Goal: Task Accomplishment & Management: Complete application form

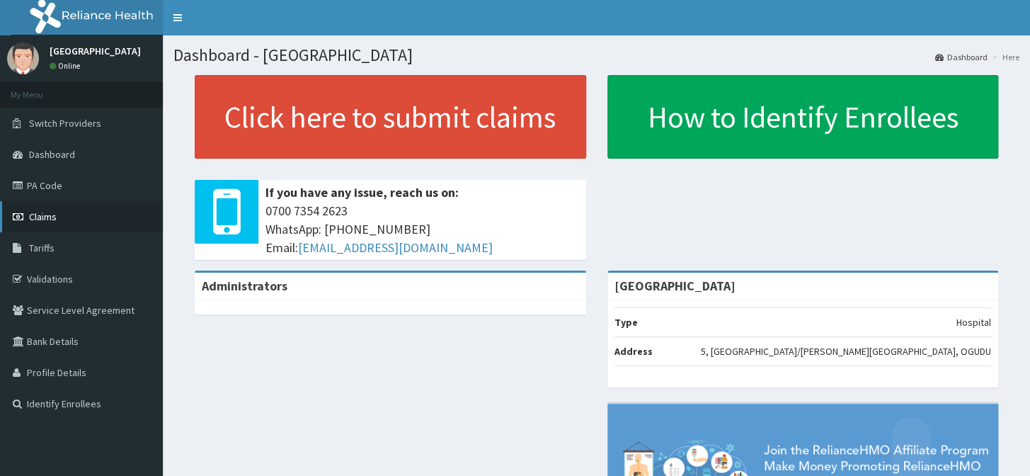
click at [38, 222] on span "Claims" at bounding box center [43, 216] width 28 height 13
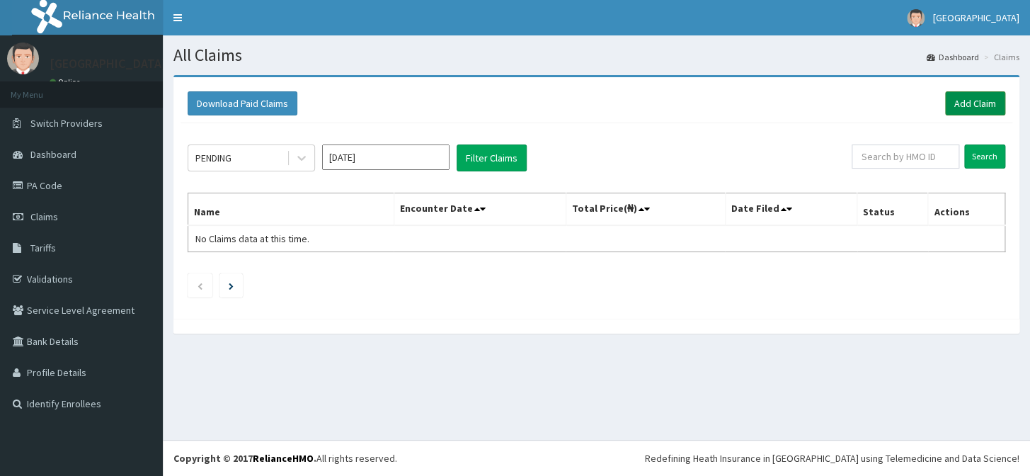
click at [965, 95] on link "Add Claim" at bounding box center [975, 103] width 60 height 24
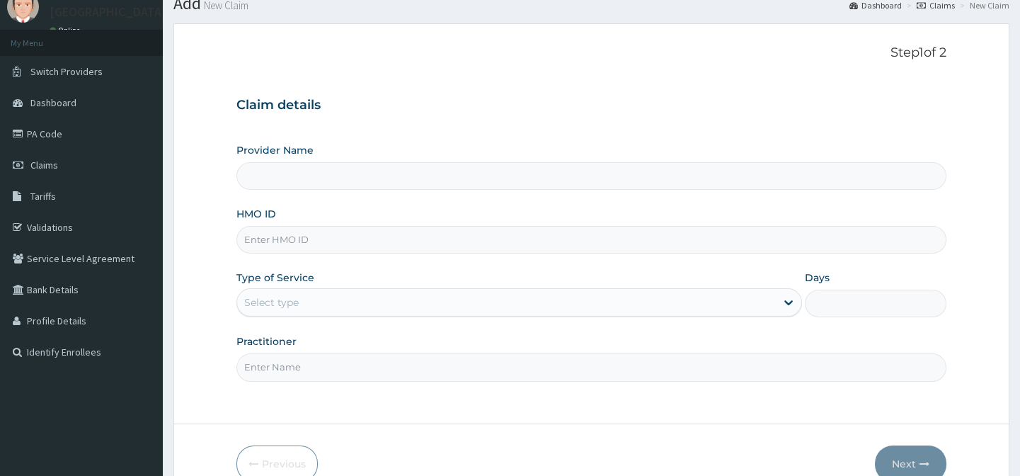
scroll to position [64, 0]
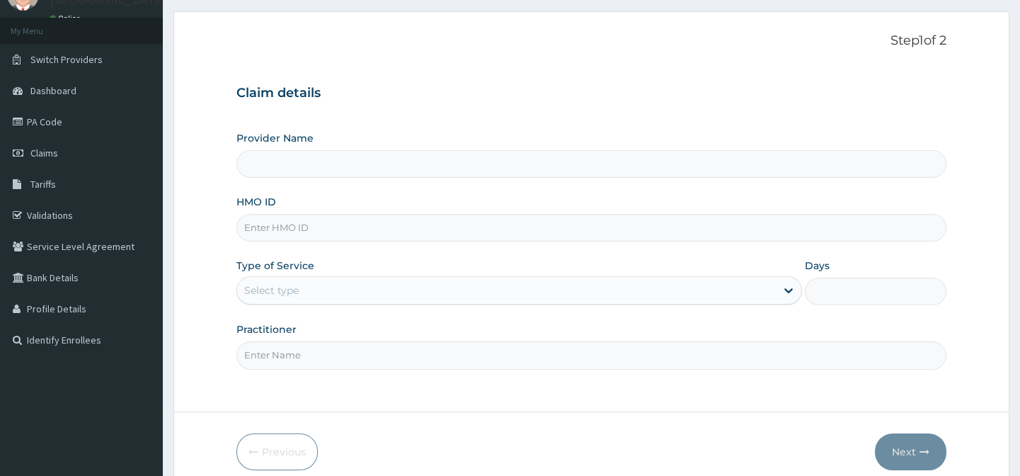
type input "CHILDKID CHILDREN HOSPITAL"
click at [325, 220] on input "HMO ID" at bounding box center [590, 228] width 709 height 28
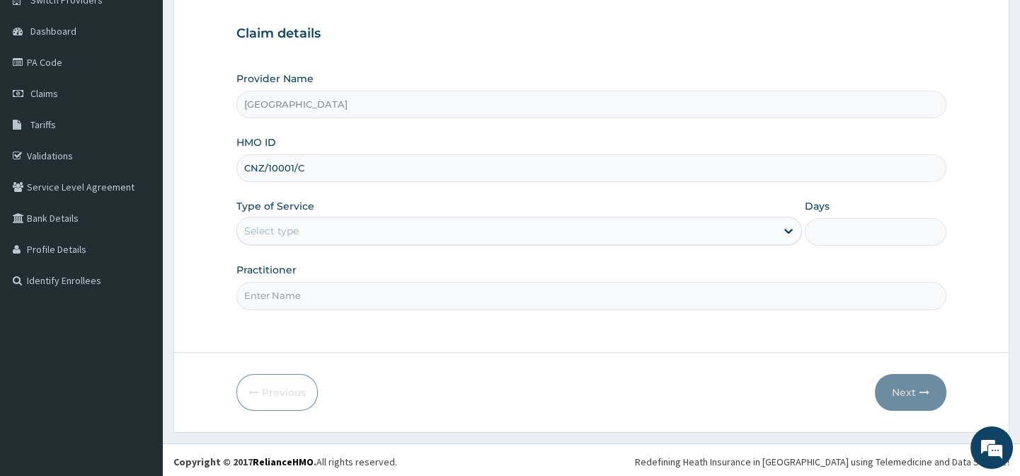
scroll to position [127, 0]
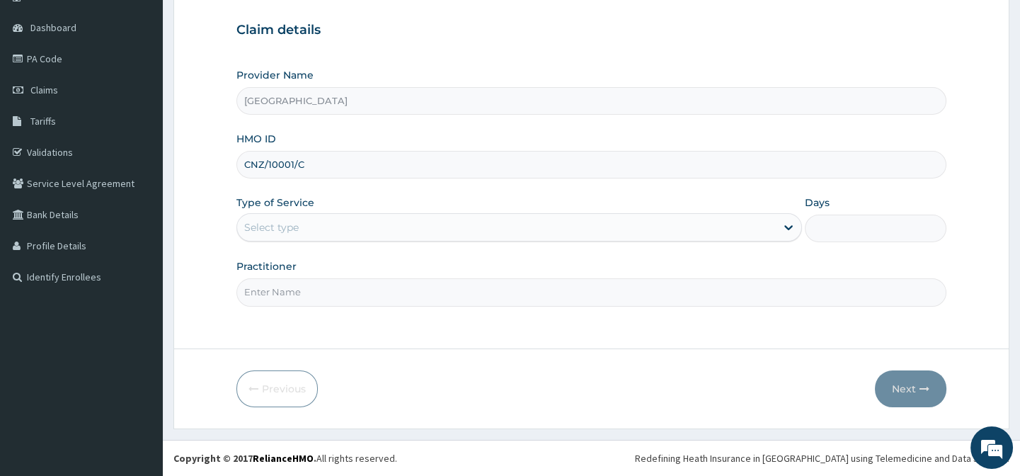
type input "CNZ/10001/C"
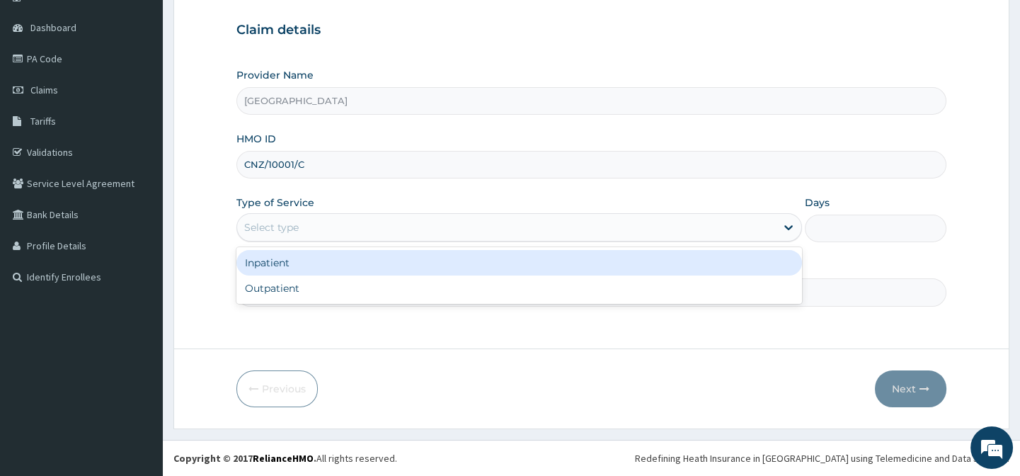
click at [405, 234] on div "Select type" at bounding box center [506, 227] width 539 height 23
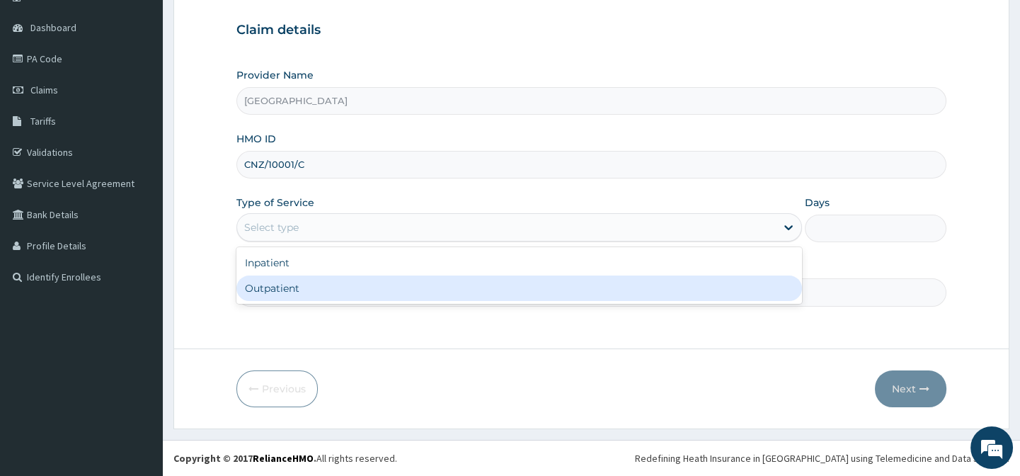
click at [391, 301] on div "Inpatient Outpatient" at bounding box center [519, 275] width 566 height 57
click at [393, 296] on div "Outpatient" at bounding box center [519, 287] width 566 height 25
type input "1"
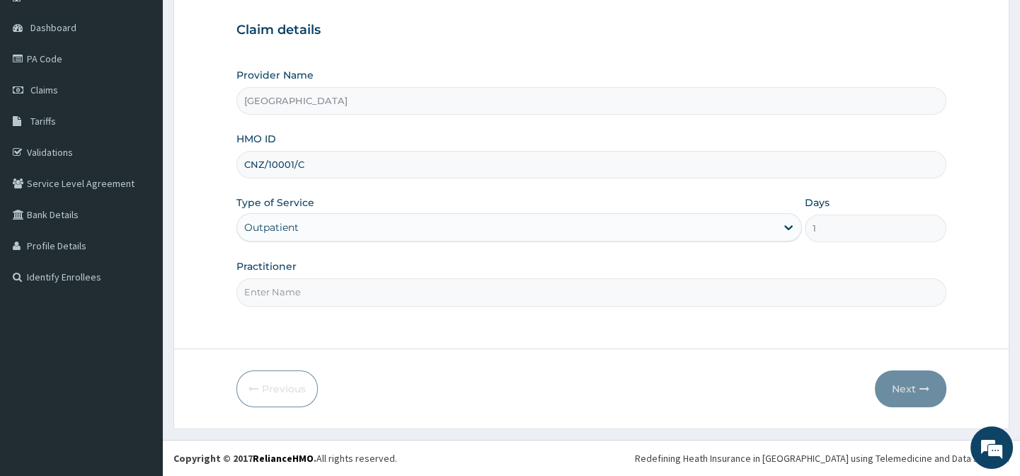
click at [386, 294] on input "Practitioner" at bounding box center [590, 292] width 709 height 28
type input "Dr. Abagha"
click at [908, 393] on button "Next" at bounding box center [910, 388] width 71 height 37
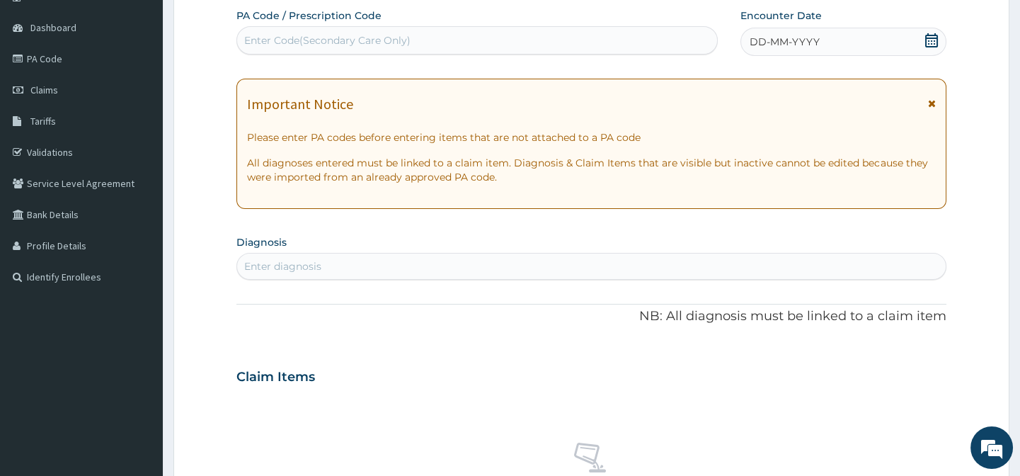
click at [926, 35] on icon at bounding box center [931, 40] width 14 height 14
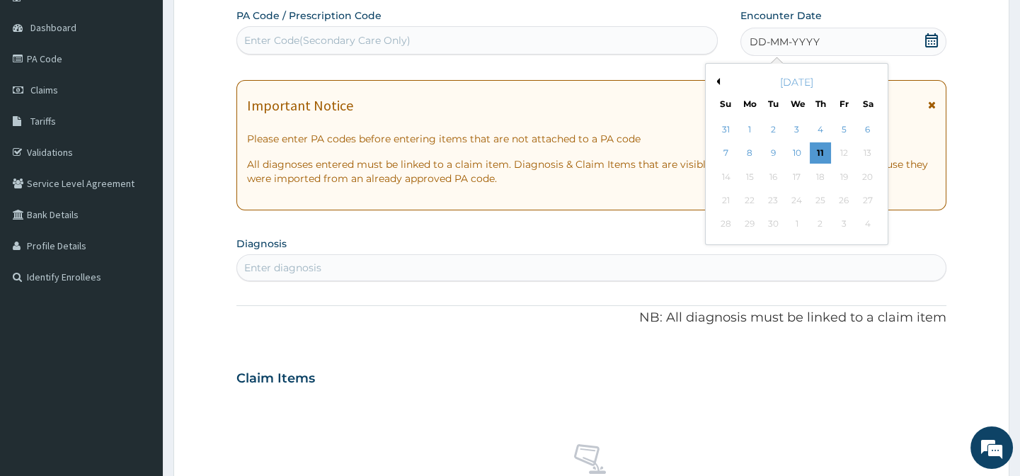
click at [721, 81] on div "September 2025" at bounding box center [796, 82] width 171 height 14
click at [719, 81] on div "September 2025" at bounding box center [796, 82] width 171 height 14
click at [715, 78] on button "Previous Month" at bounding box center [716, 81] width 7 height 7
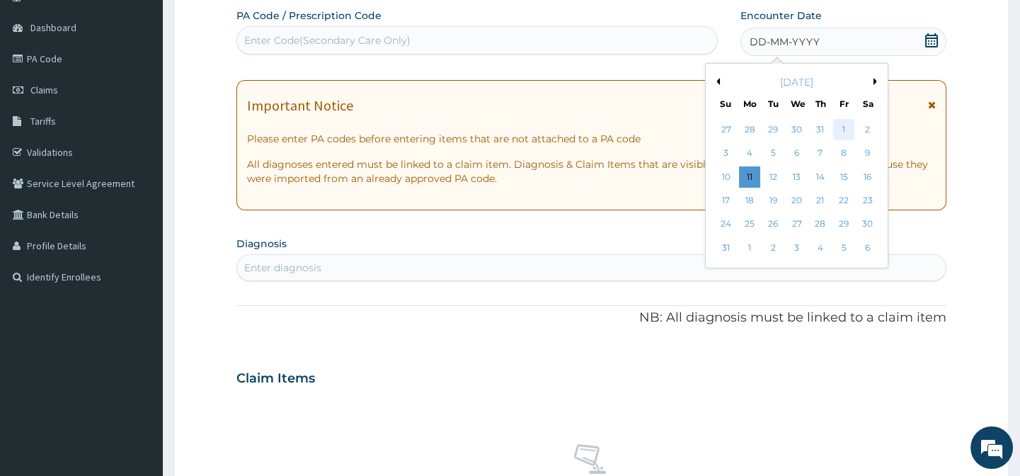
click at [841, 128] on div "1" at bounding box center [843, 129] width 21 height 21
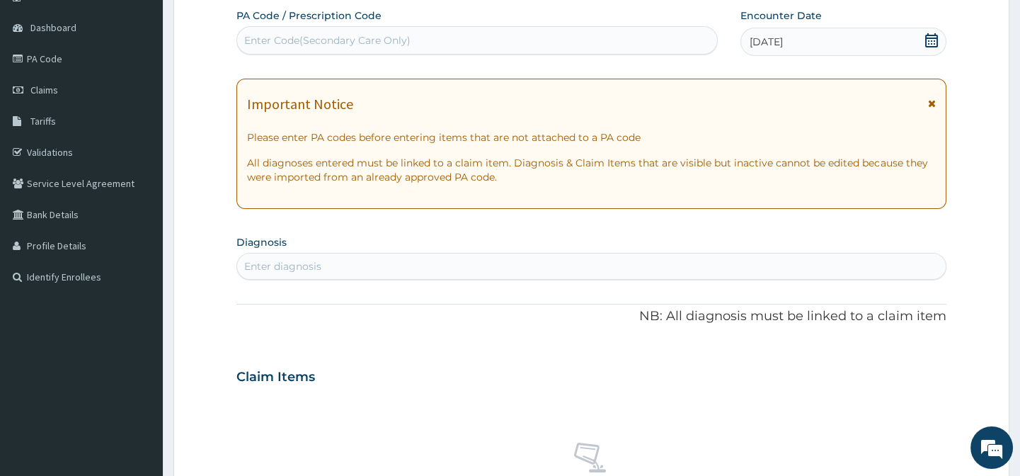
scroll to position [191, 0]
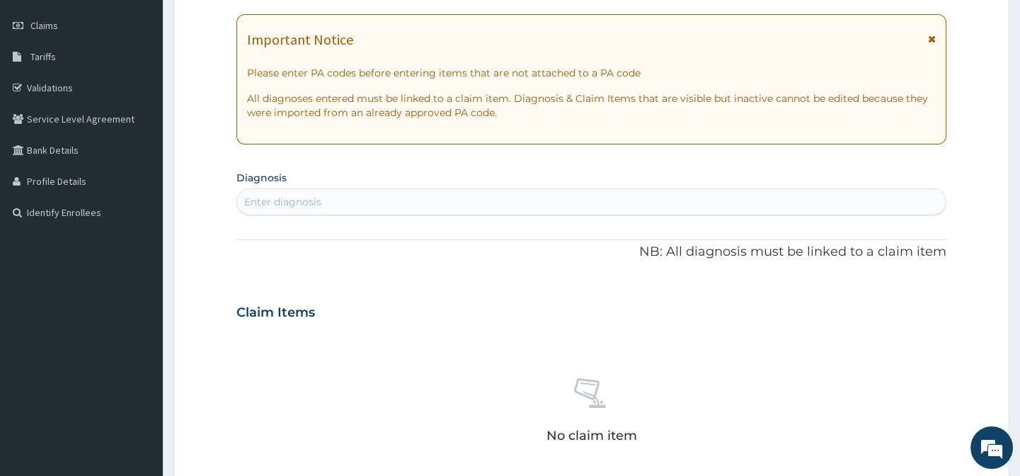
click at [580, 205] on div "Enter diagnosis" at bounding box center [591, 201] width 708 height 23
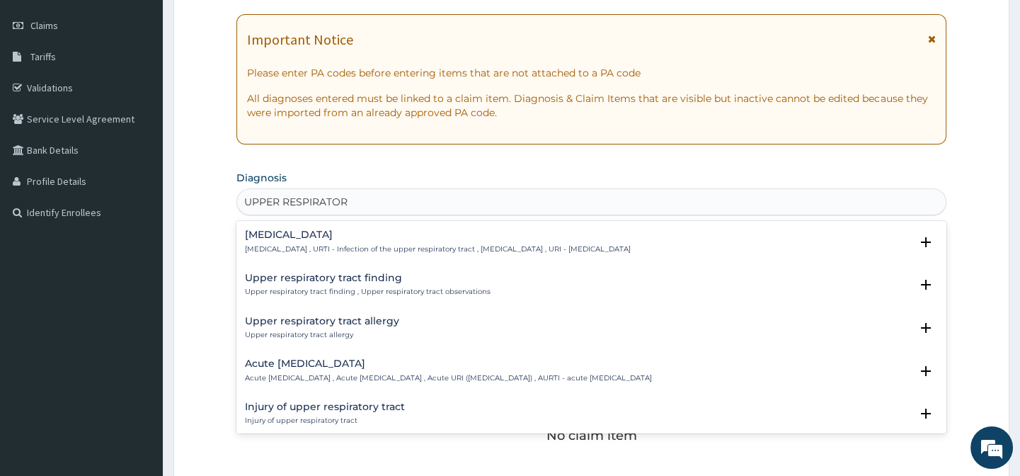
type input "UPPER RESPIRATORY"
click at [464, 244] on p "Upper respiratory infection , URTI - Infection of the upper respiratory tract ,…" at bounding box center [438, 249] width 386 height 10
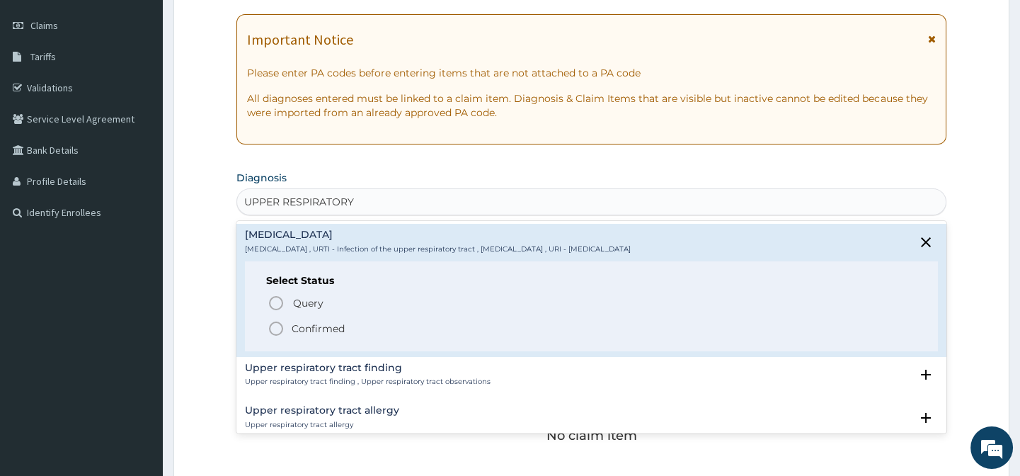
click at [278, 328] on icon "status option filled" at bounding box center [276, 328] width 17 height 17
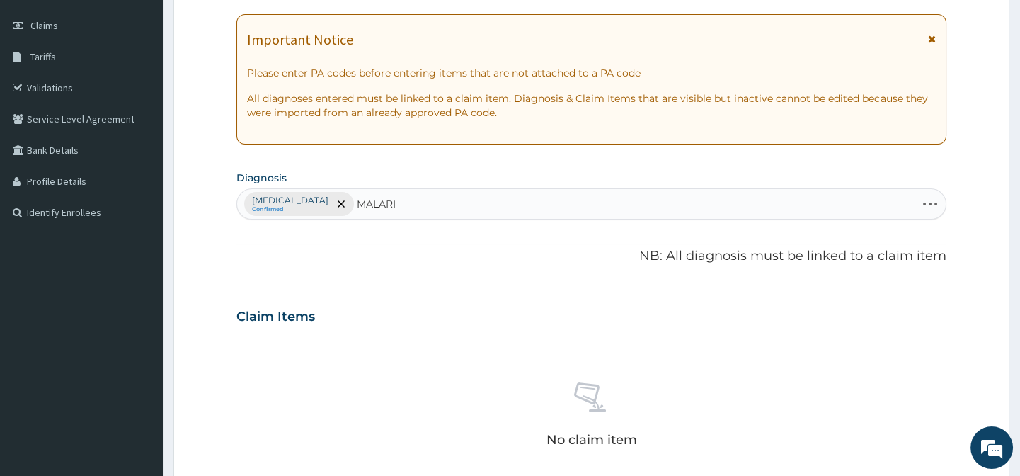
type input "MALARIA"
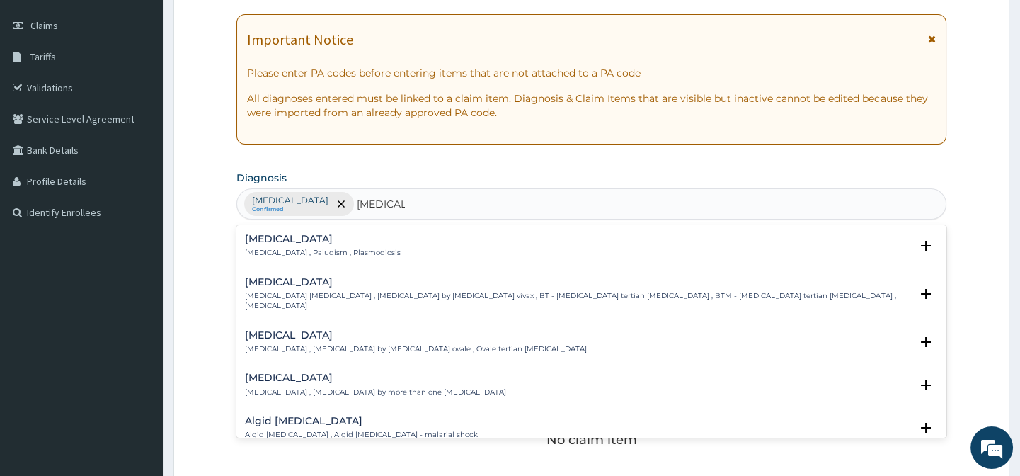
click at [313, 256] on p "Malaria , Paludism , Plasmodiosis" at bounding box center [323, 253] width 156 height 10
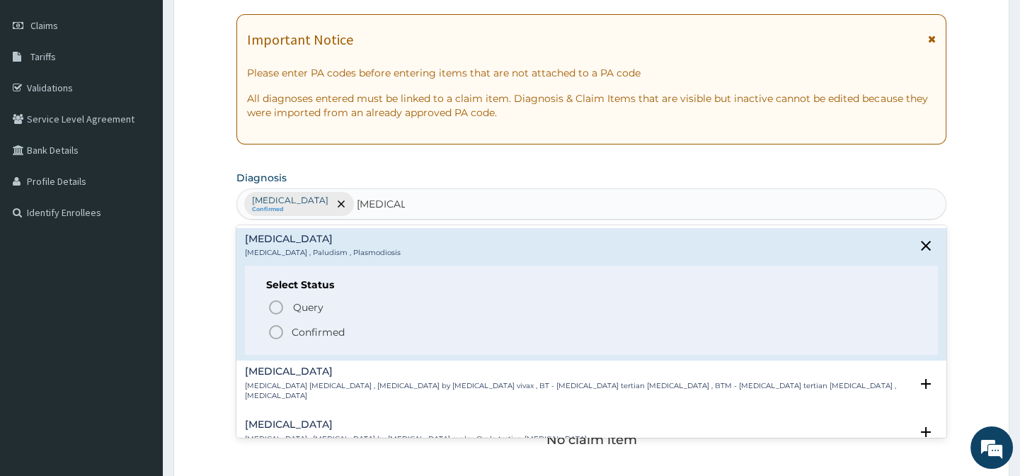
click at [279, 331] on icon "status option filled" at bounding box center [276, 331] width 17 height 17
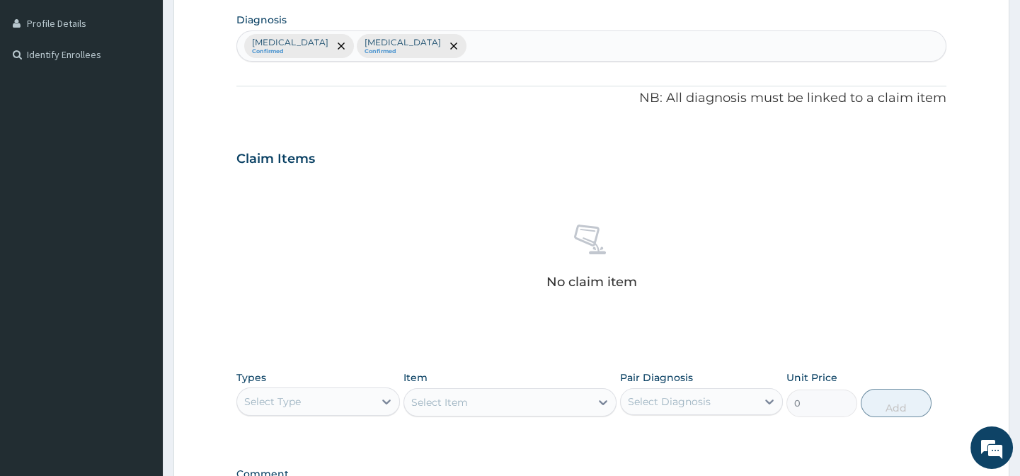
scroll to position [448, 0]
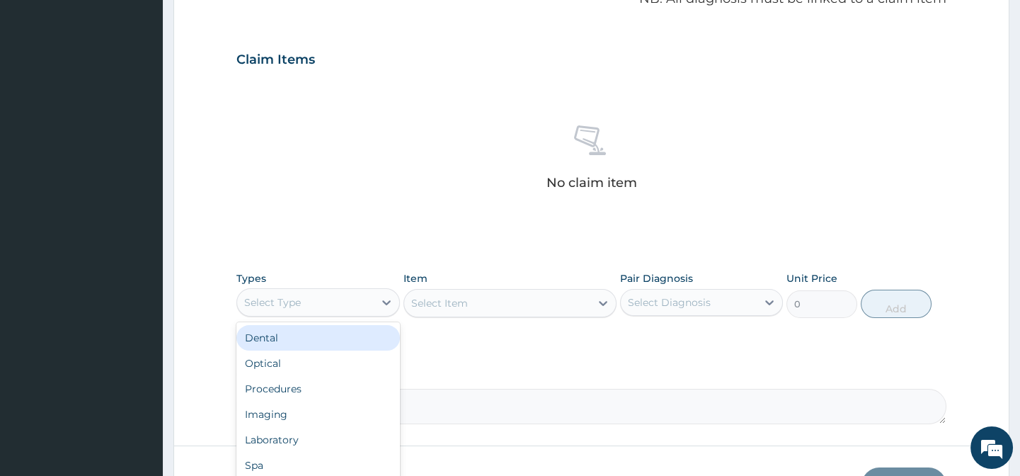
click at [328, 304] on div "Select Type" at bounding box center [305, 302] width 136 height 23
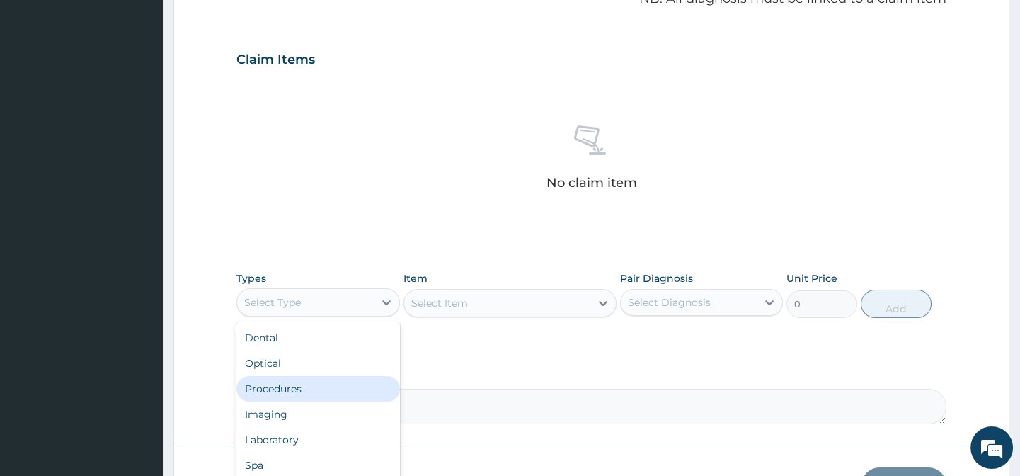
click at [284, 389] on div "Procedures" at bounding box center [317, 388] width 163 height 25
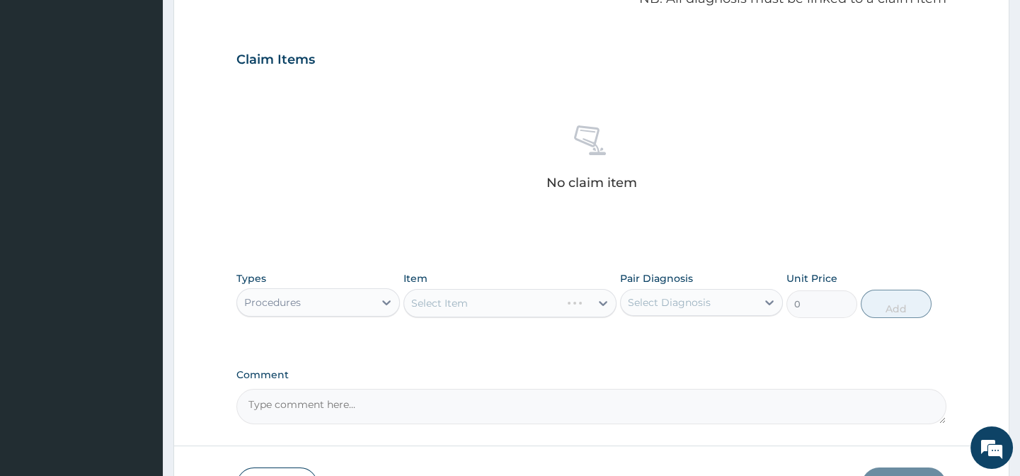
click at [495, 307] on div "Select Item" at bounding box center [509, 303] width 213 height 28
click at [596, 299] on div "Select Item" at bounding box center [509, 303] width 213 height 28
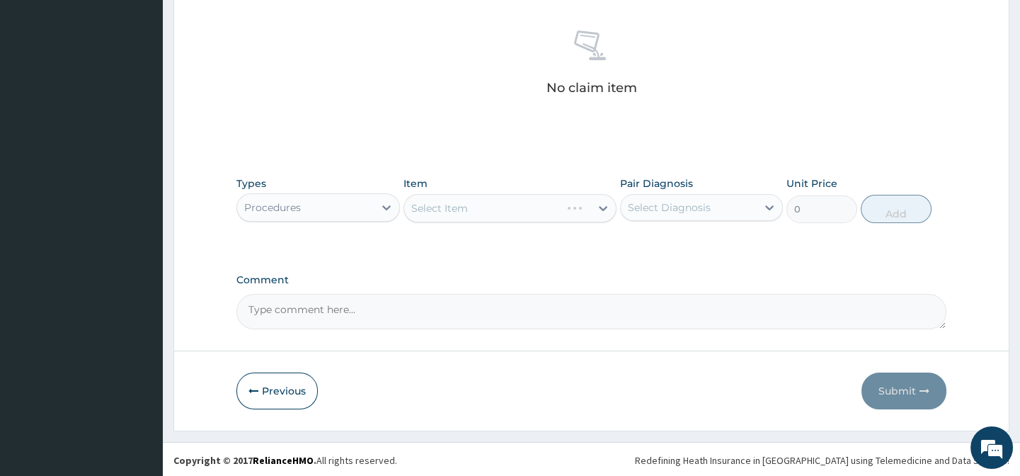
scroll to position [544, 0]
click at [606, 203] on icon at bounding box center [603, 207] width 14 height 14
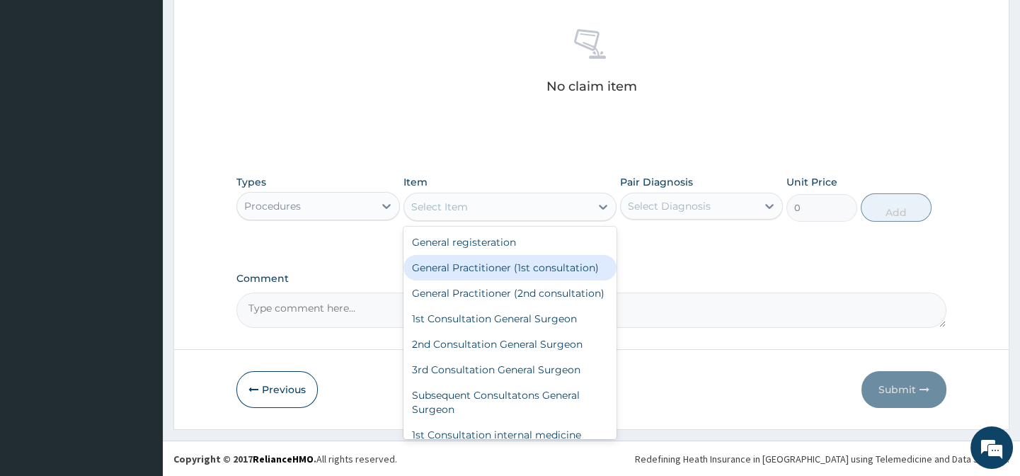
click at [549, 268] on div "General Practitioner (1st consultation)" at bounding box center [509, 267] width 213 height 25
type input "1500"
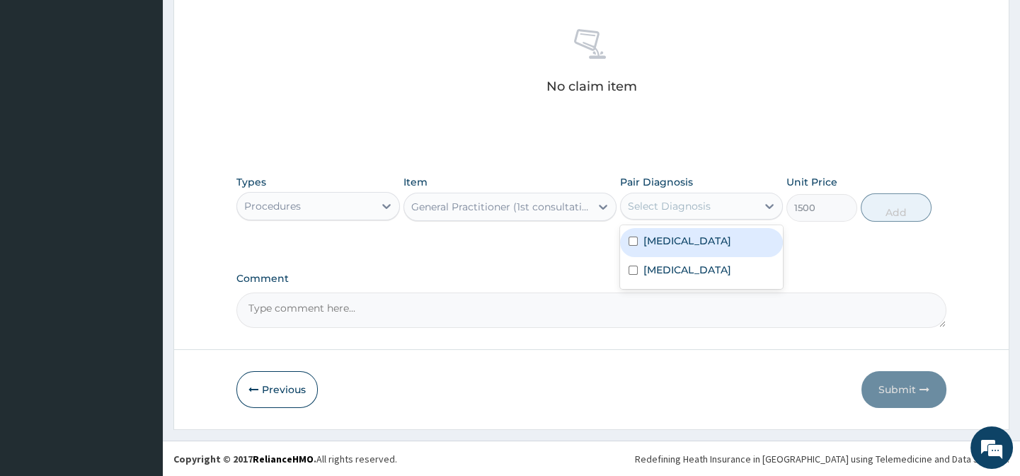
click at [661, 205] on div "Select Diagnosis" at bounding box center [669, 206] width 83 height 14
click at [634, 243] on input "checkbox" at bounding box center [633, 240] width 9 height 9
checkbox input "true"
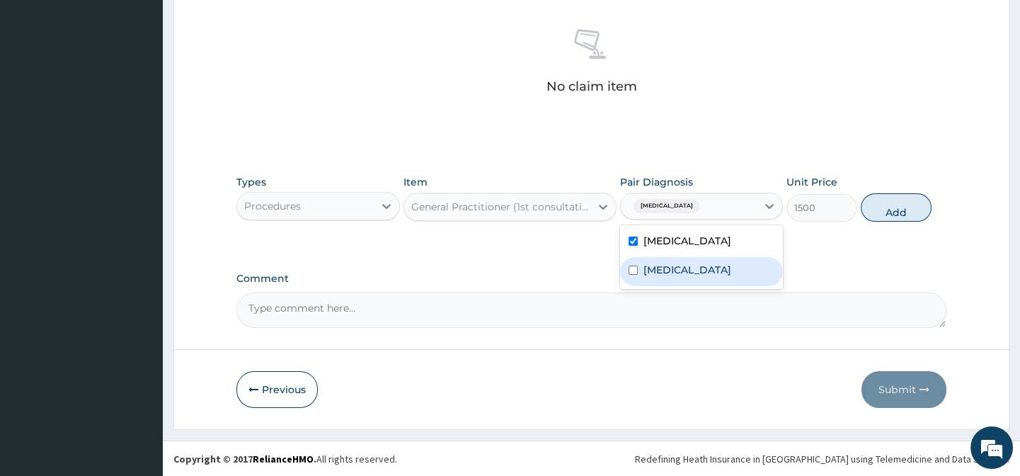
click at [633, 275] on input "checkbox" at bounding box center [633, 269] width 9 height 9
checkbox input "true"
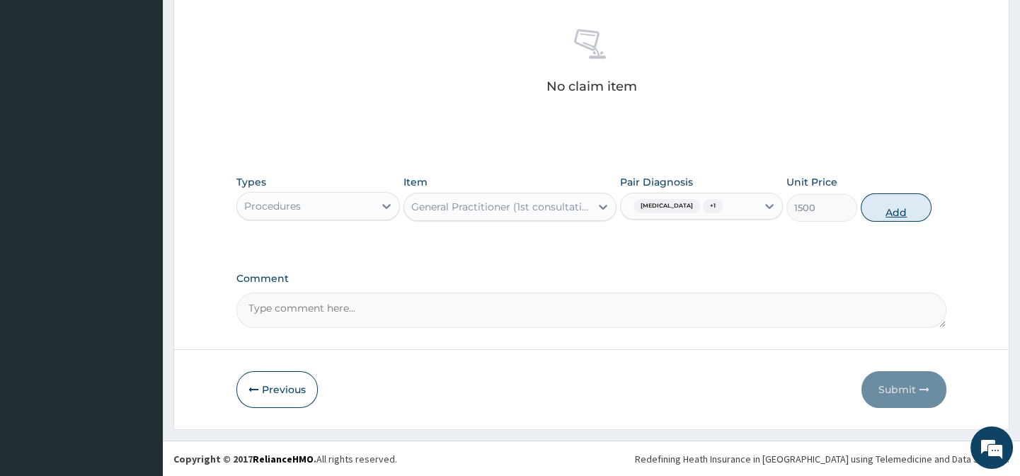
click at [899, 219] on button "Add" at bounding box center [896, 207] width 71 height 28
type input "0"
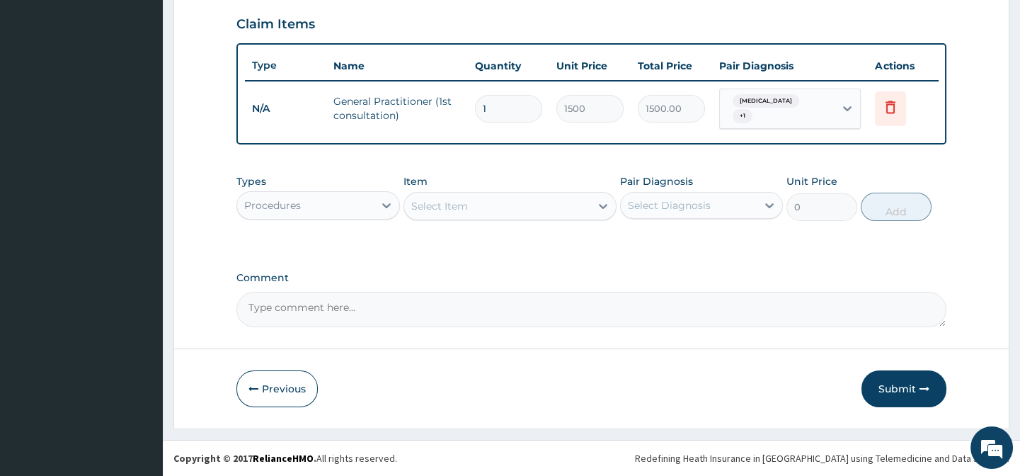
click at [315, 212] on div "Procedures" at bounding box center [305, 205] width 136 height 23
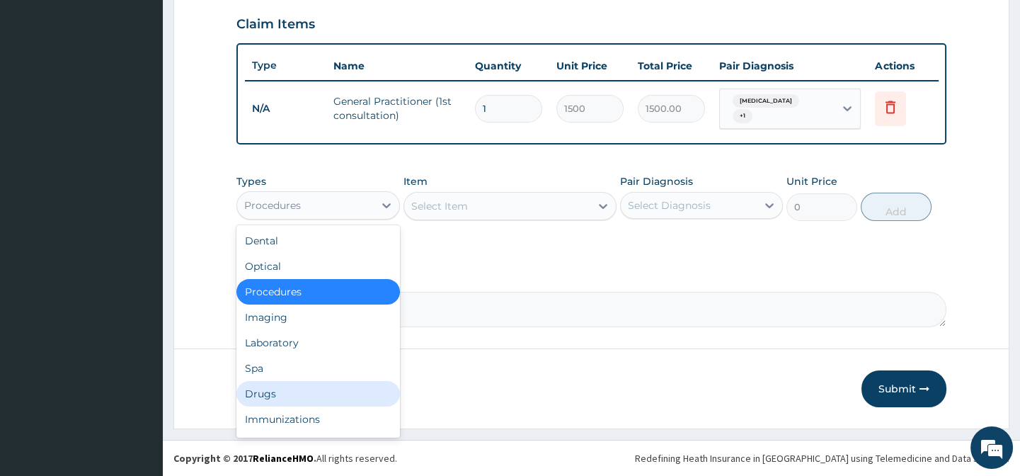
drag, startPoint x: 268, startPoint y: 392, endPoint x: 299, endPoint y: 369, distance: 38.4
click at [280, 381] on div "Drugs" at bounding box center [317, 393] width 163 height 25
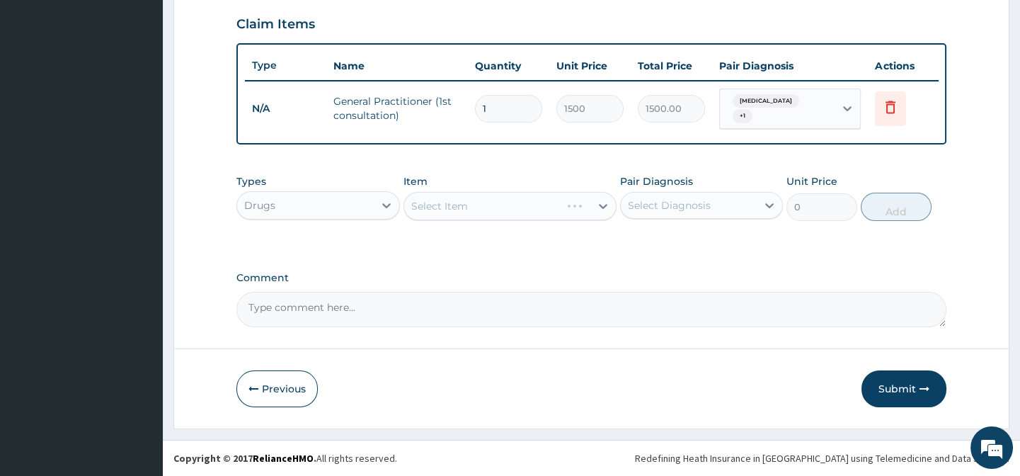
click at [474, 212] on div "Select Item" at bounding box center [509, 206] width 213 height 28
click at [599, 208] on div "Select Item" at bounding box center [509, 206] width 213 height 28
click at [602, 205] on icon at bounding box center [603, 206] width 14 height 14
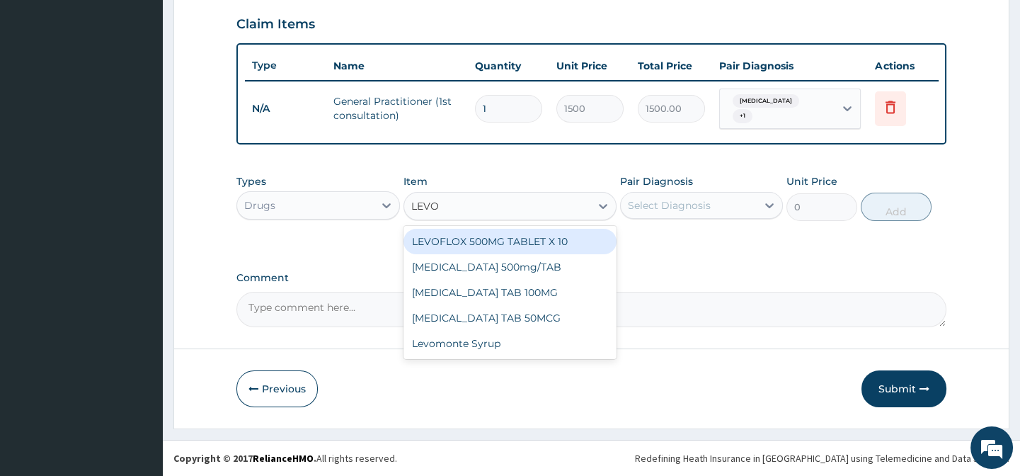
type input "LEVOM"
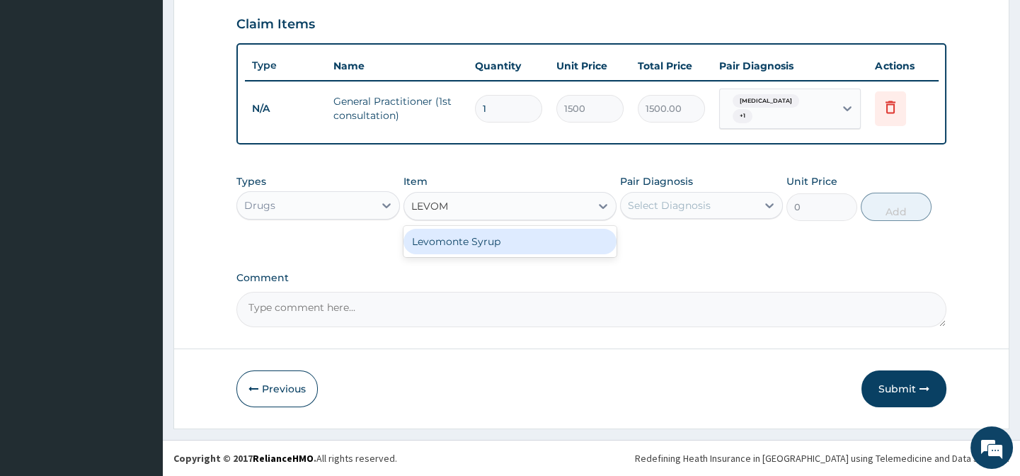
click at [508, 243] on div "Levomonte Syrup" at bounding box center [509, 241] width 213 height 25
type input "2500"
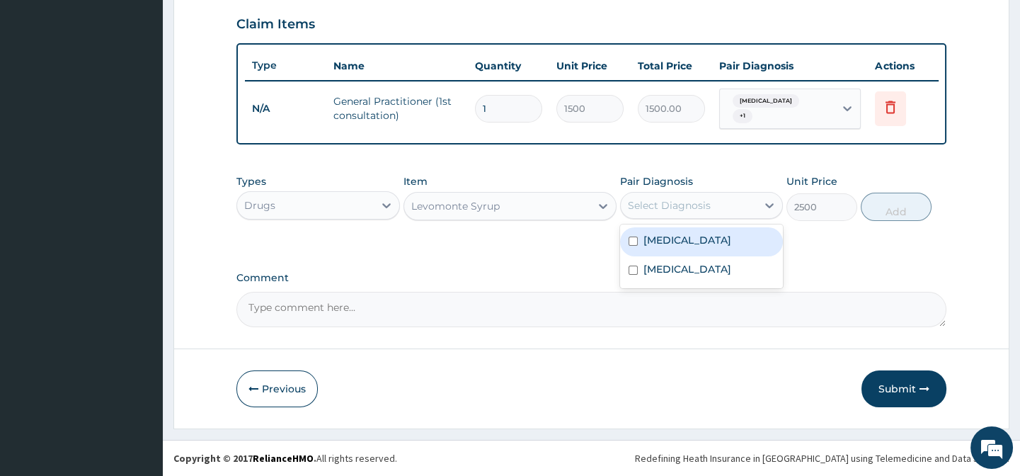
click at [697, 207] on div "Select Diagnosis" at bounding box center [669, 205] width 83 height 14
click at [629, 246] on input "checkbox" at bounding box center [633, 240] width 9 height 9
checkbox input "true"
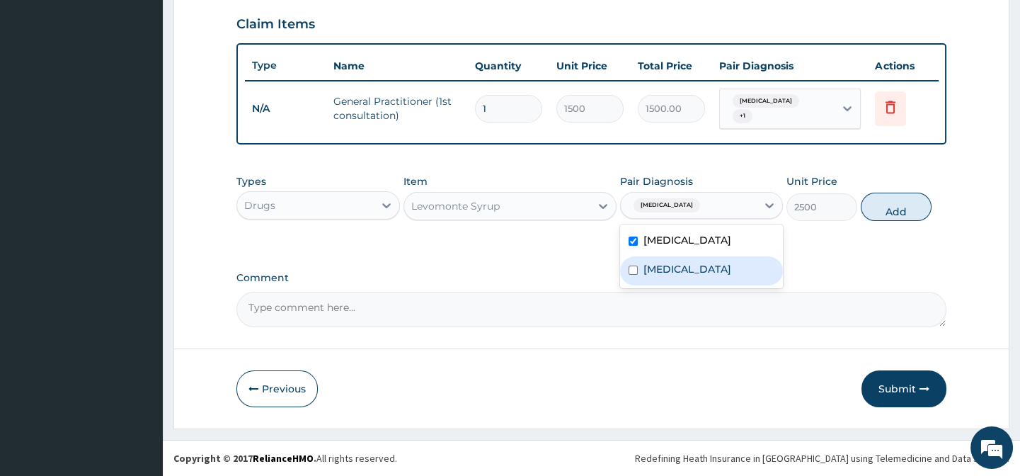
click at [631, 275] on input "checkbox" at bounding box center [633, 269] width 9 height 9
checkbox input "true"
click at [859, 304] on textarea "Comment" at bounding box center [590, 309] width 709 height 35
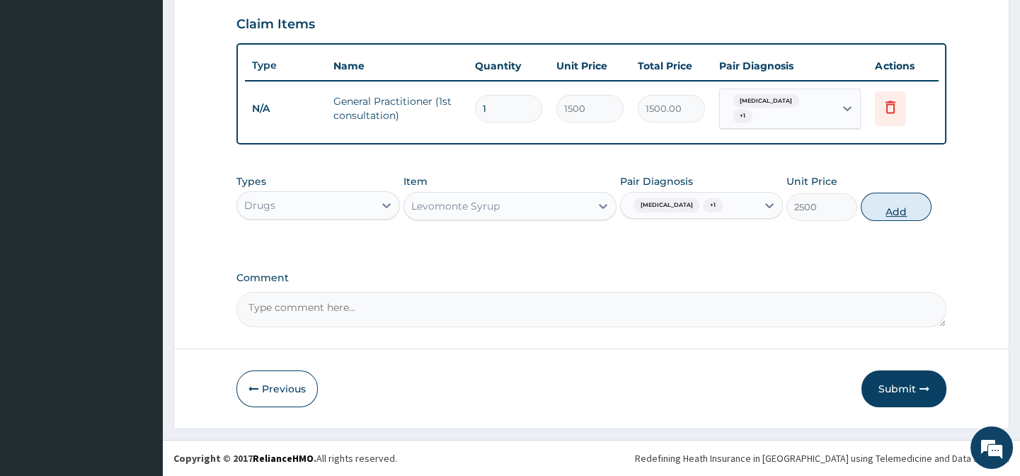
click at [886, 221] on button "Add" at bounding box center [896, 207] width 71 height 28
type input "0"
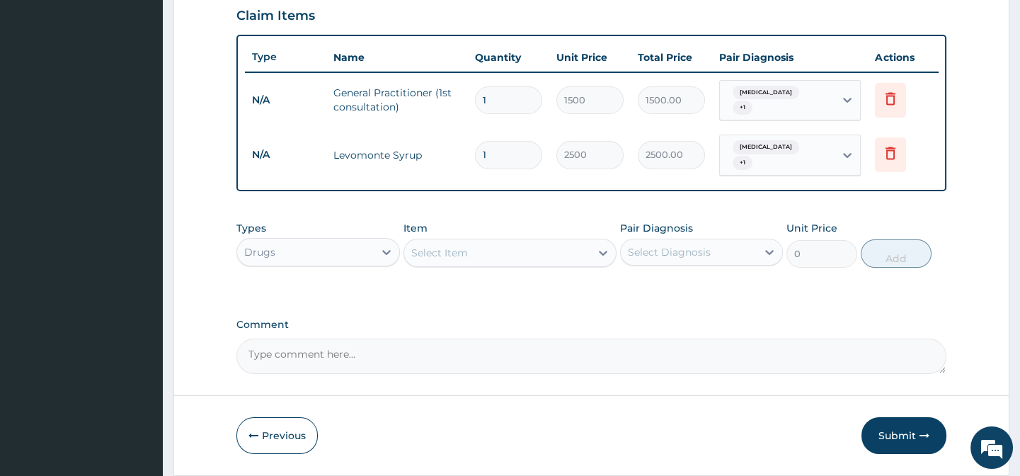
click at [506, 263] on div "Select Item" at bounding box center [497, 252] width 186 height 23
type input "COARTE"
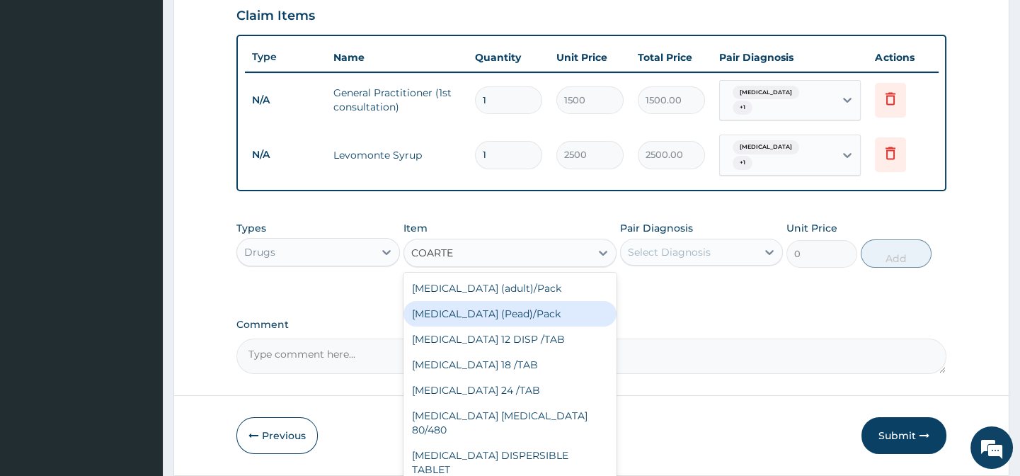
click at [517, 322] on div "Coartem (Pead)/Pack" at bounding box center [509, 313] width 213 height 25
type input "498.75"
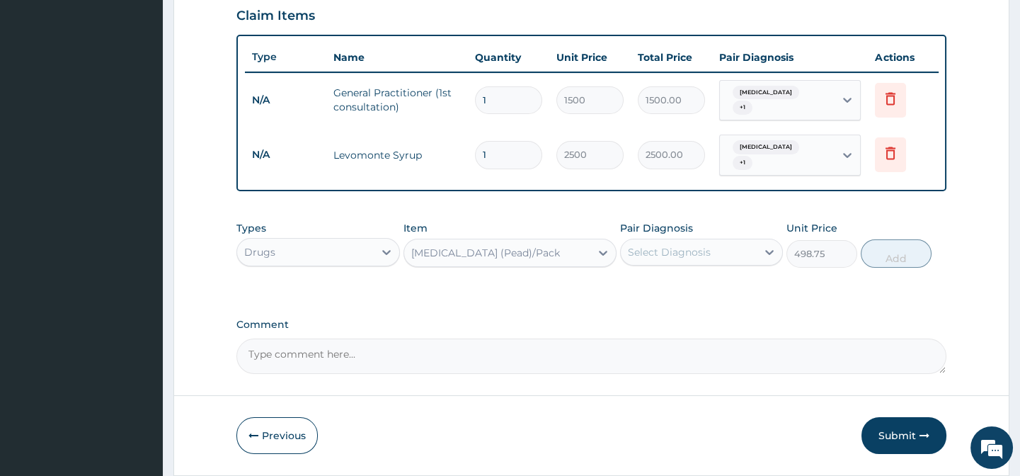
click at [687, 259] on div "Select Diagnosis" at bounding box center [669, 252] width 83 height 14
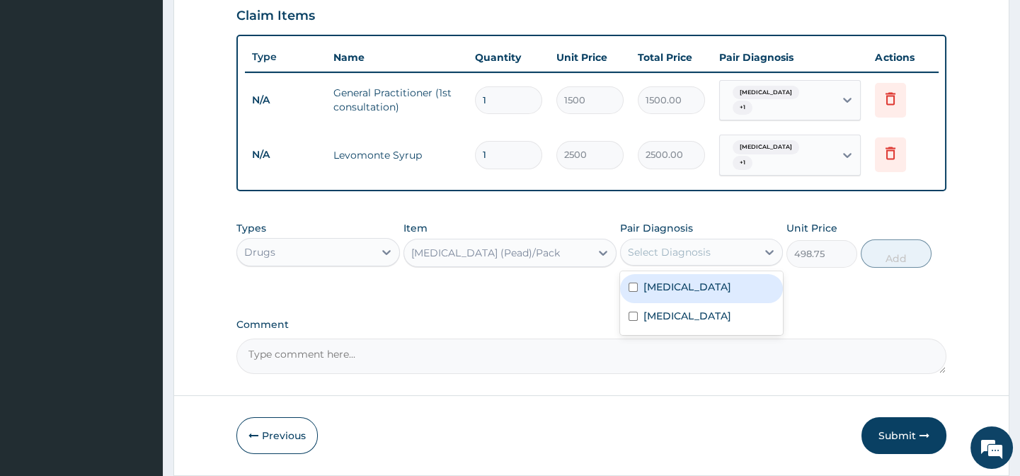
click at [632, 292] on input "checkbox" at bounding box center [633, 286] width 9 height 9
checkbox input "true"
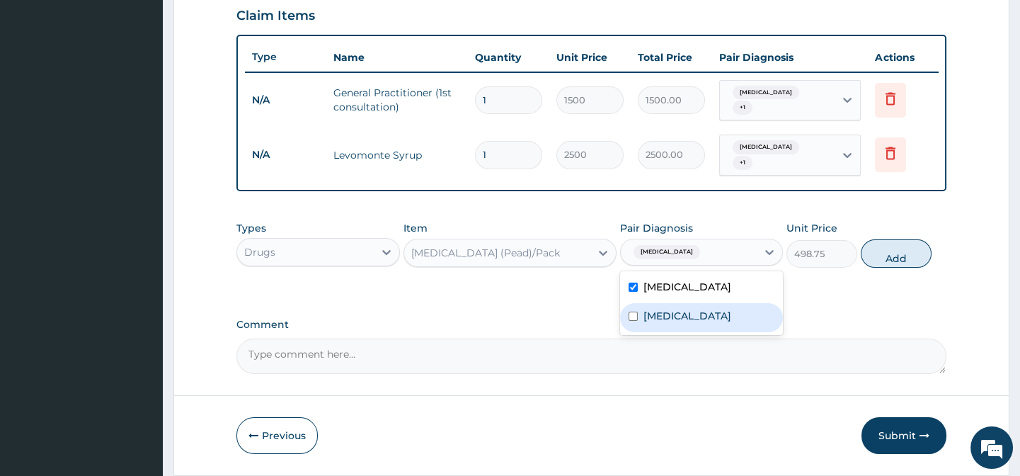
click at [634, 321] on input "checkbox" at bounding box center [633, 315] width 9 height 9
checkbox input "true"
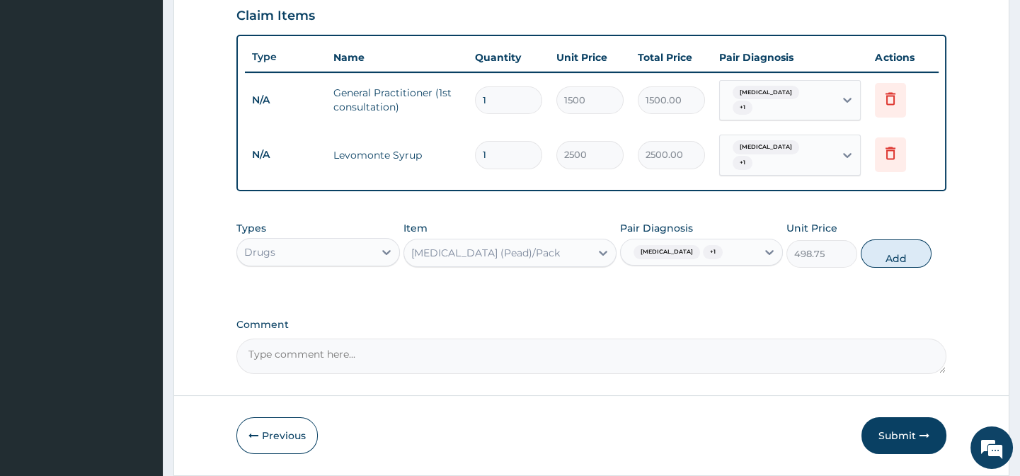
click at [834, 331] on label "Comment" at bounding box center [590, 325] width 709 height 12
click at [834, 347] on textarea "Comment" at bounding box center [590, 355] width 709 height 35
click at [878, 268] on button "Add" at bounding box center [896, 253] width 71 height 28
type input "0"
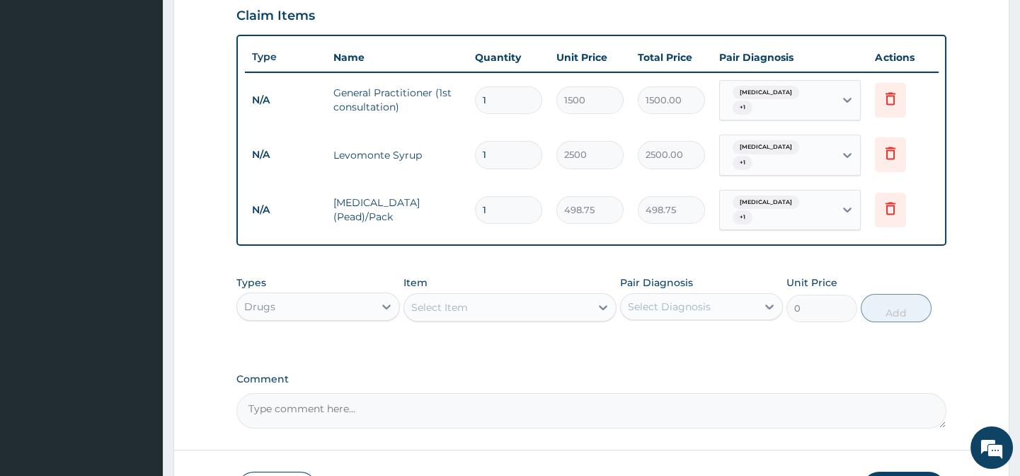
click at [505, 311] on div "Select Item" at bounding box center [497, 307] width 186 height 23
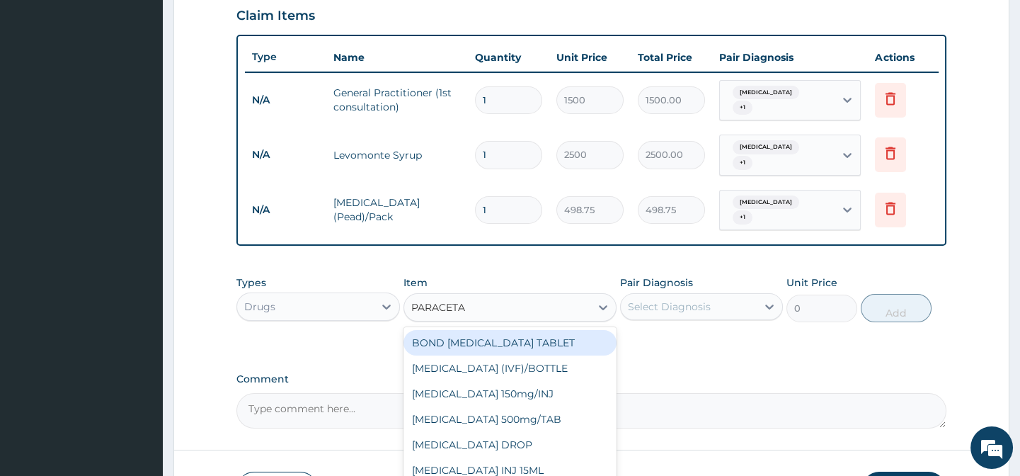
type input "PARACETAM"
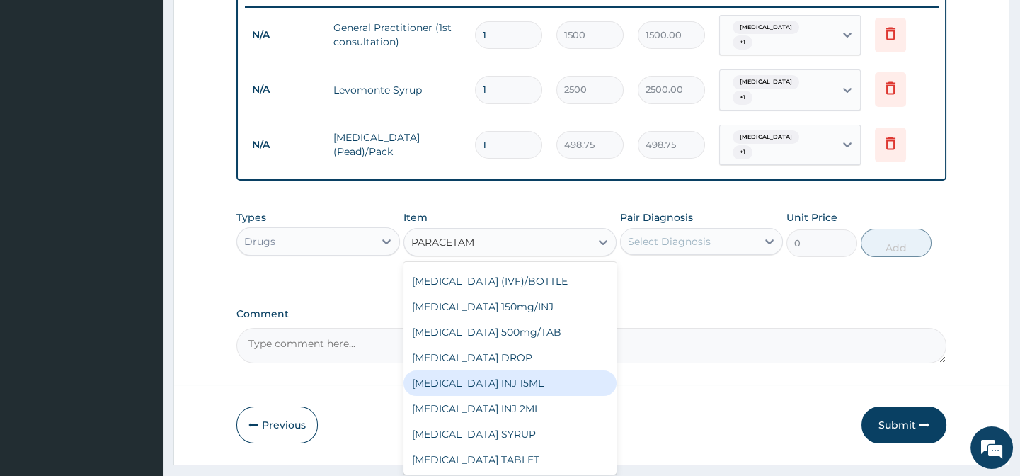
scroll to position [602, 0]
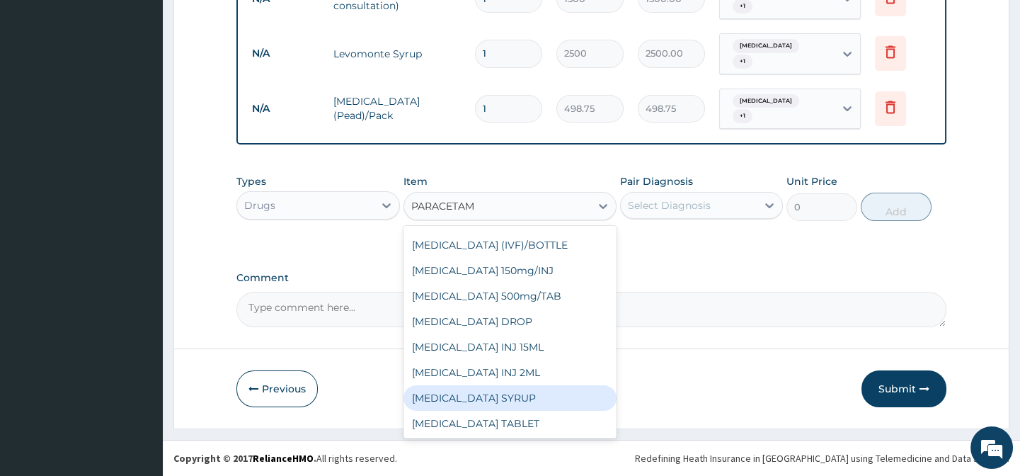
click at [523, 391] on div "PARACETAMOL SYRUP" at bounding box center [509, 397] width 213 height 25
type input "131.25"
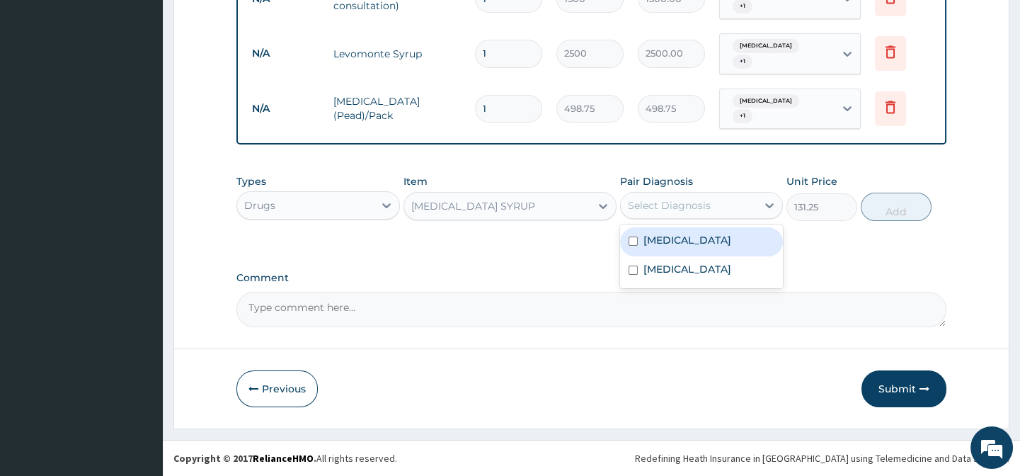
click at [705, 208] on div "Select Diagnosis" at bounding box center [669, 205] width 83 height 14
click at [632, 246] on input "checkbox" at bounding box center [633, 240] width 9 height 9
checkbox input "true"
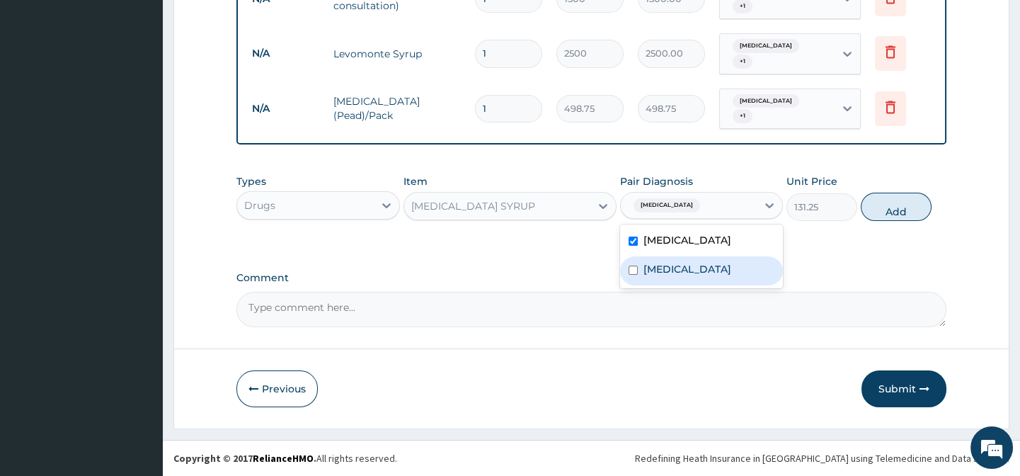
click at [631, 275] on input "checkbox" at bounding box center [633, 269] width 9 height 9
checkbox input "true"
click at [832, 284] on label "Comment" at bounding box center [590, 278] width 709 height 12
click at [832, 292] on textarea "Comment" at bounding box center [590, 309] width 709 height 35
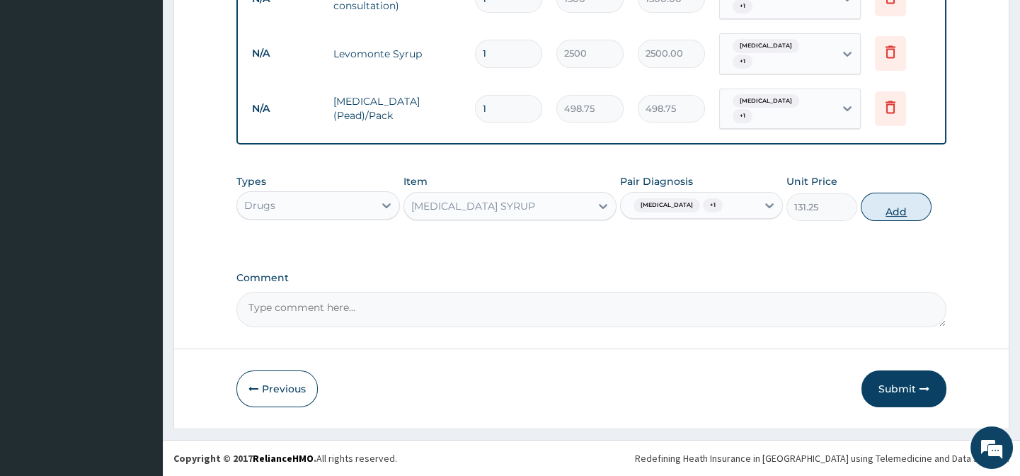
click at [901, 221] on button "Add" at bounding box center [896, 207] width 71 height 28
type input "0"
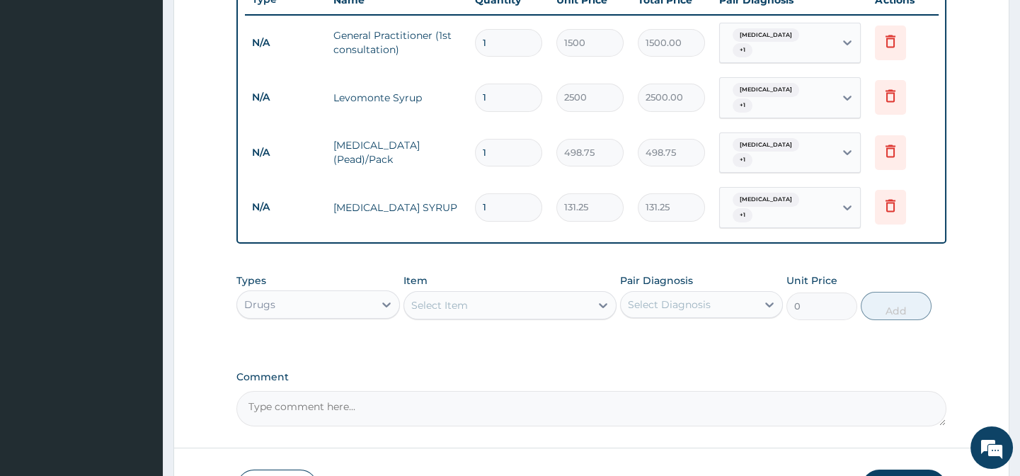
scroll to position [537, 0]
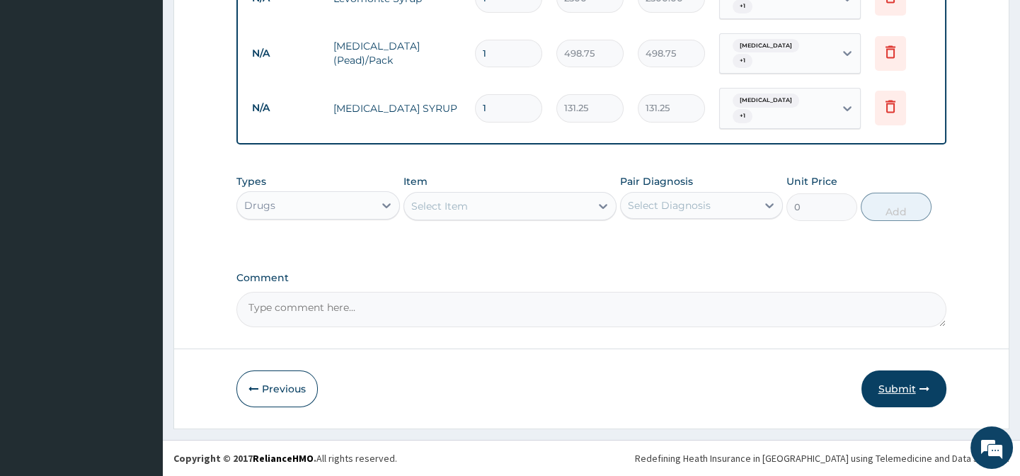
click at [883, 389] on button "Submit" at bounding box center [903, 388] width 85 height 37
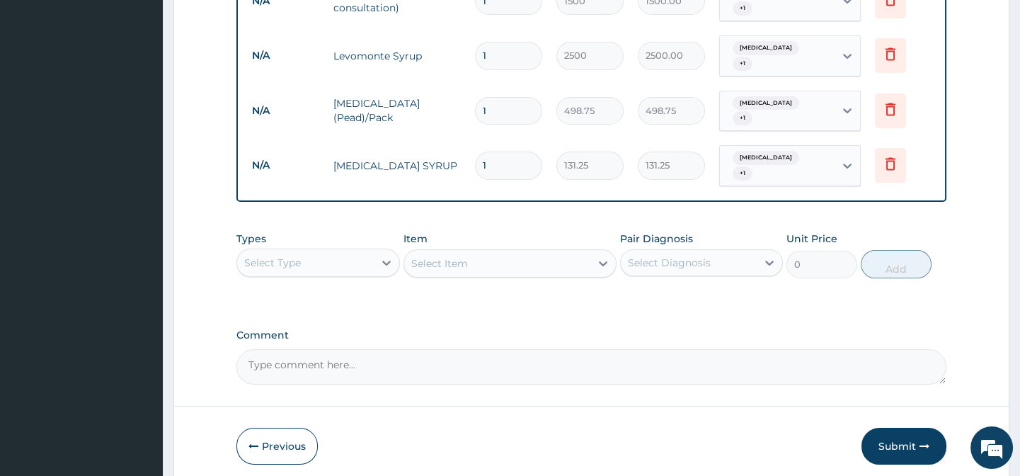
scroll to position [592, 0]
click at [275, 462] on button "Previous" at bounding box center [276, 445] width 81 height 37
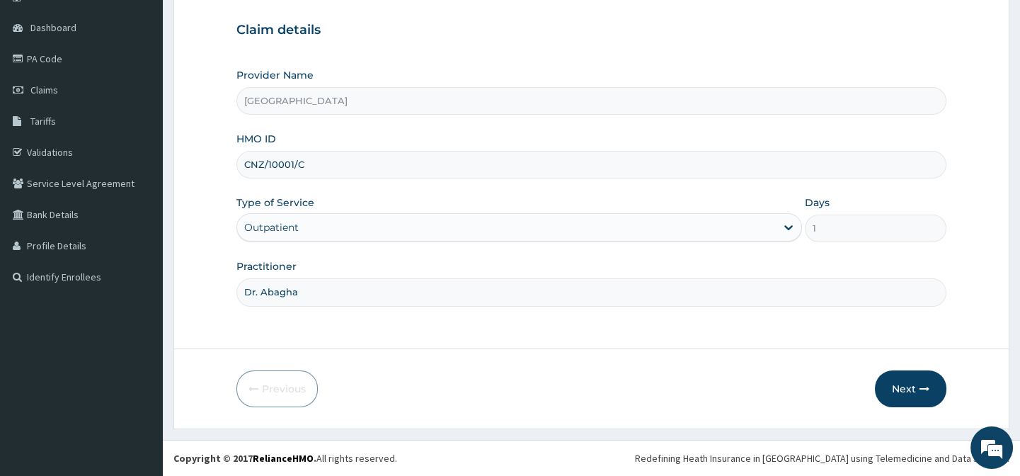
click at [374, 161] on input "CNZ/10001/C" at bounding box center [590, 165] width 709 height 28
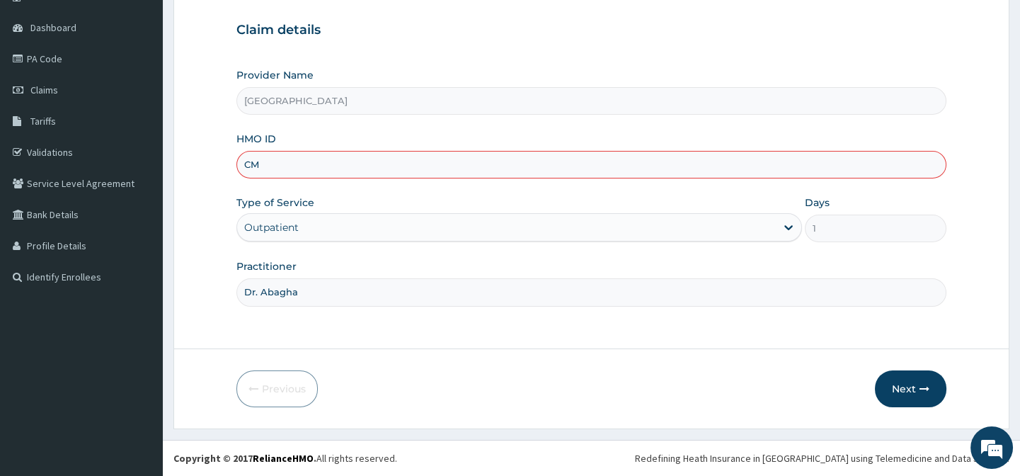
type input "CMZ/10001/C"
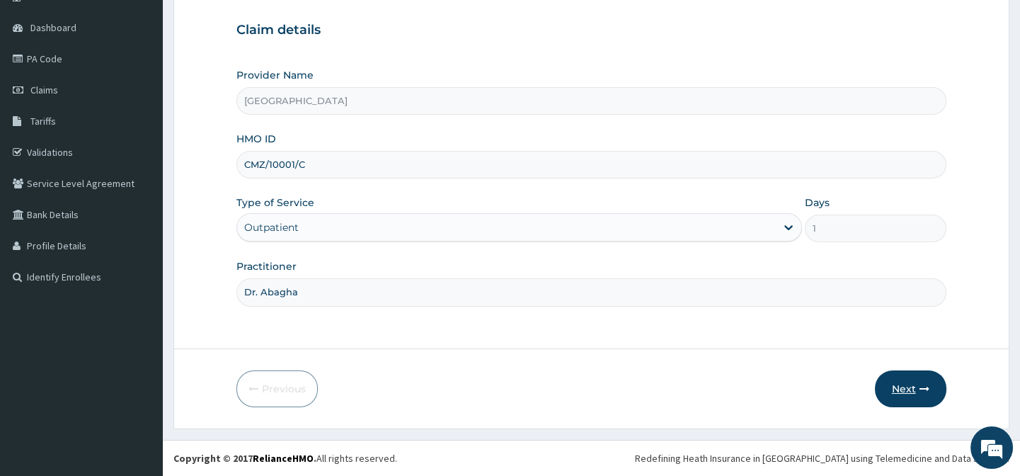
click at [912, 389] on button "Next" at bounding box center [910, 388] width 71 height 37
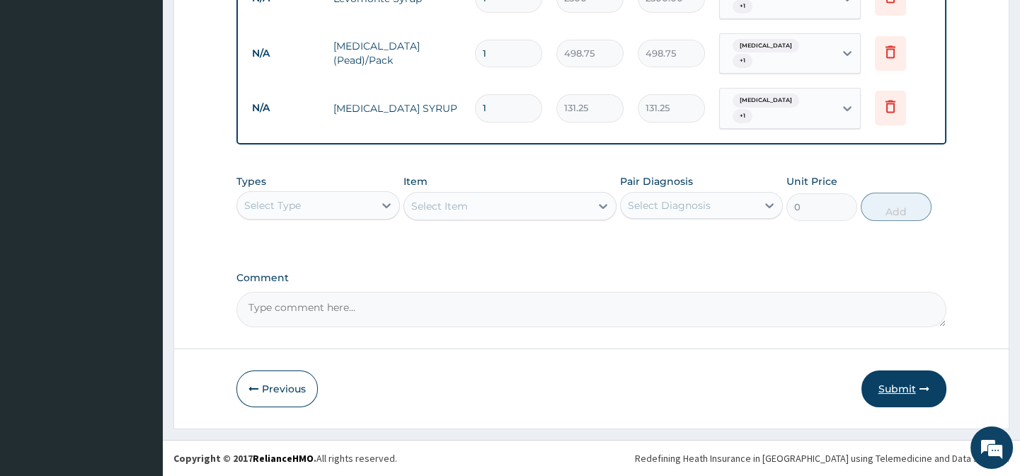
click at [896, 387] on button "Submit" at bounding box center [903, 388] width 85 height 37
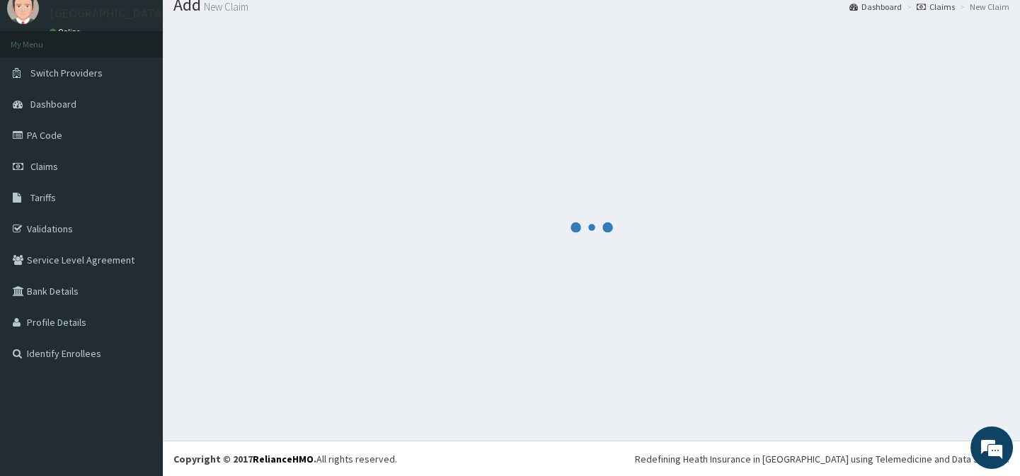
scroll to position [656, 0]
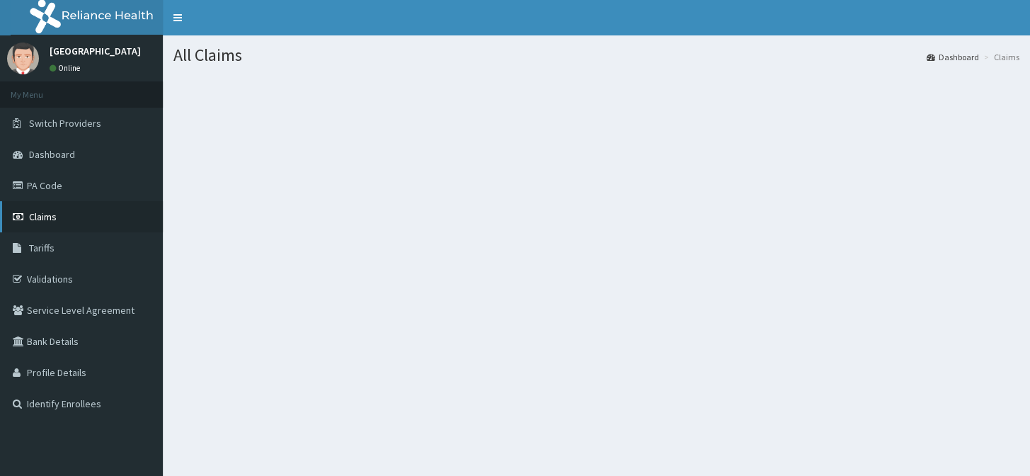
click at [44, 214] on span "Claims" at bounding box center [43, 216] width 28 height 13
click at [40, 218] on span "Claims" at bounding box center [43, 216] width 28 height 13
click at [48, 215] on span "Claims" at bounding box center [43, 216] width 28 height 13
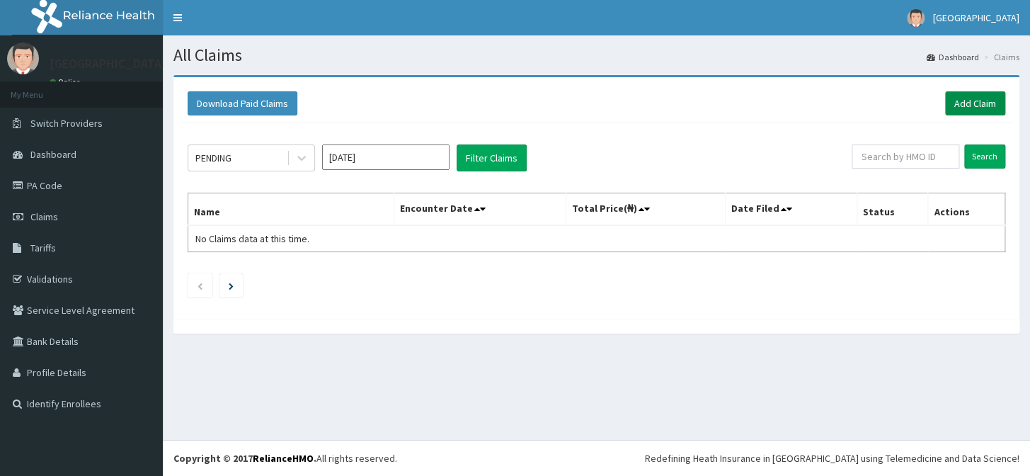
click at [980, 98] on link "Add Claim" at bounding box center [975, 103] width 60 height 24
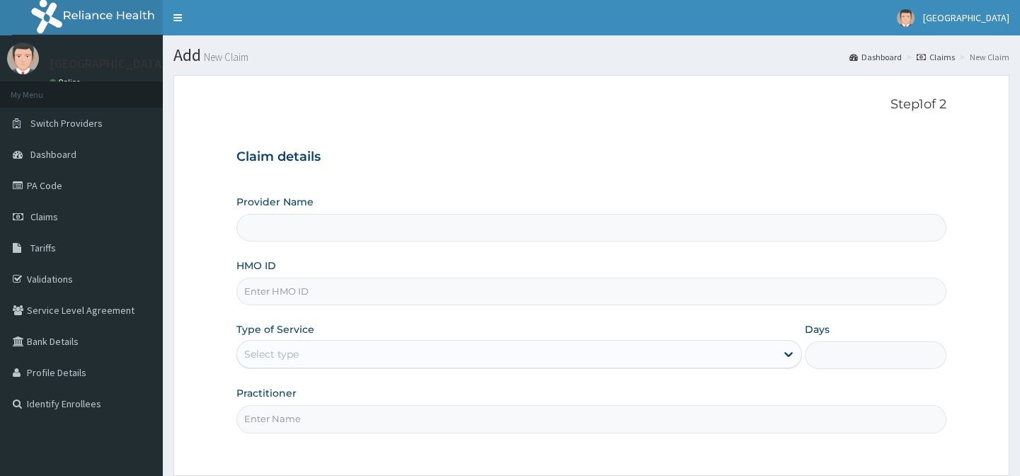
type input "[GEOGRAPHIC_DATA]"
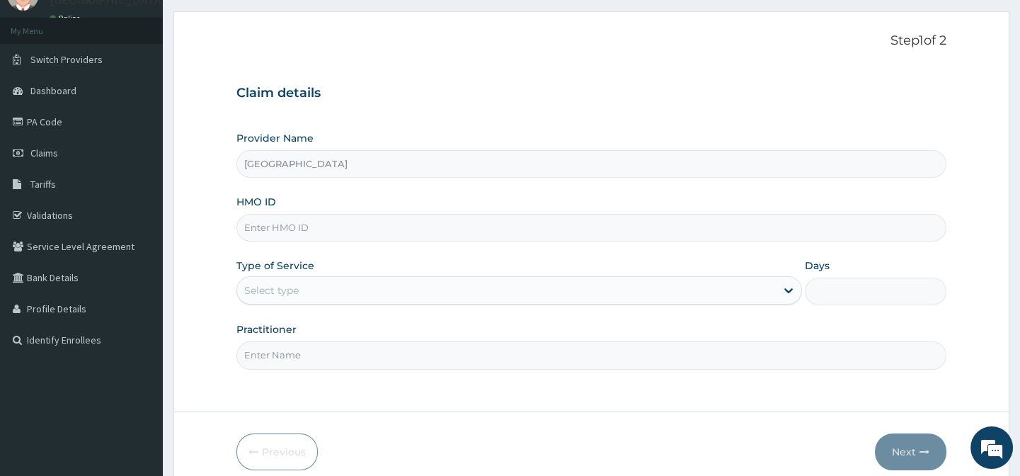
scroll to position [127, 0]
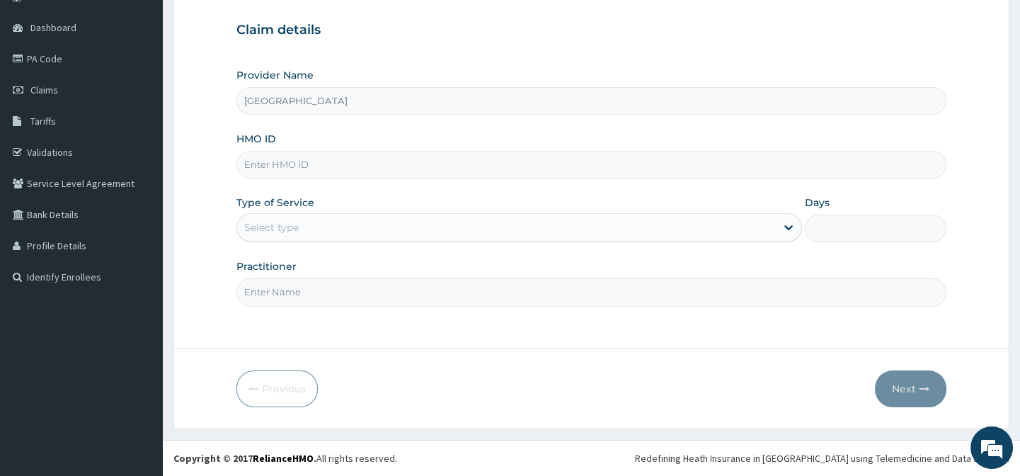
click at [406, 158] on input "HMO ID" at bounding box center [590, 165] width 709 height 28
type input "TSD/10005/E"
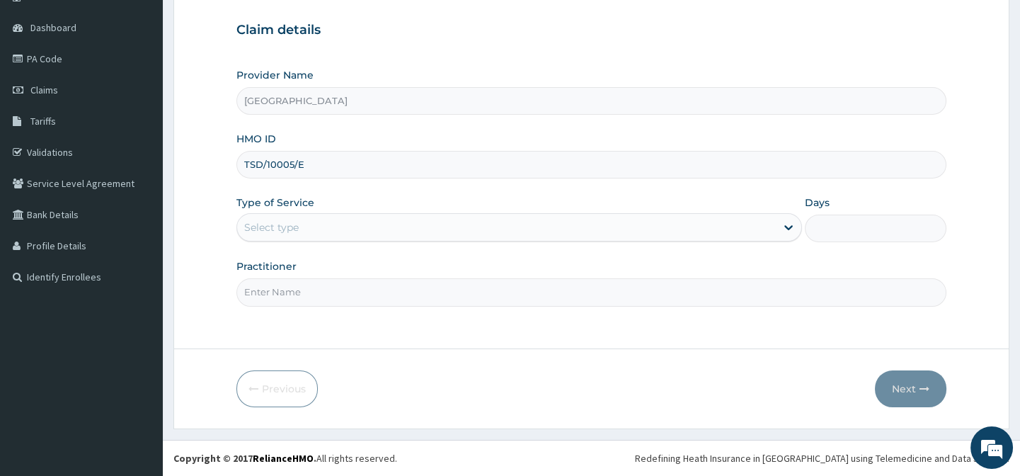
click at [359, 225] on div "Select type" at bounding box center [506, 227] width 539 height 23
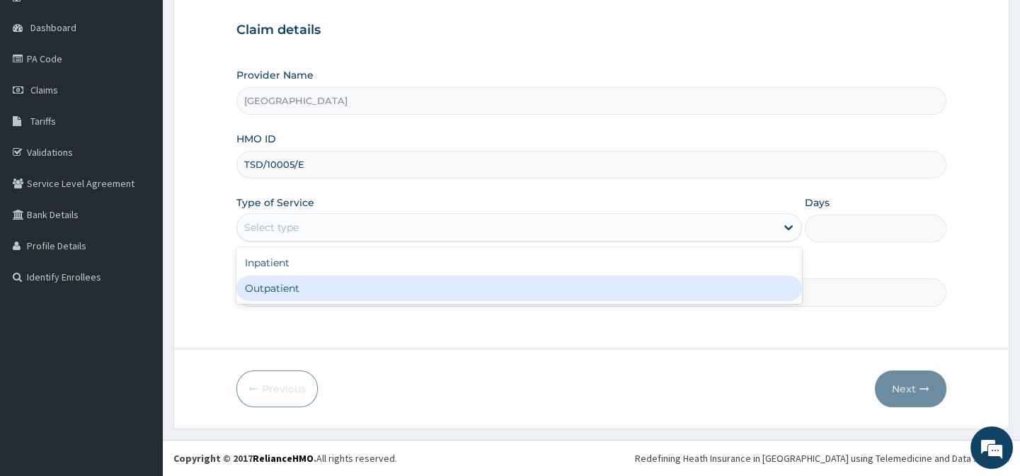
drag, startPoint x: 338, startPoint y: 289, endPoint x: 328, endPoint y: 246, distance: 43.6
click at [338, 287] on div "Outpatient" at bounding box center [519, 287] width 566 height 25
type input "1"
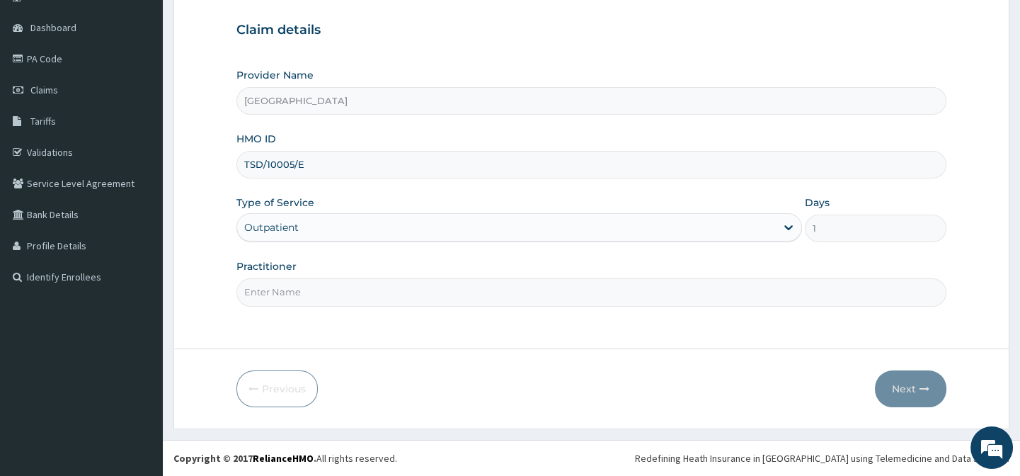
click at [467, 293] on input "Practitioner" at bounding box center [590, 292] width 709 height 28
type input "Dr. Abagha"
click at [911, 386] on button "Next" at bounding box center [910, 388] width 71 height 37
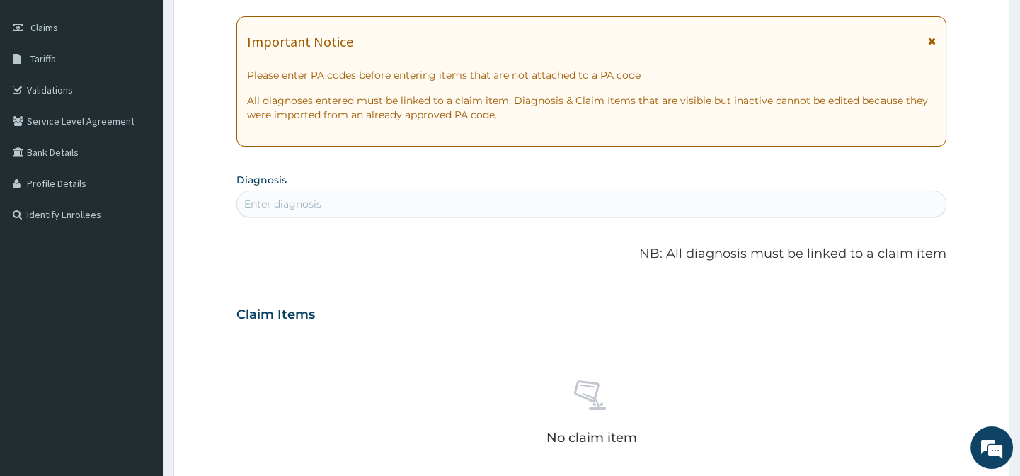
scroll to position [191, 0]
click at [602, 202] on div "Enter diagnosis" at bounding box center [591, 201] width 708 height 23
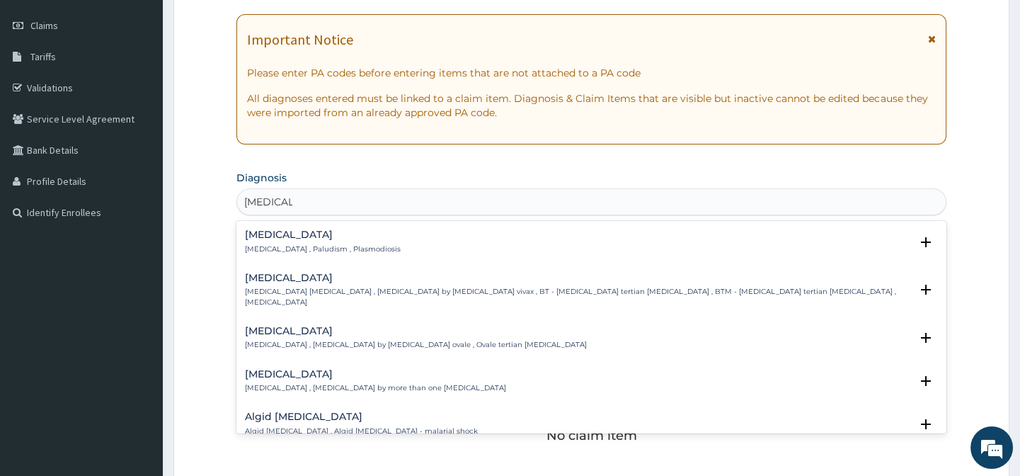
type input "MALARIA"
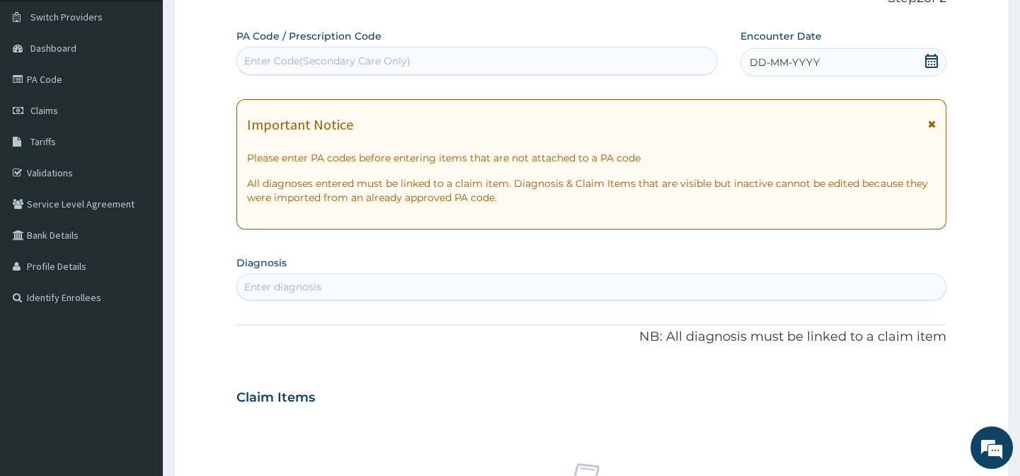
scroll to position [0, 0]
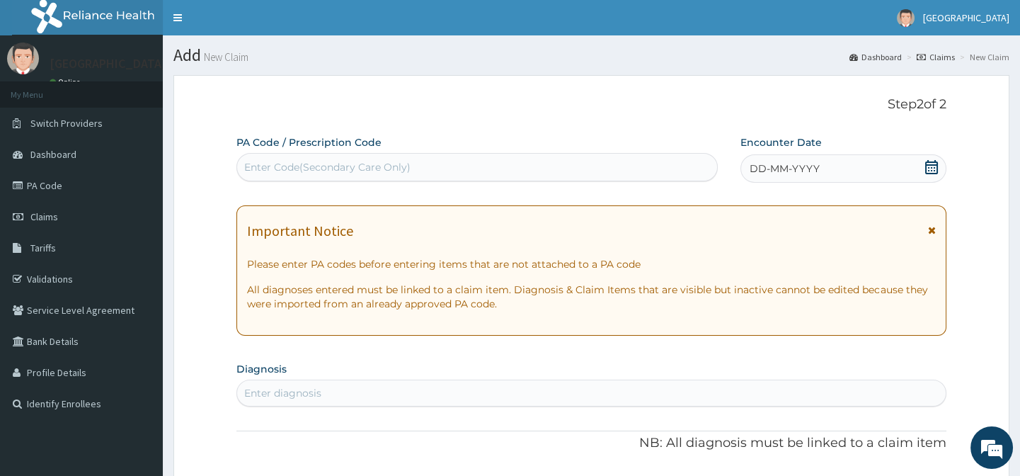
click at [930, 163] on icon at bounding box center [931, 167] width 14 height 14
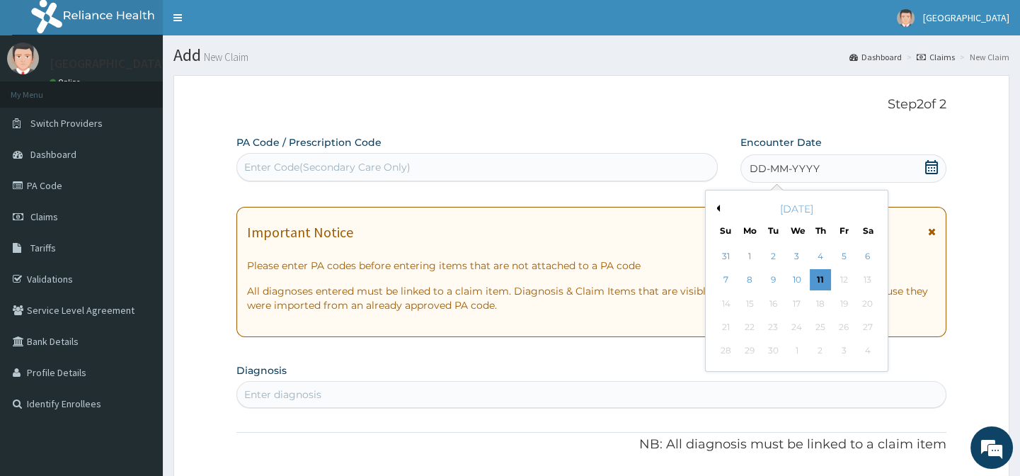
click at [718, 207] on button "Previous Month" at bounding box center [716, 208] width 7 height 7
click at [776, 304] on div "12" at bounding box center [772, 303] width 21 height 21
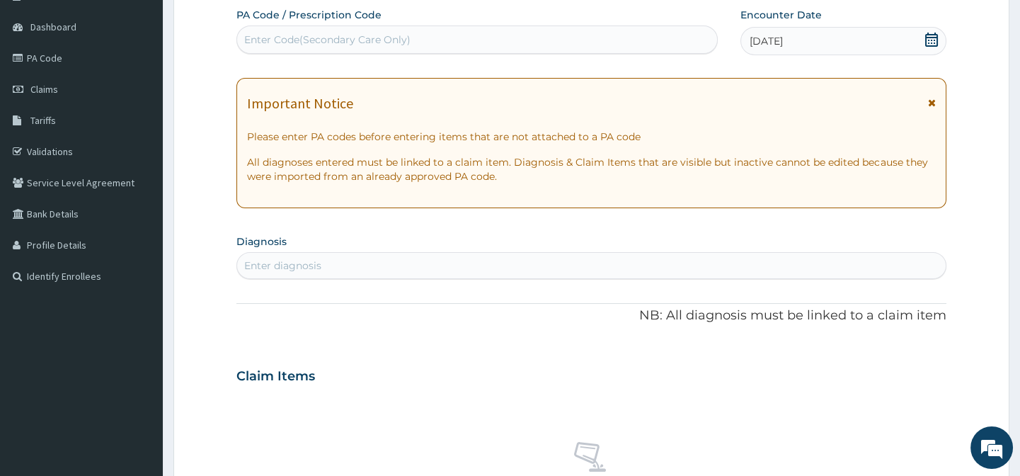
scroll to position [128, 0]
click at [660, 266] on div "Enter diagnosis" at bounding box center [591, 264] width 708 height 23
type input "MALARIA"
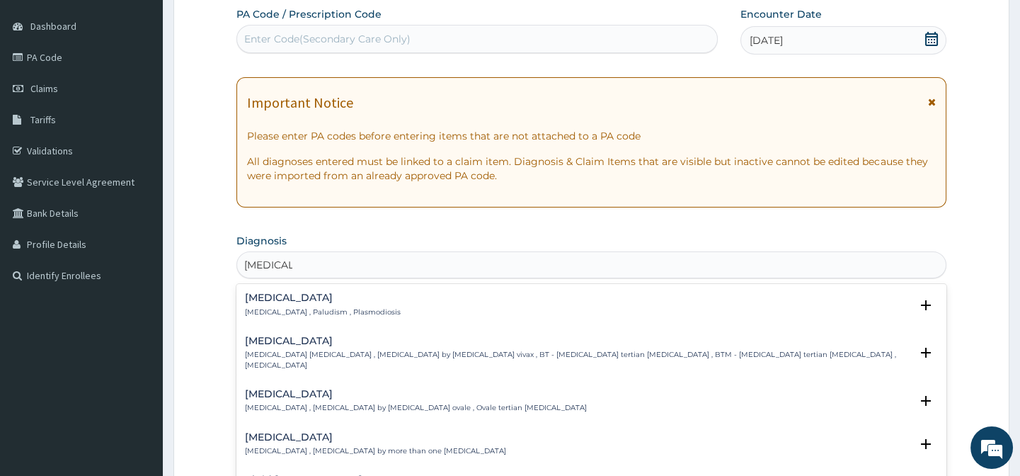
click at [369, 304] on div "Malaria Malaria , Paludism , Plasmodiosis" at bounding box center [591, 304] width 692 height 25
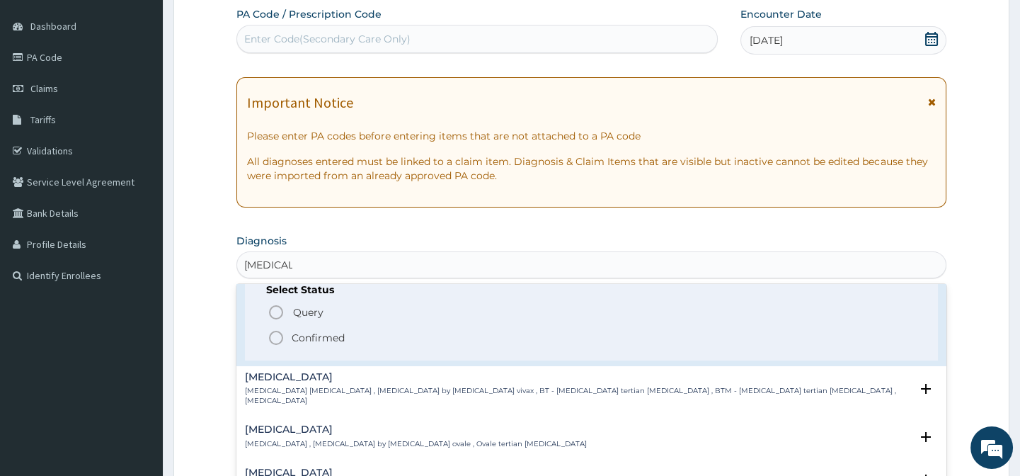
scroll to position [64, 0]
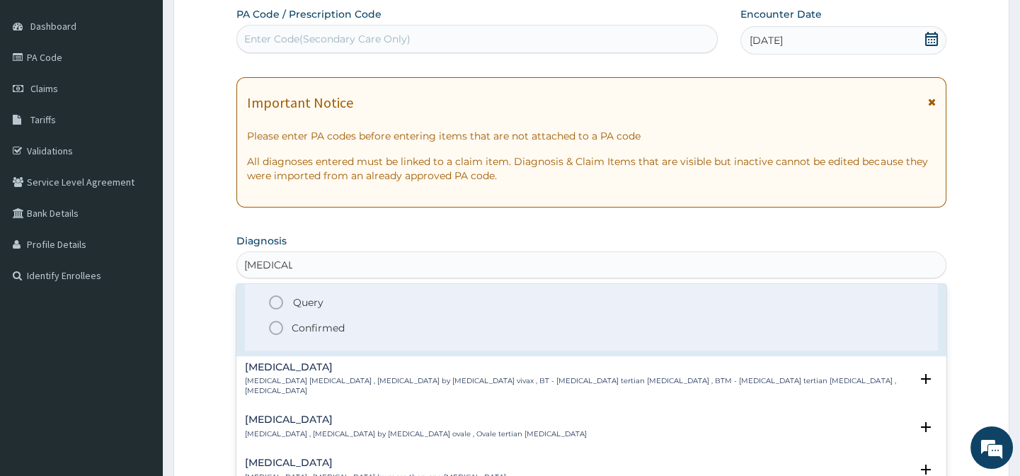
click at [272, 326] on icon "status option filled" at bounding box center [276, 327] width 17 height 17
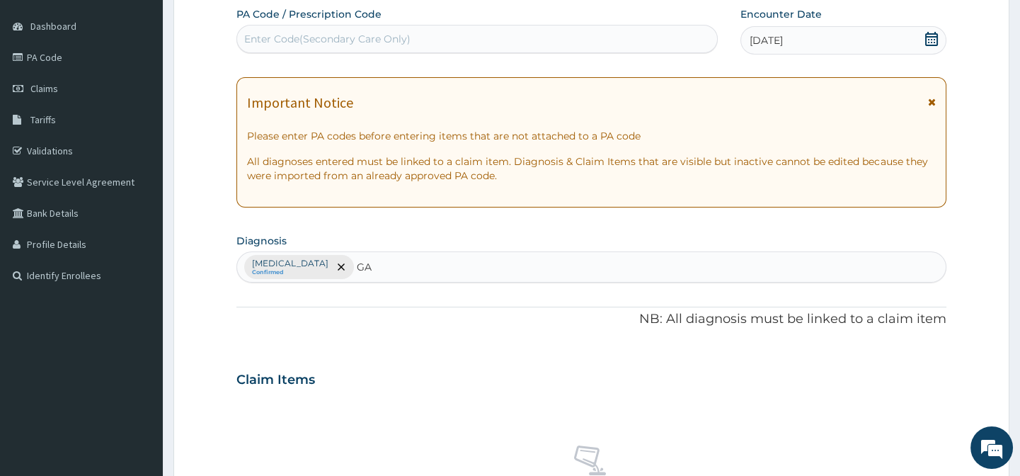
type input "G"
type input "DIA"
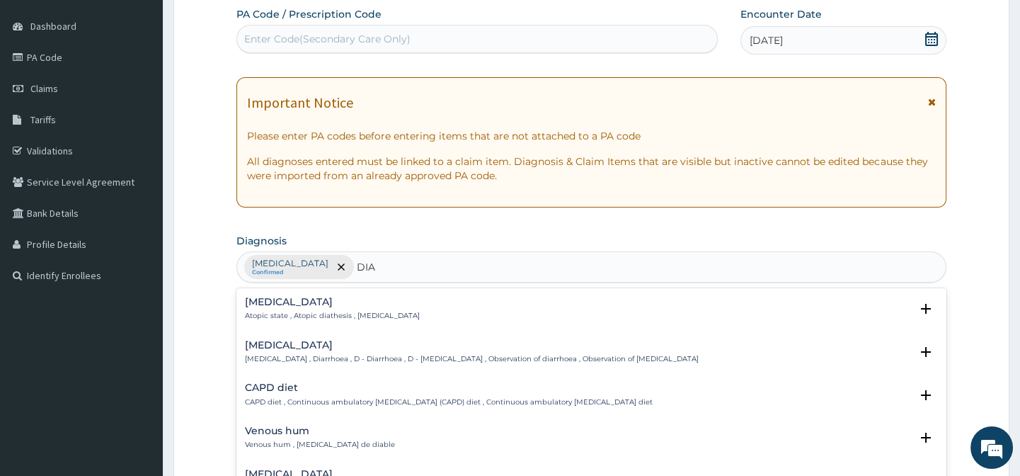
click at [355, 360] on p "Diarrhea , Diarrhoea , D - Diarrhoea , D - Diarrhea , Observation of diarrhoea …" at bounding box center [472, 359] width 454 height 10
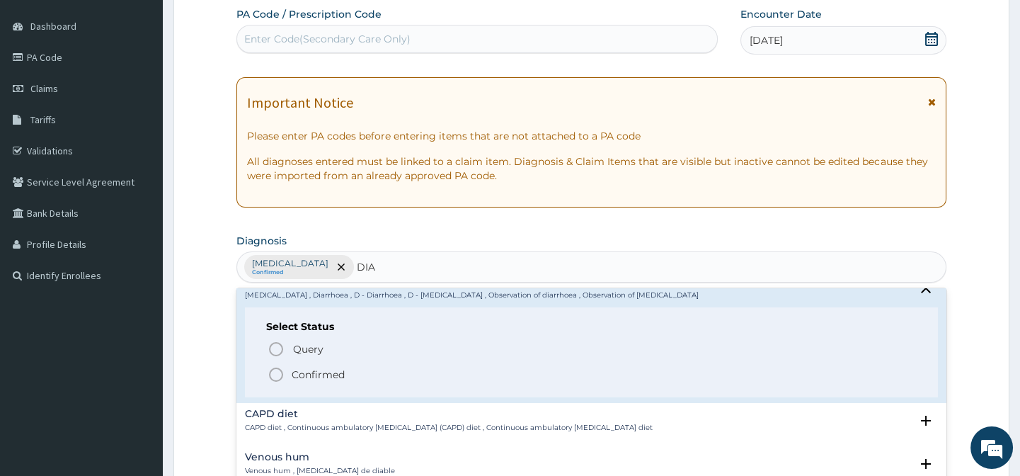
click at [272, 372] on icon "status option filled" at bounding box center [276, 374] width 17 height 17
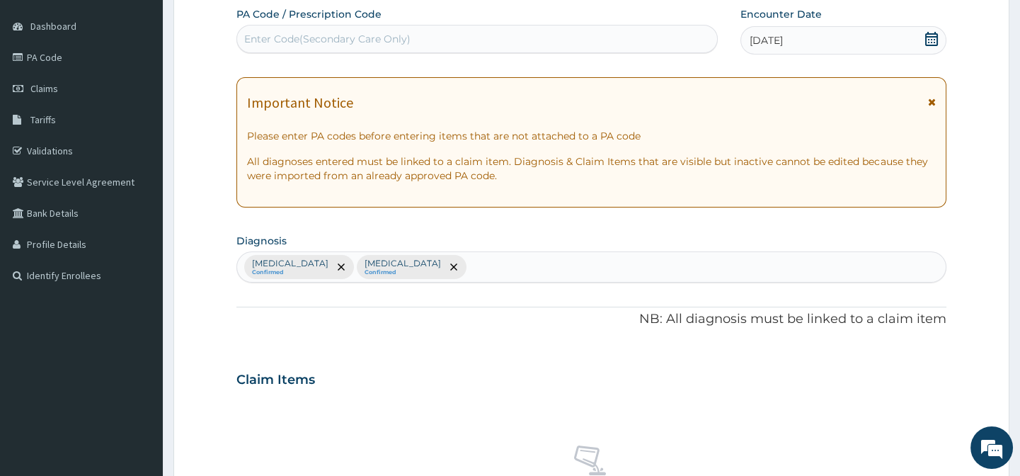
drag, startPoint x: 306, startPoint y: 215, endPoint x: 330, endPoint y: 242, distance: 35.6
click at [309, 215] on div "PA Code / Prescription Code Enter Code(Secondary Care Only) Encounter Date 12-0…" at bounding box center [590, 375] width 709 height 737
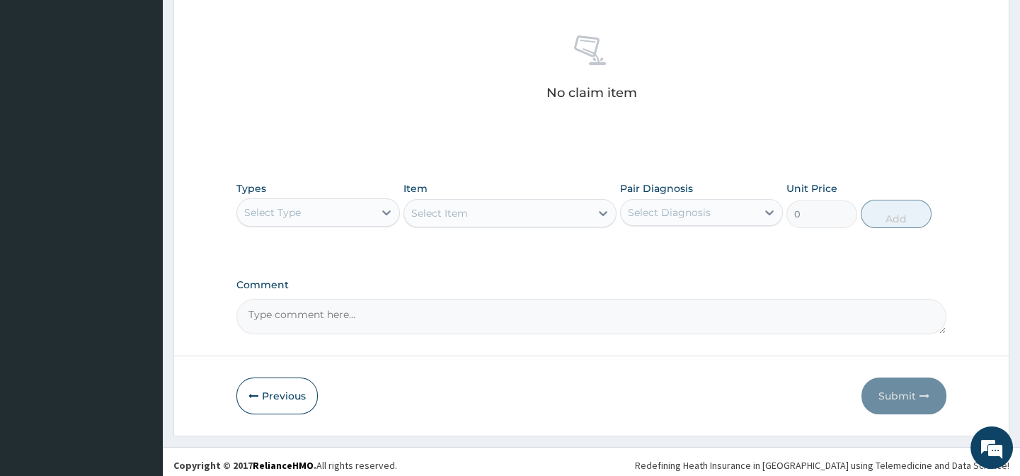
scroll to position [544, 0]
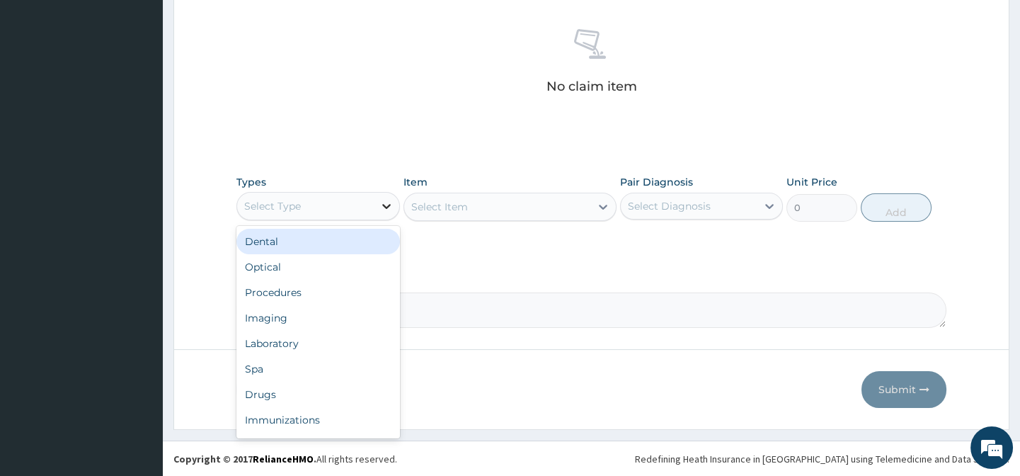
click at [380, 202] on icon at bounding box center [386, 206] width 14 height 14
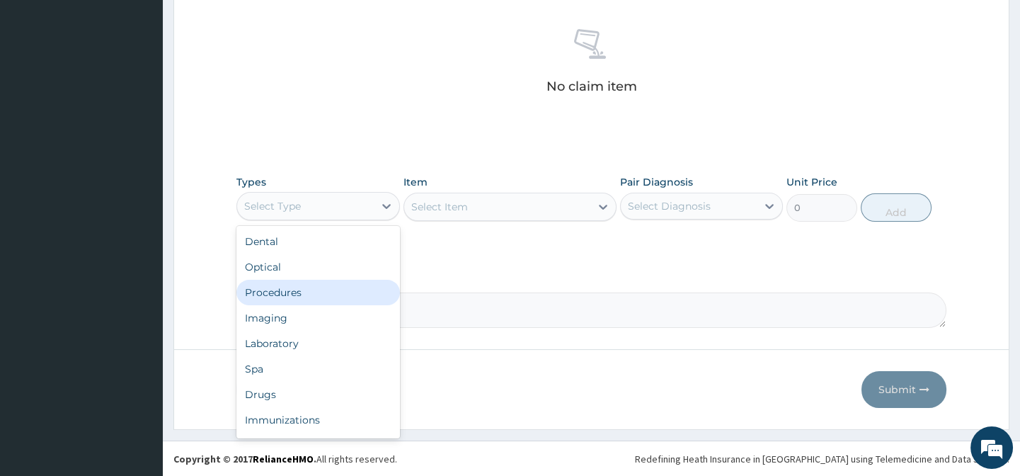
click at [288, 295] on div "Procedures" at bounding box center [317, 292] width 163 height 25
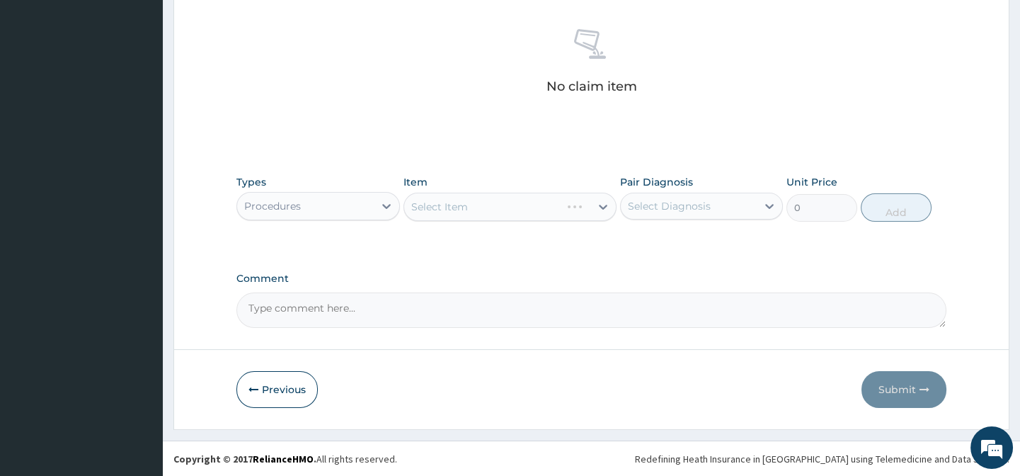
click at [452, 207] on div "Select Item" at bounding box center [509, 207] width 213 height 28
click at [597, 207] on div "Select Item" at bounding box center [509, 207] width 213 height 28
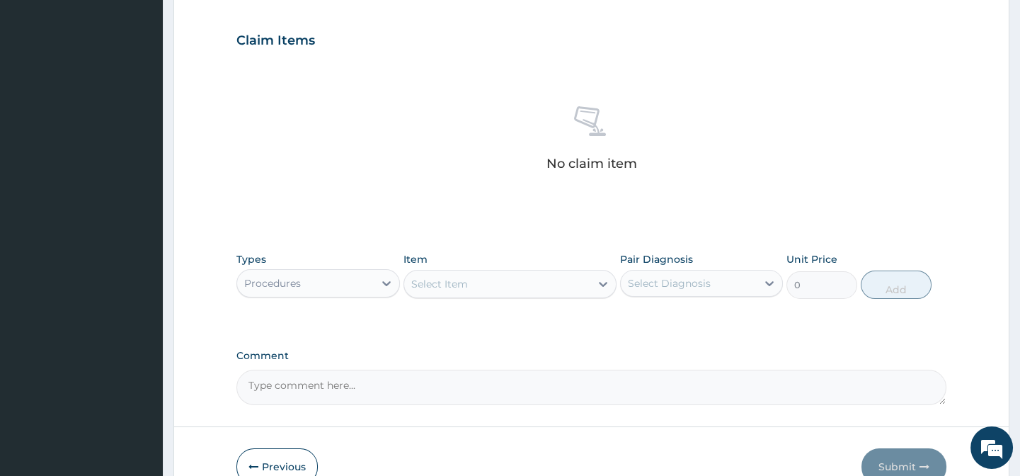
scroll to position [480, 0]
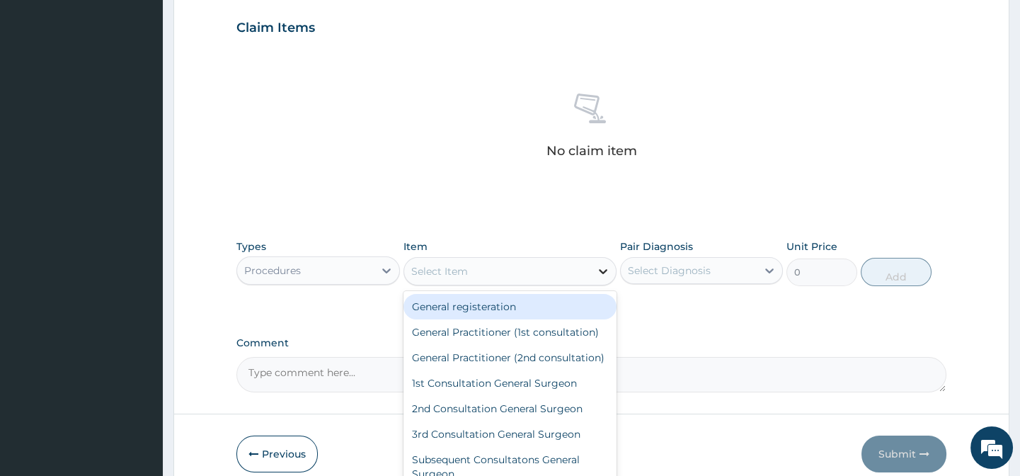
click at [604, 271] on icon at bounding box center [603, 271] width 14 height 14
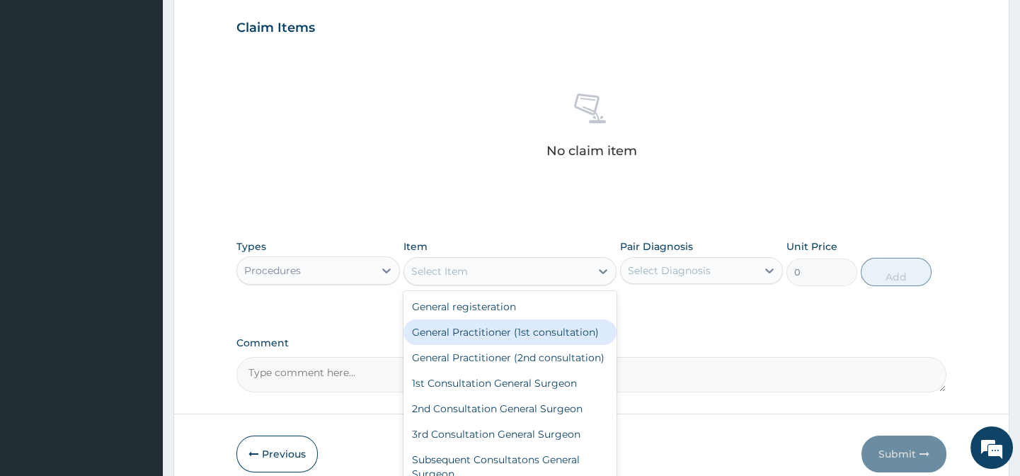
click at [547, 334] on div "General Practitioner (1st consultation)" at bounding box center [509, 331] width 213 height 25
type input "1500"
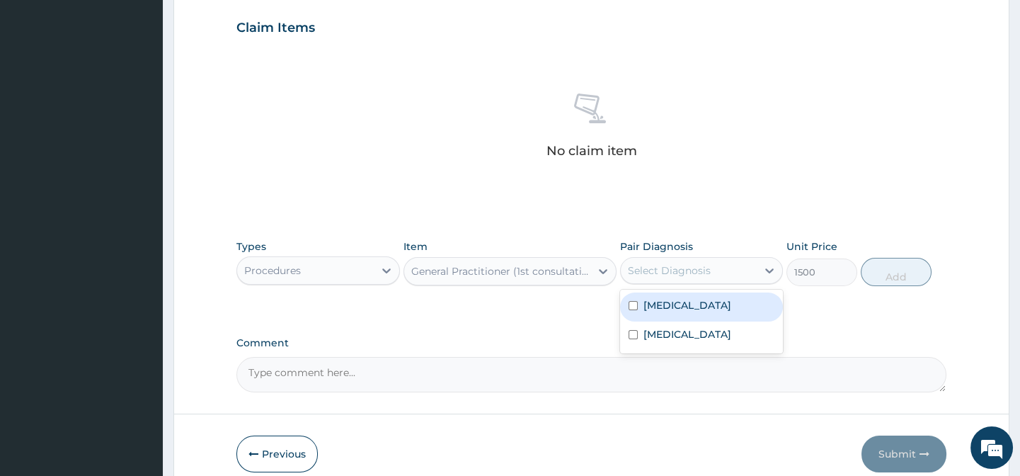
click at [694, 272] on div "Select Diagnosis" at bounding box center [669, 270] width 83 height 14
click at [633, 304] on input "checkbox" at bounding box center [633, 305] width 9 height 9
checkbox input "true"
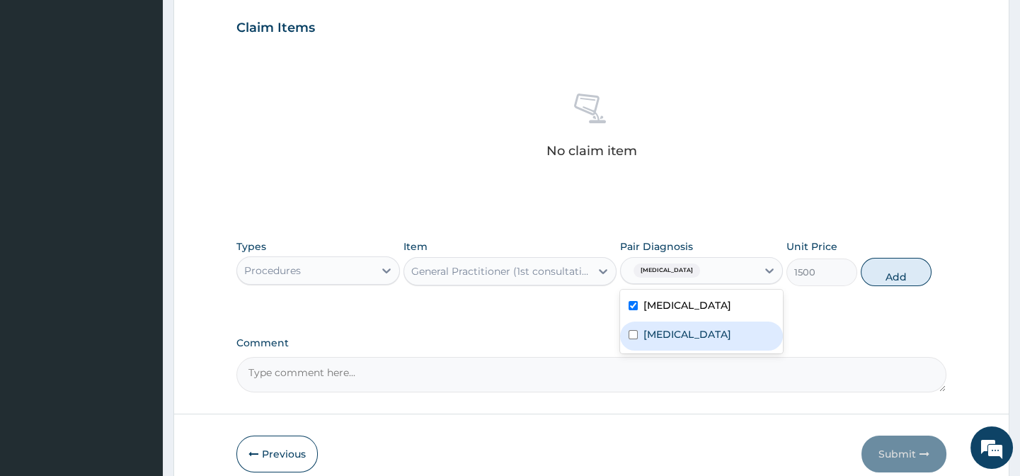
click at [631, 333] on input "checkbox" at bounding box center [633, 334] width 9 height 9
checkbox input "true"
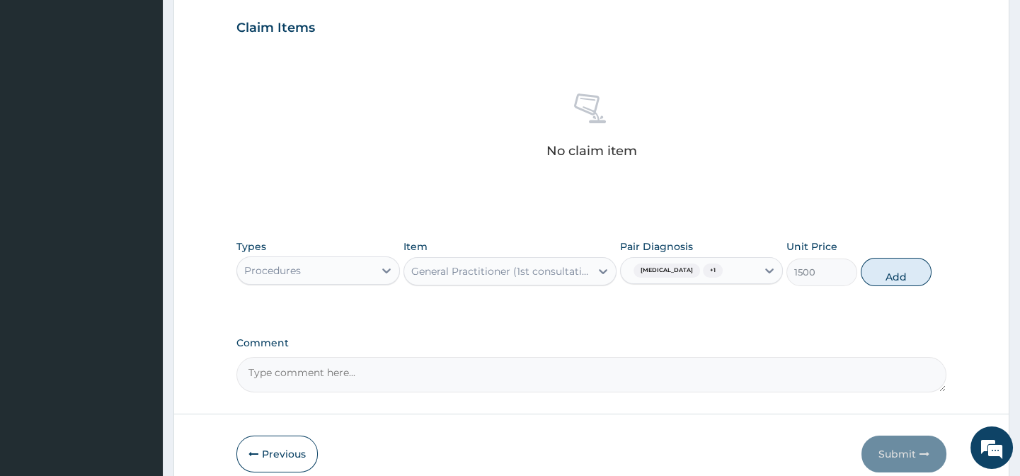
click at [929, 357] on textarea "Comment" at bounding box center [590, 374] width 709 height 35
click at [905, 276] on button "Add" at bounding box center [896, 272] width 71 height 28
type input "0"
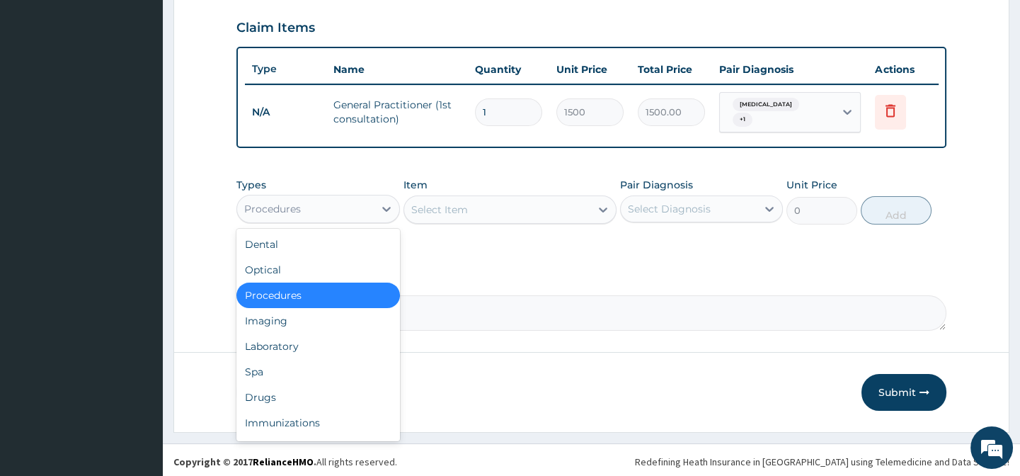
click at [301, 214] on div "Procedures" at bounding box center [305, 208] width 136 height 23
click at [271, 399] on div "Drugs" at bounding box center [317, 396] width 163 height 25
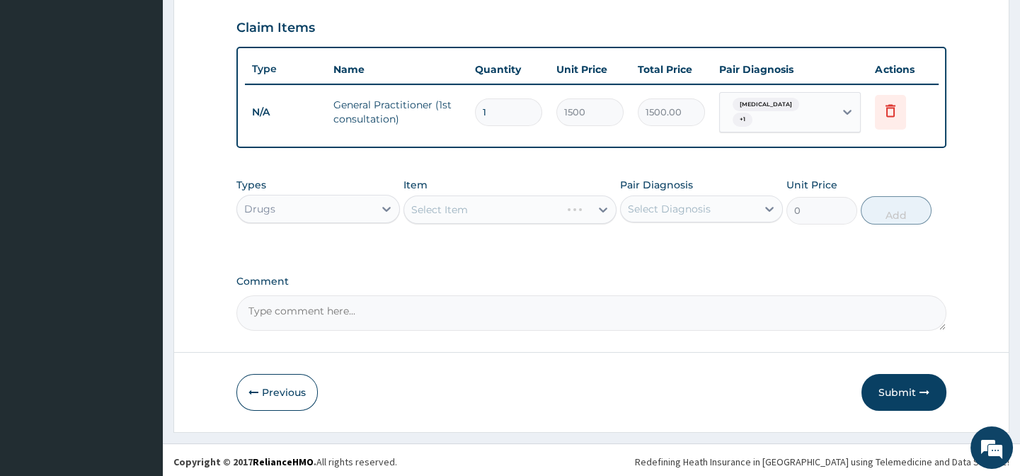
click at [458, 220] on div "Select Item" at bounding box center [509, 209] width 213 height 28
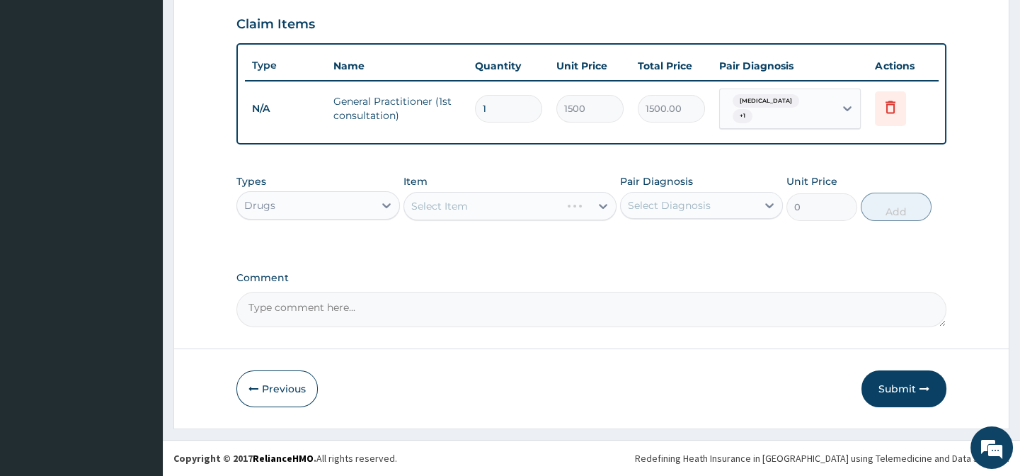
click at [601, 203] on div "Select Item" at bounding box center [509, 206] width 213 height 28
click at [599, 206] on div "Select Item" at bounding box center [509, 206] width 213 height 28
click at [600, 205] on icon at bounding box center [603, 206] width 14 height 14
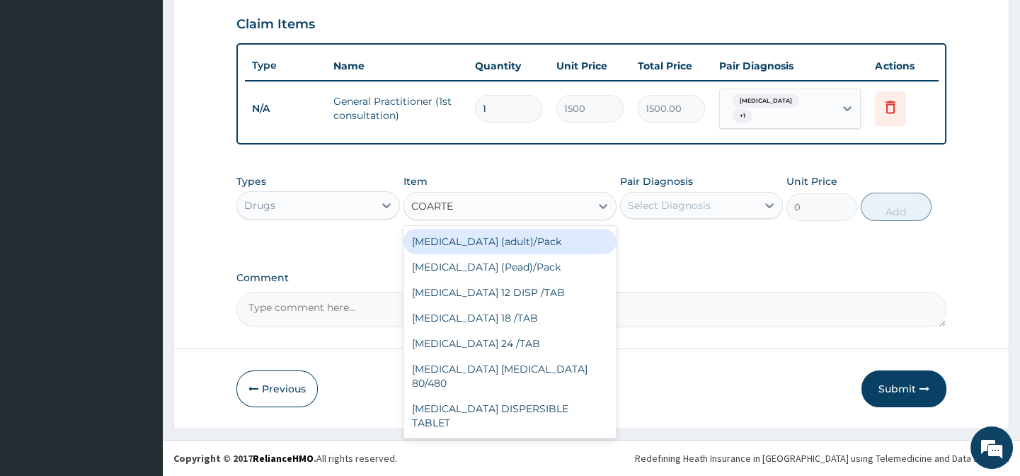
type input "COARTEM"
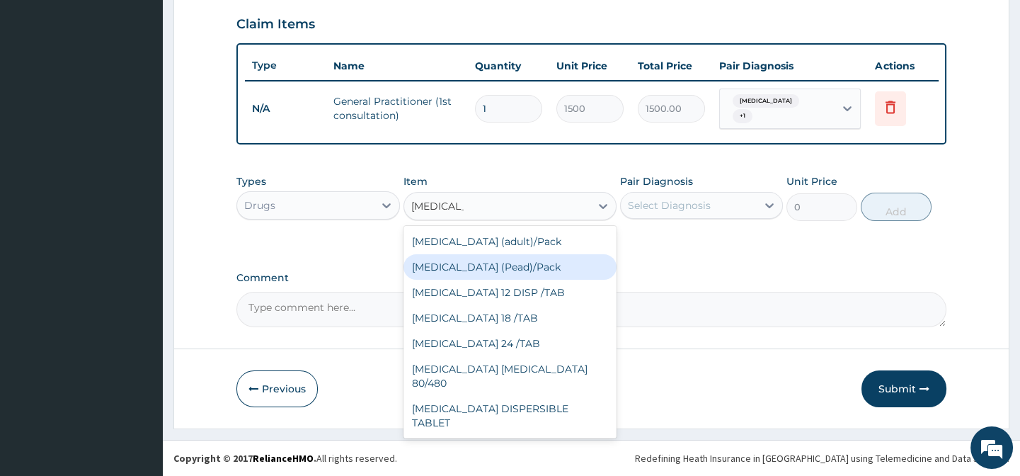
click at [513, 262] on div "Coartem (Pead)/Pack" at bounding box center [509, 266] width 213 height 25
type input "498.75"
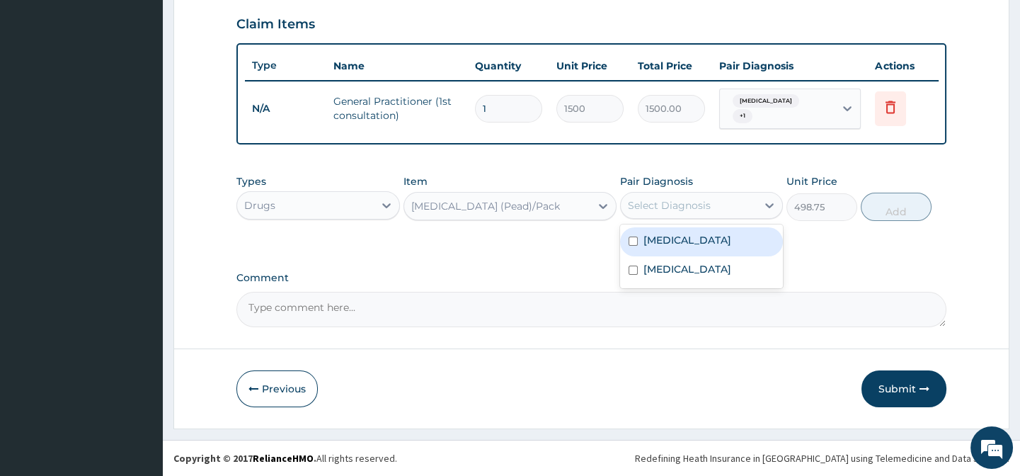
click at [658, 206] on div "Select Diagnosis" at bounding box center [669, 205] width 83 height 14
click at [630, 239] on input "checkbox" at bounding box center [633, 240] width 9 height 9
checkbox input "true"
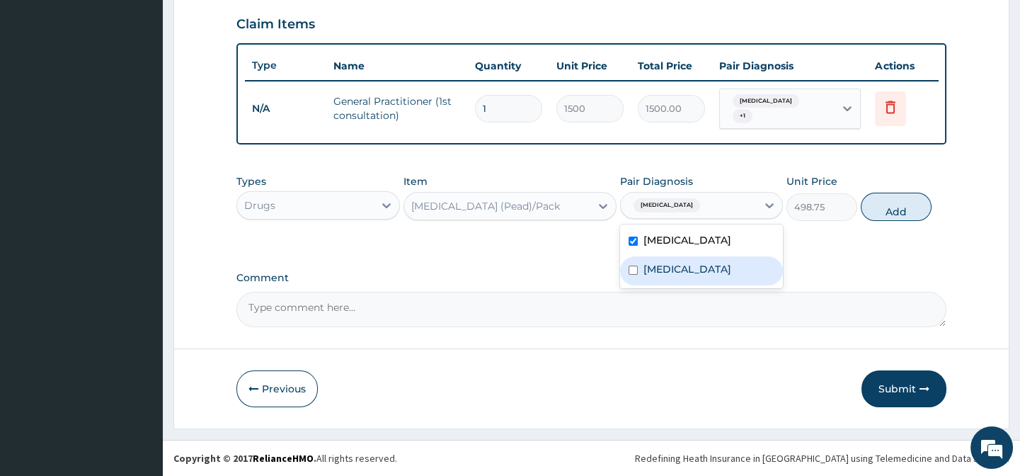
click at [634, 275] on div "Diarrhea" at bounding box center [701, 270] width 163 height 29
checkbox input "true"
click at [991, 258] on form "Step 2 of 2 PA Code / Prescription Code Enter Code(Secondary Care Only) Encount…" at bounding box center [591, 10] width 836 height 837
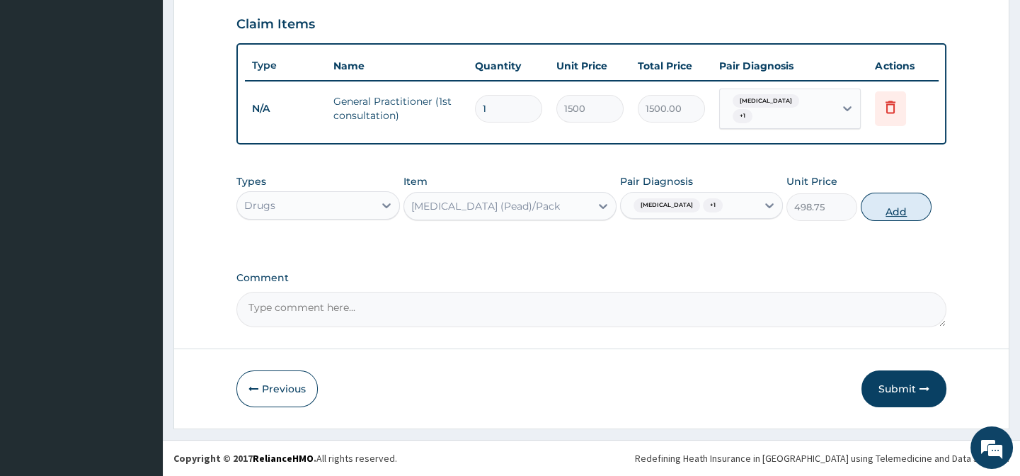
click at [903, 202] on button "Add" at bounding box center [896, 207] width 71 height 28
type input "0"
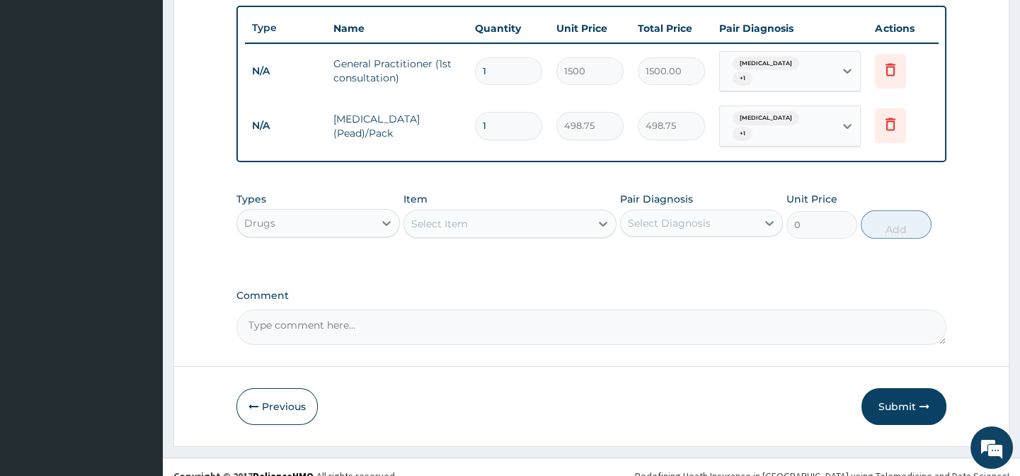
scroll to position [536, 0]
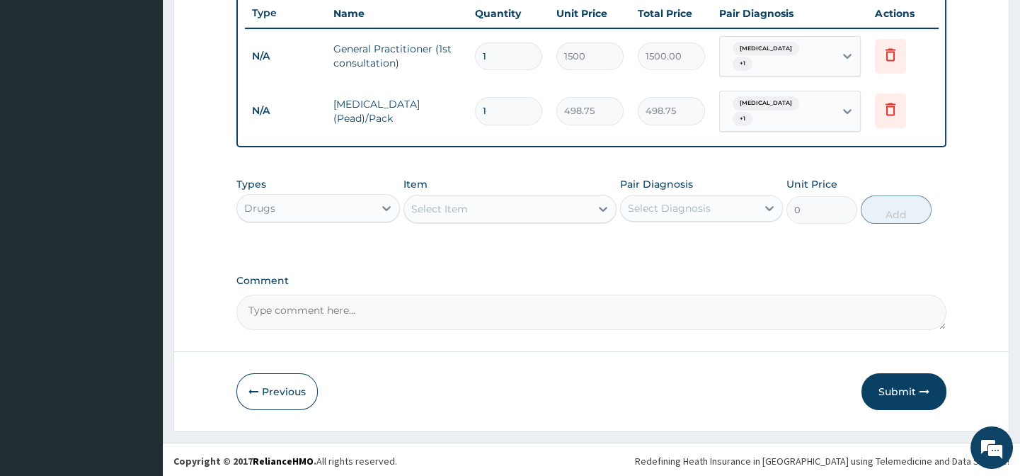
click at [541, 206] on div "Select Item" at bounding box center [497, 208] width 186 height 23
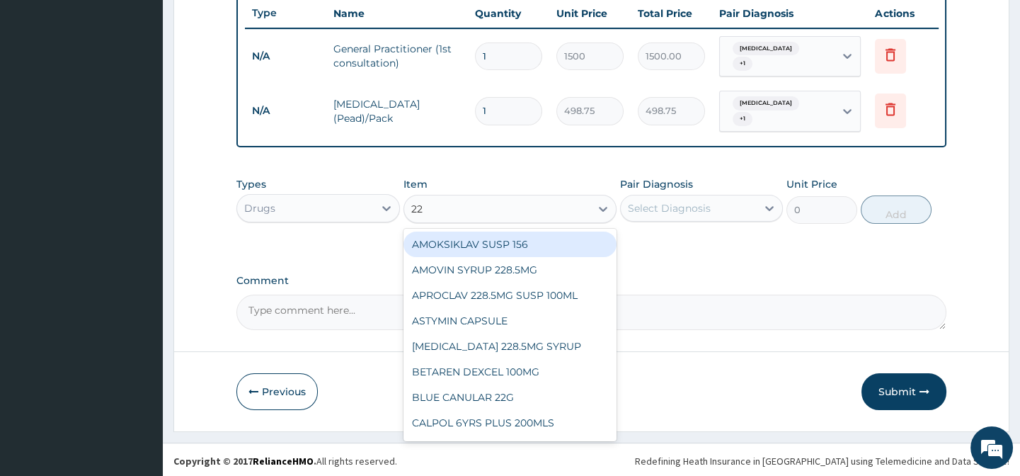
type input "228"
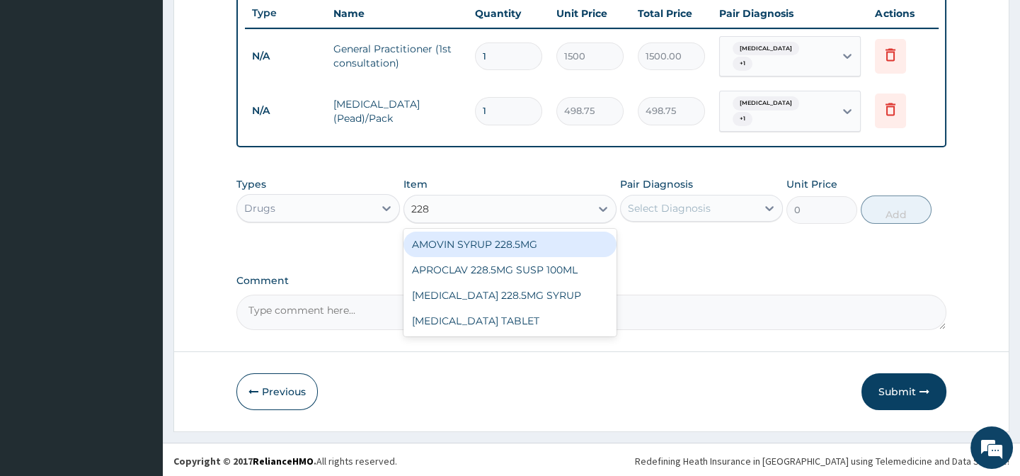
click at [481, 241] on div "AMOVIN SYRUP 228.5MG" at bounding box center [509, 243] width 213 height 25
type input "787.5"
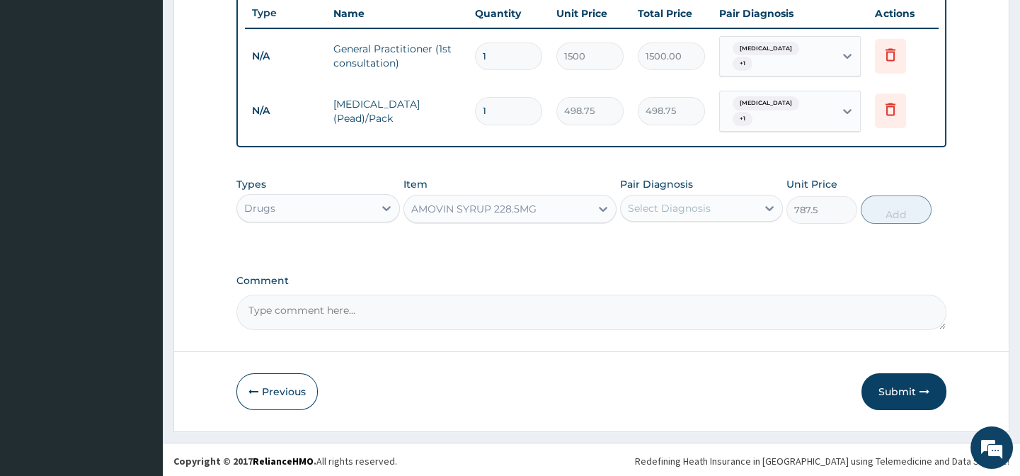
click at [489, 211] on div "AMOVIN SYRUP 228.5MG" at bounding box center [473, 209] width 125 height 14
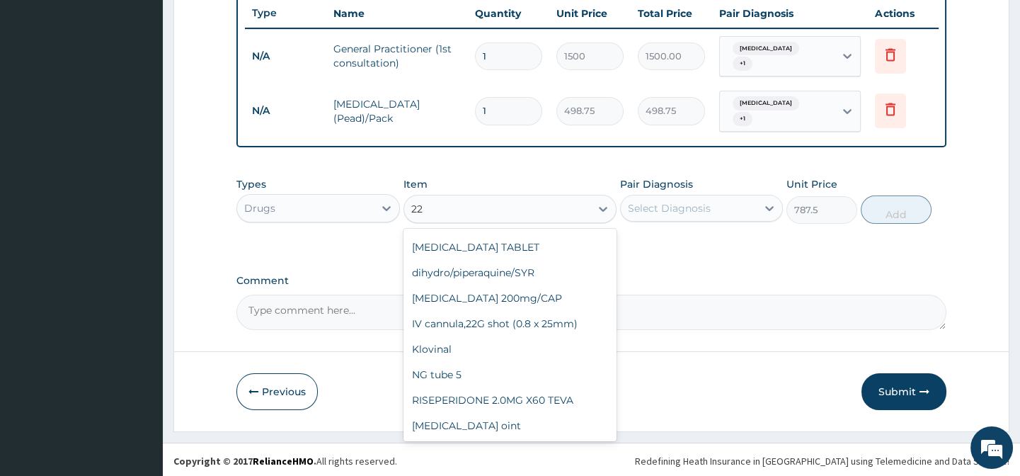
scroll to position [481, 0]
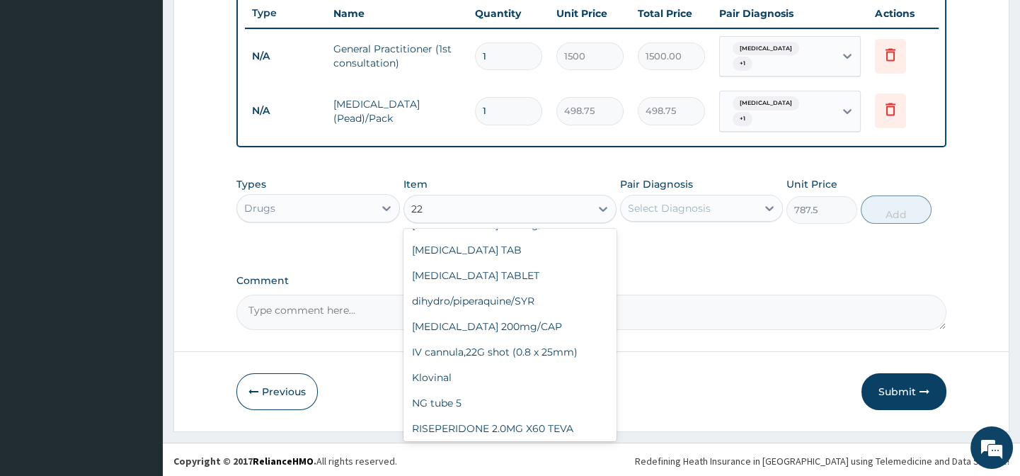
type input "228"
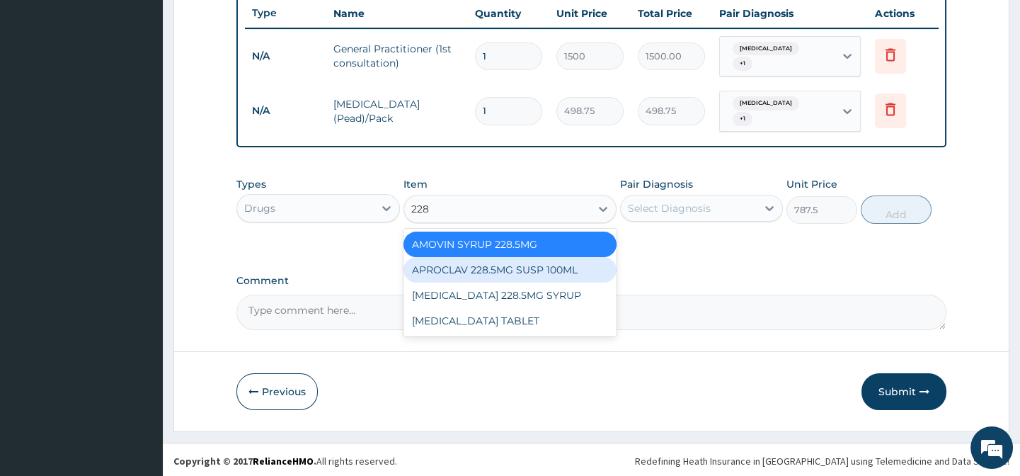
click at [563, 270] on div "APROCLAV 228.5MG SUSP 100ML" at bounding box center [509, 269] width 213 height 25
type input "446.25"
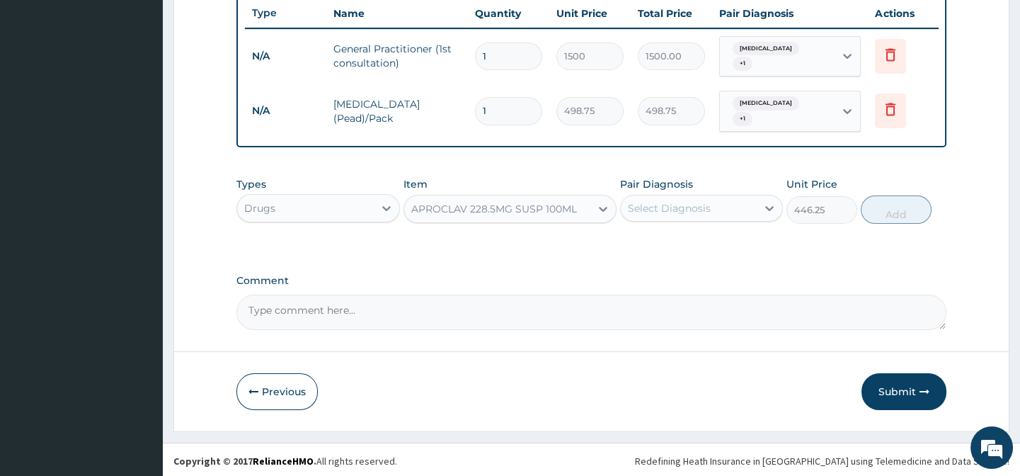
click at [537, 207] on div "APROCLAV 228.5MG SUSP 100ML" at bounding box center [494, 209] width 166 height 14
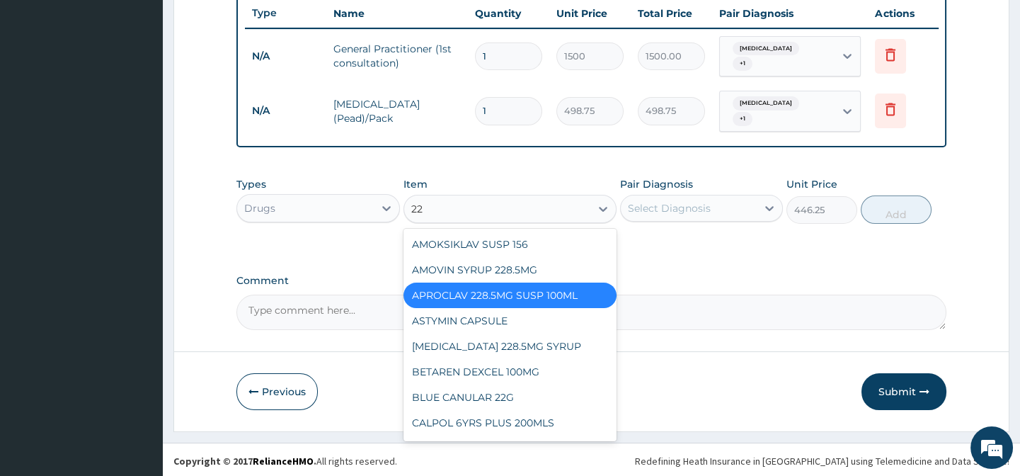
type input "228"
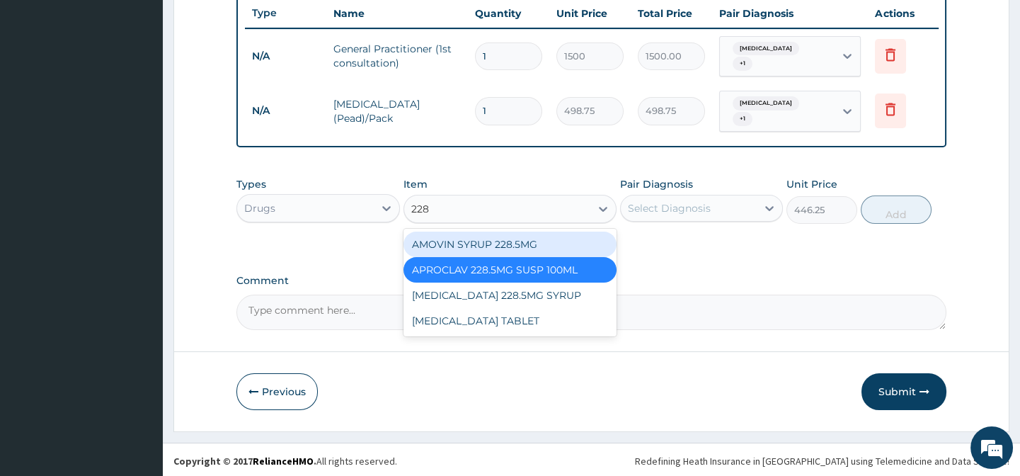
click at [532, 239] on div "AMOVIN SYRUP 228.5MG" at bounding box center [509, 243] width 213 height 25
type input "787.5"
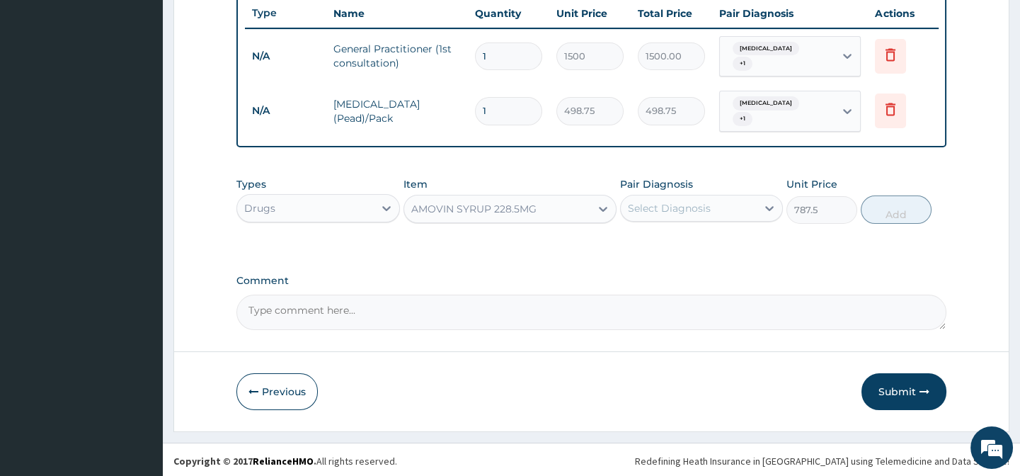
click at [543, 215] on div "AMOVIN SYRUP 228.5MG" at bounding box center [497, 208] width 186 height 23
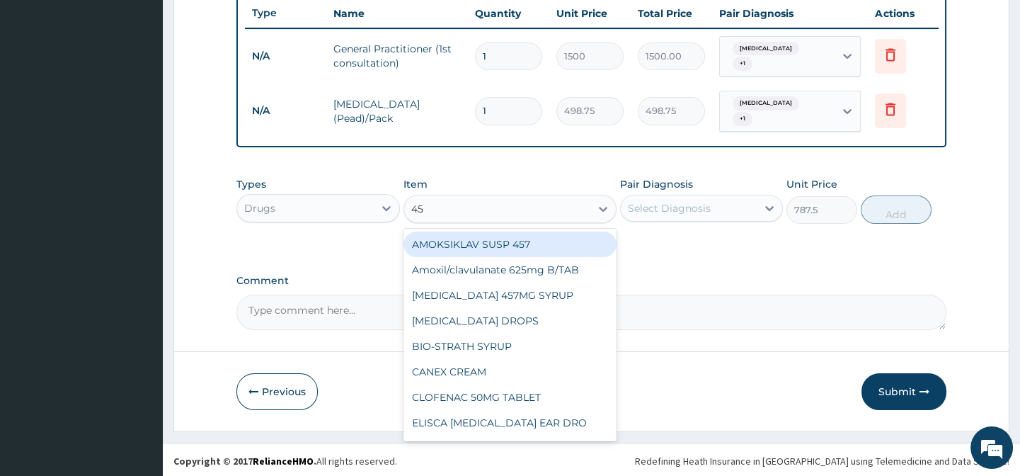
type input "457"
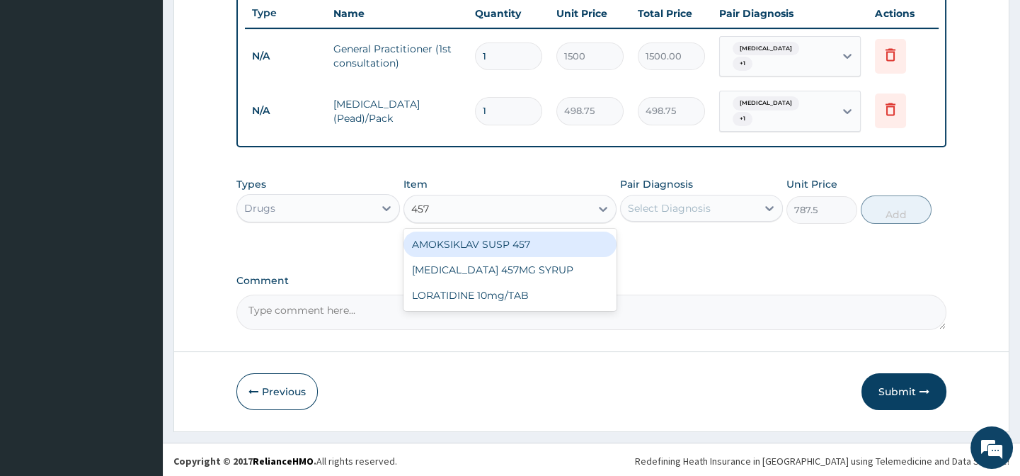
click at [570, 245] on div "AMOKSIKLAV SUSP 457" at bounding box center [509, 243] width 213 height 25
type input "1470"
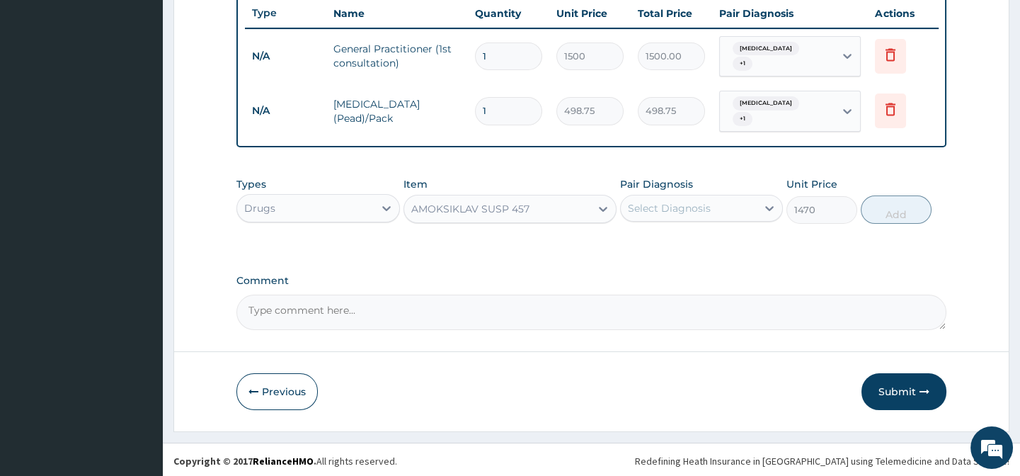
click at [680, 206] on div "Select Diagnosis" at bounding box center [669, 208] width 83 height 14
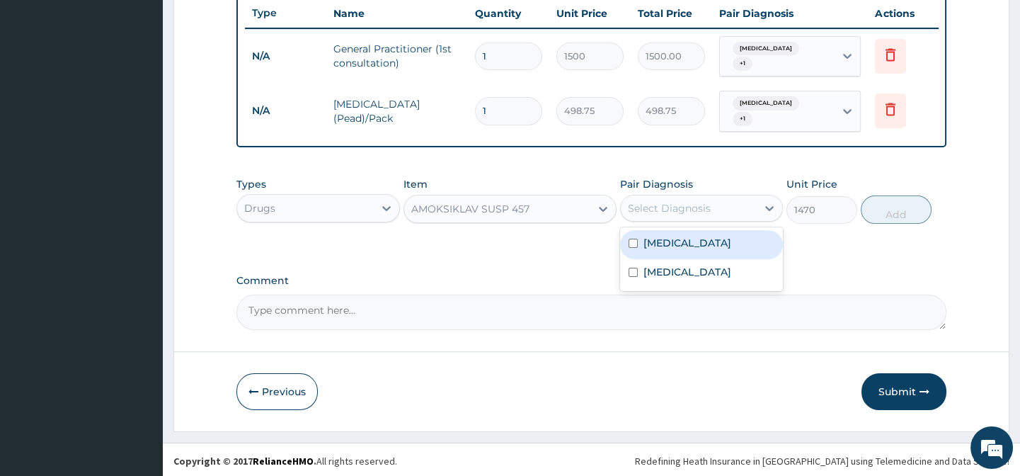
click at [634, 243] on input "checkbox" at bounding box center [633, 243] width 9 height 9
checkbox input "true"
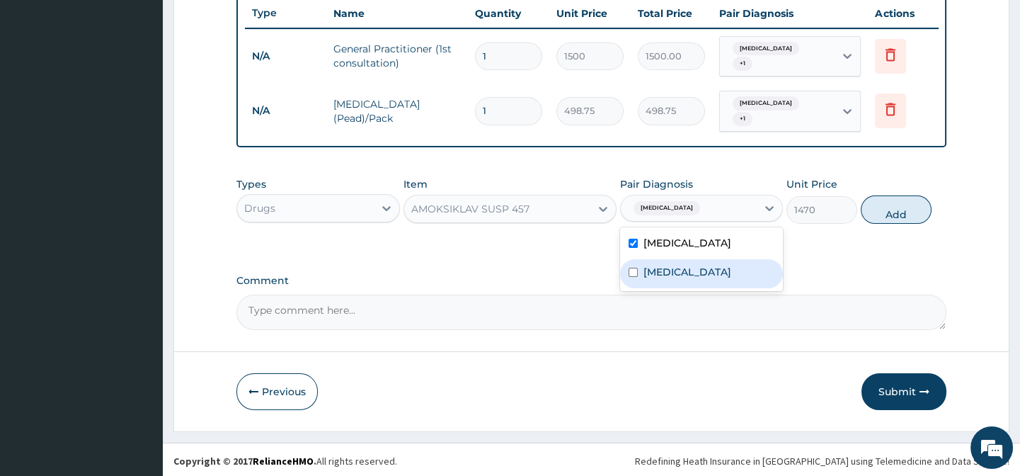
click at [632, 269] on input "checkbox" at bounding box center [633, 272] width 9 height 9
checkbox input "true"
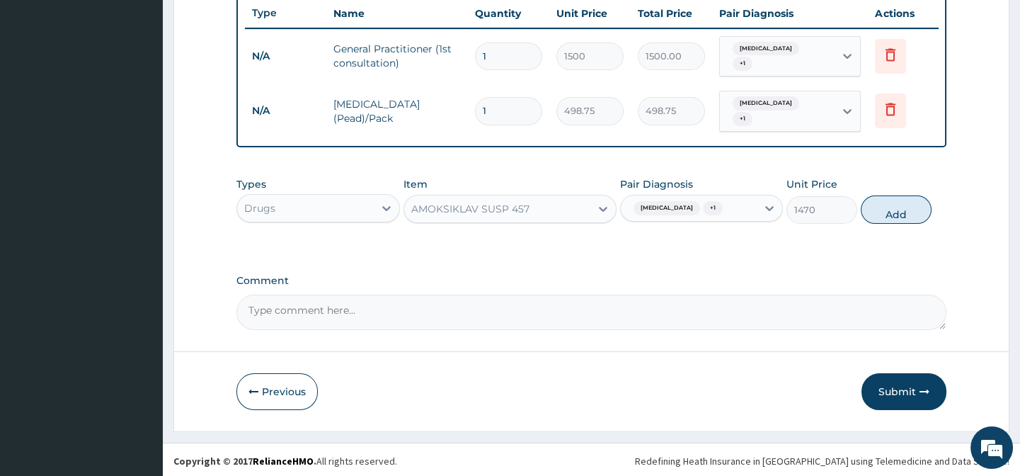
click at [782, 304] on textarea "Comment" at bounding box center [590, 311] width 709 height 35
click at [885, 209] on button "Add" at bounding box center [896, 209] width 71 height 28
type input "0"
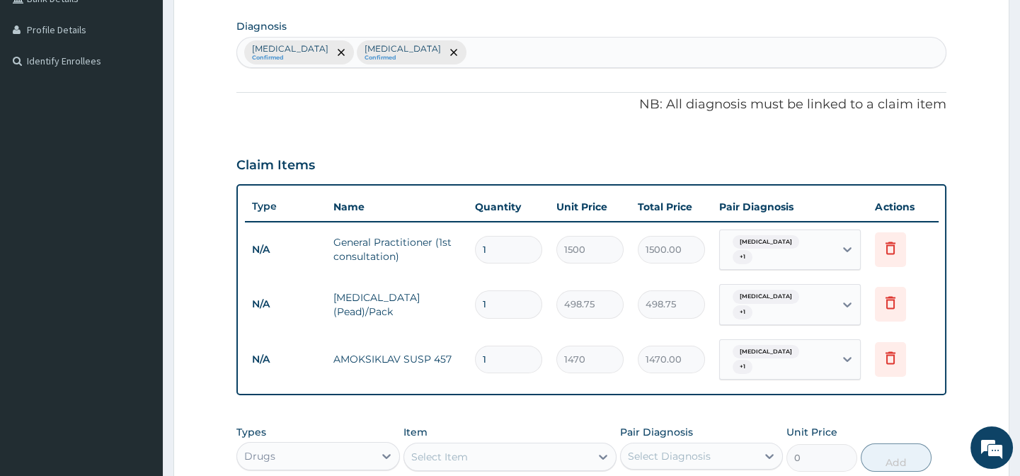
scroll to position [585, 0]
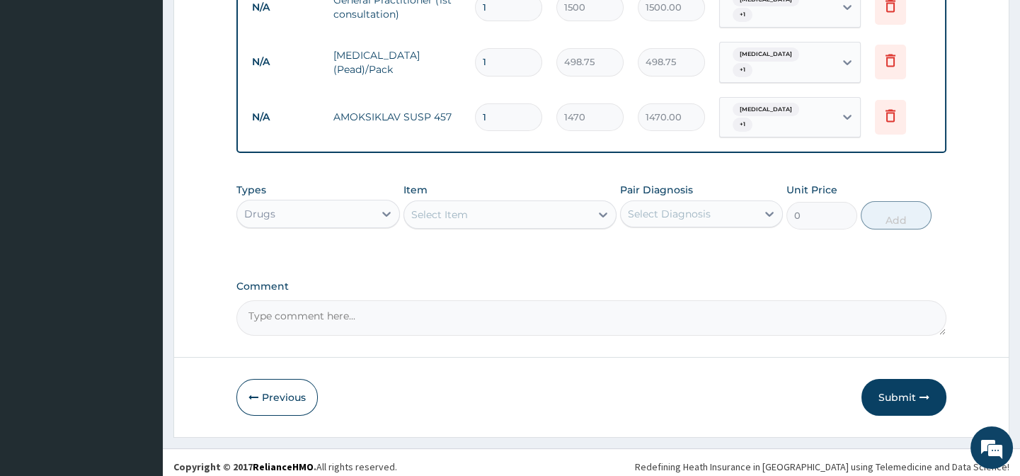
click at [538, 219] on div "Select Item" at bounding box center [509, 214] width 213 height 28
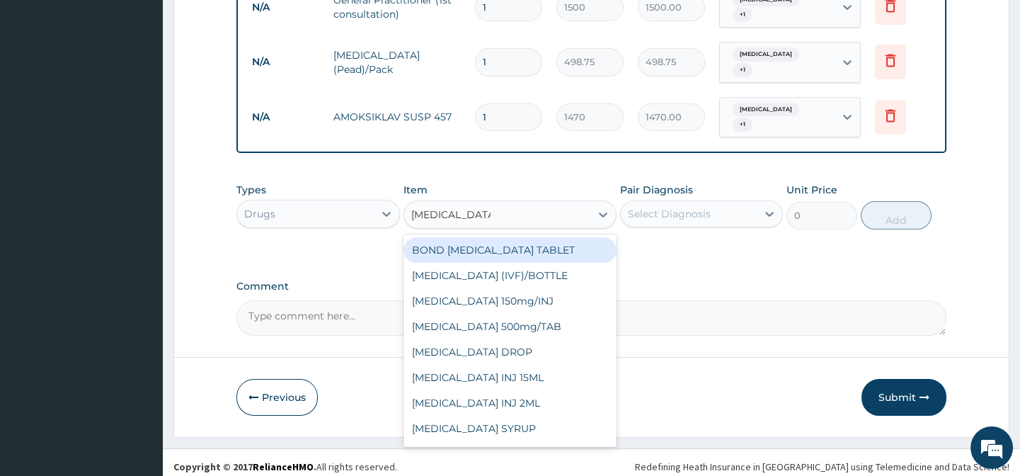
type input "PARACETAMOL"
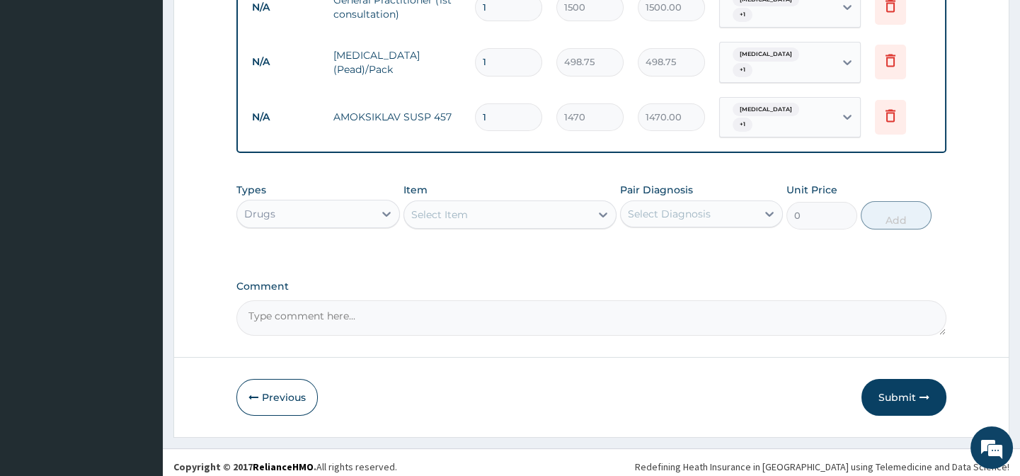
click at [507, 209] on div "Select Item" at bounding box center [497, 214] width 186 height 23
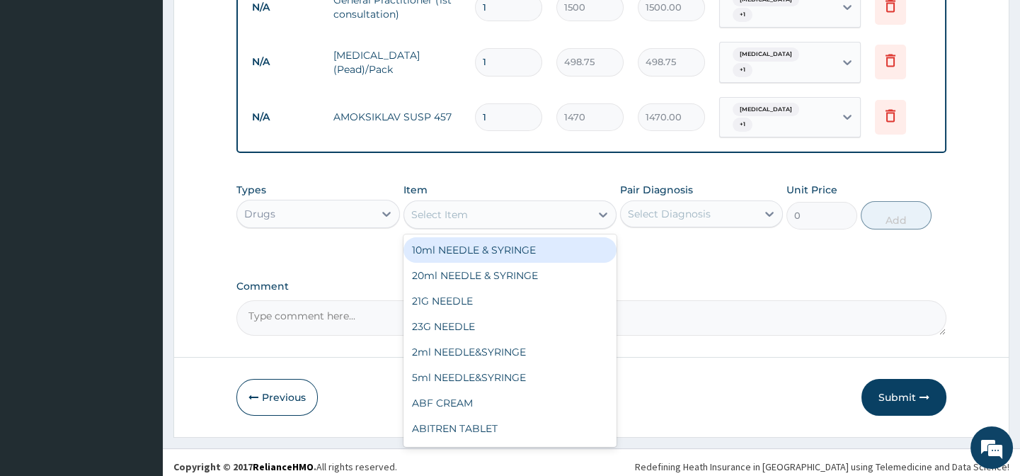
scroll to position [520, 0]
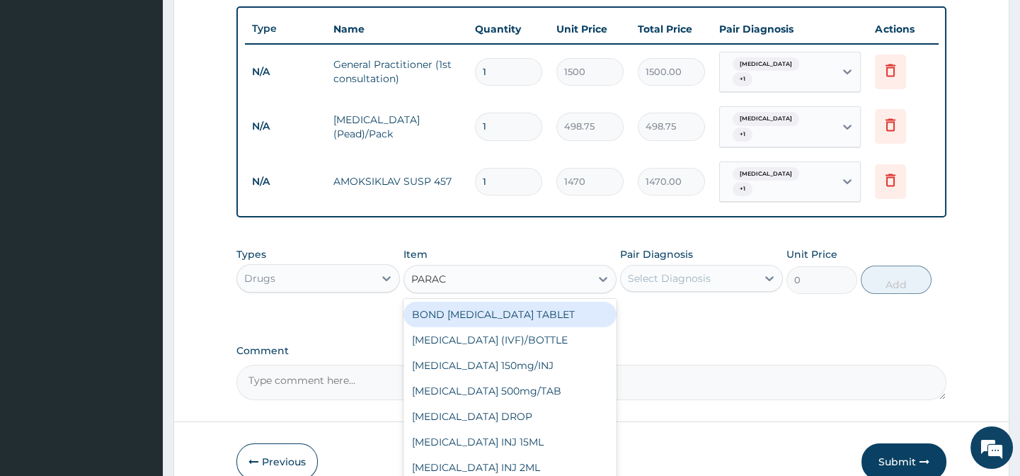
type input "PARACE"
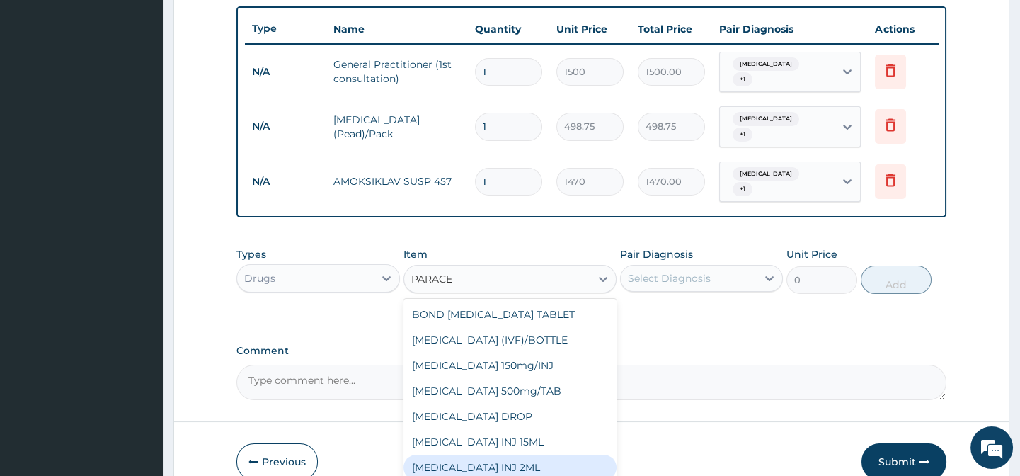
scroll to position [22, 0]
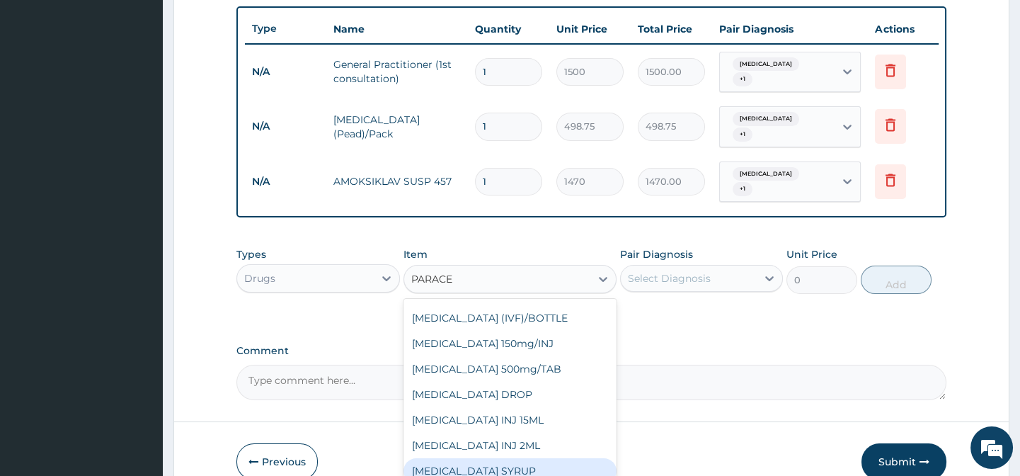
click at [518, 464] on div "[MEDICAL_DATA] SYRUP" at bounding box center [509, 470] width 213 height 25
type input "131.25"
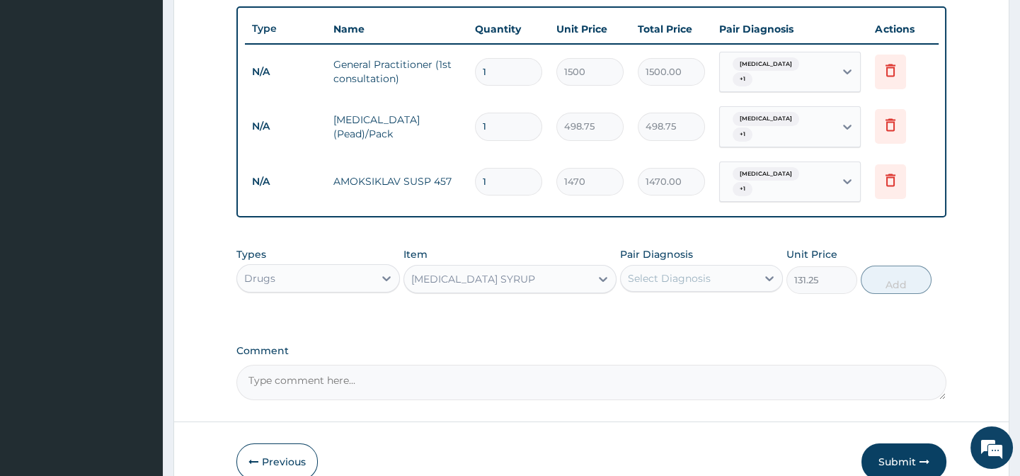
click at [649, 271] on div "Select Diagnosis" at bounding box center [669, 278] width 83 height 14
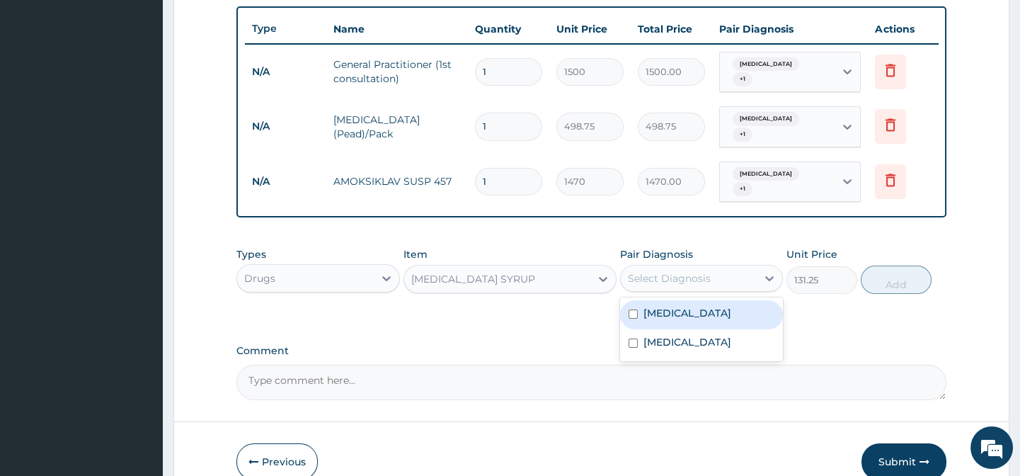
click at [633, 300] on div "[MEDICAL_DATA]" at bounding box center [701, 314] width 163 height 29
checkbox input "true"
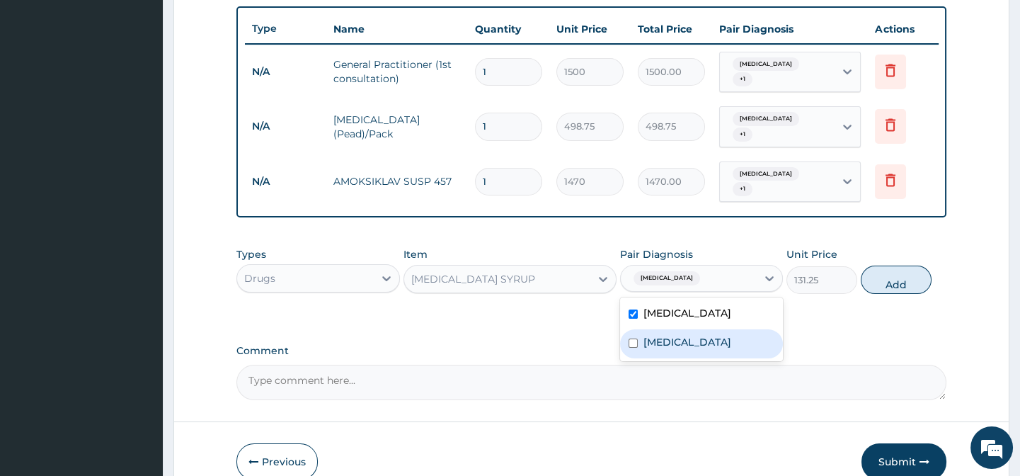
click at [631, 338] on input "checkbox" at bounding box center [633, 342] width 9 height 9
checkbox input "true"
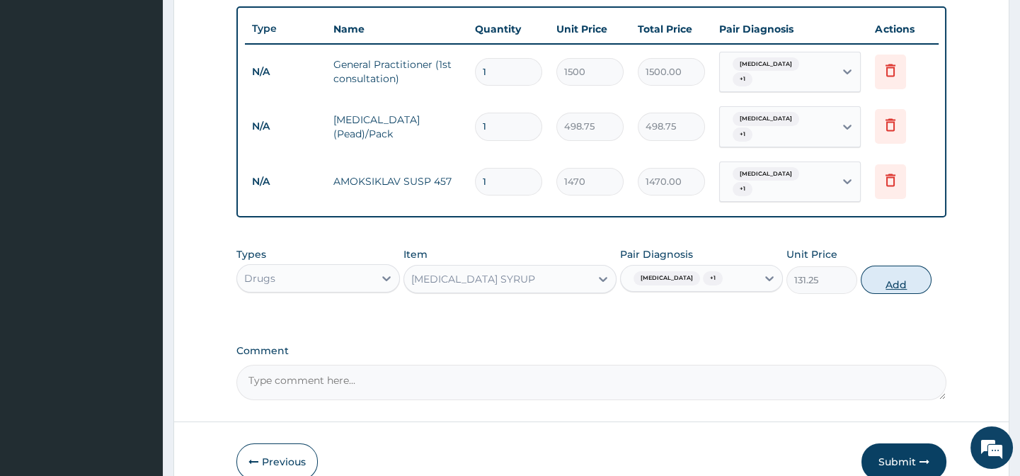
drag, startPoint x: 876, startPoint y: 360, endPoint x: 869, endPoint y: 277, distance: 83.1
click at [869, 346] on div "Comment" at bounding box center [590, 372] width 709 height 55
click at [874, 273] on button "Add" at bounding box center [896, 279] width 71 height 28
type input "0"
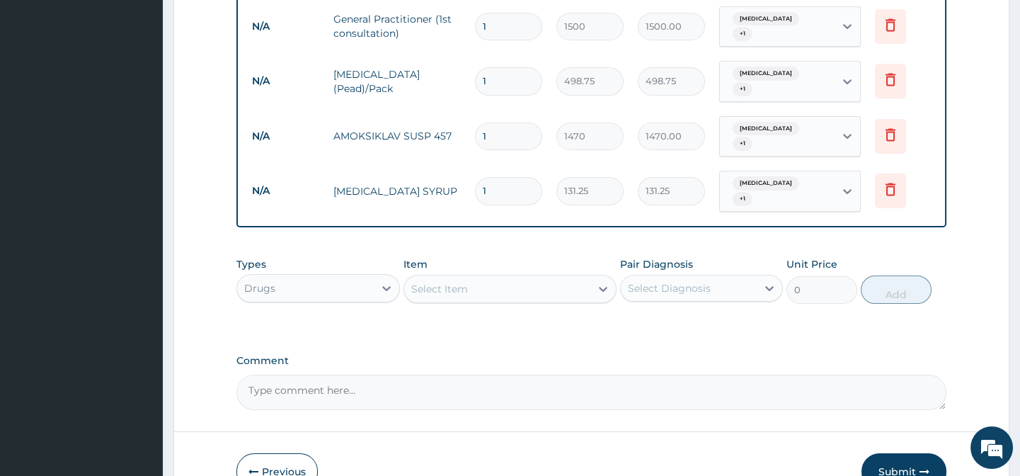
scroll to position [633, 0]
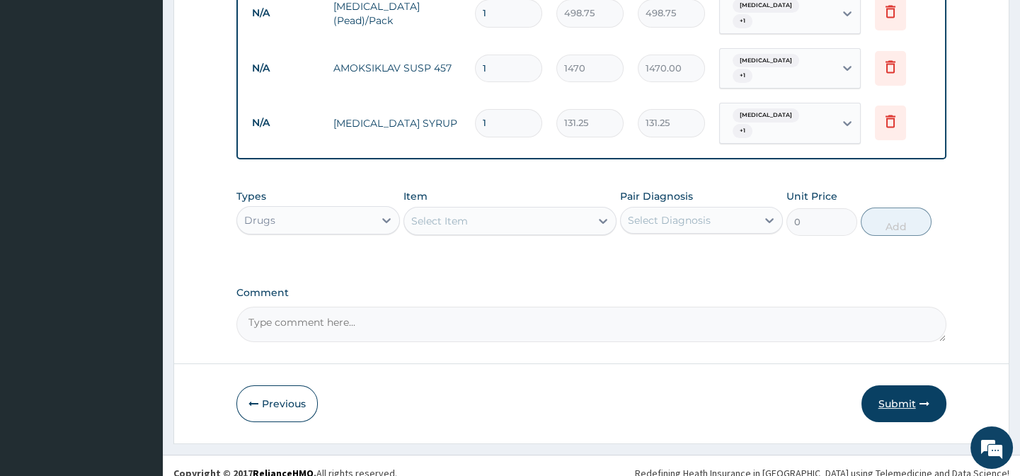
click at [892, 385] on button "Submit" at bounding box center [903, 403] width 85 height 37
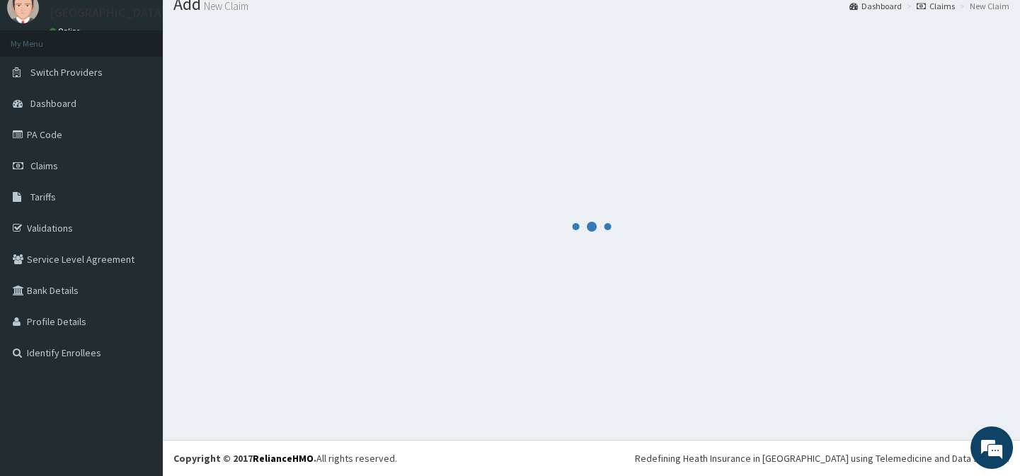
scroll to position [50, 0]
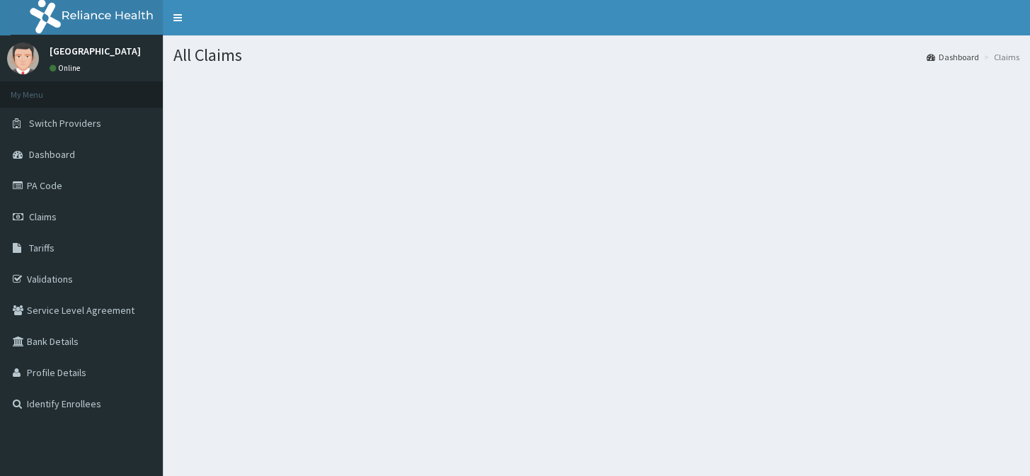
scroll to position [64, 0]
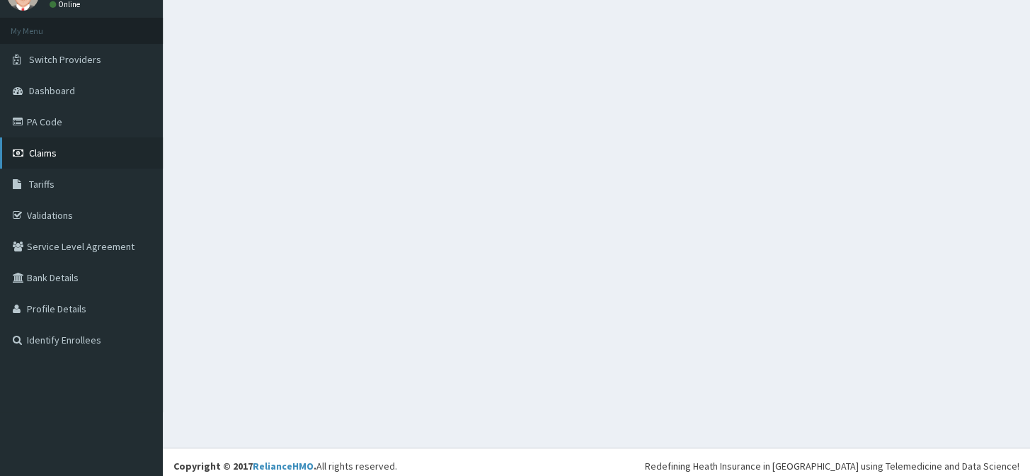
click at [55, 150] on span "Claims" at bounding box center [43, 153] width 28 height 13
click at [41, 150] on span "Claims" at bounding box center [43, 153] width 28 height 13
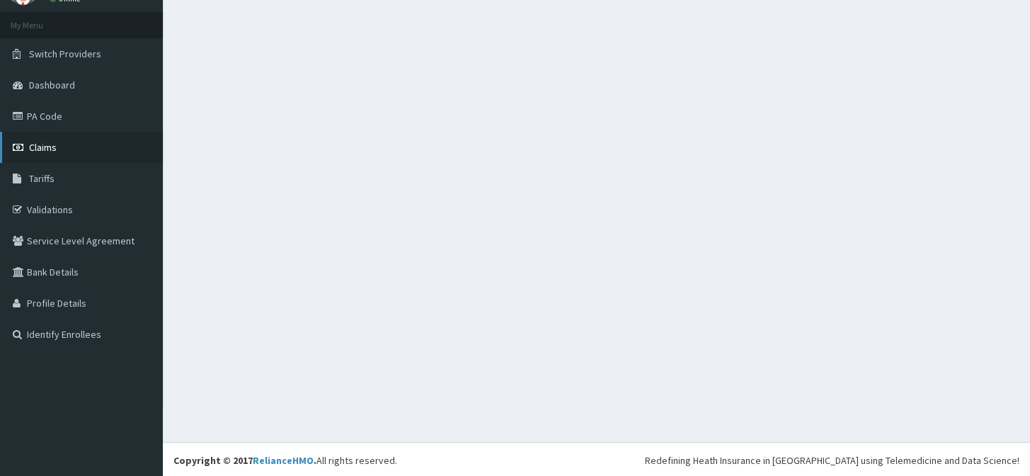
scroll to position [71, 0]
click at [54, 147] on span "Claims" at bounding box center [43, 145] width 28 height 13
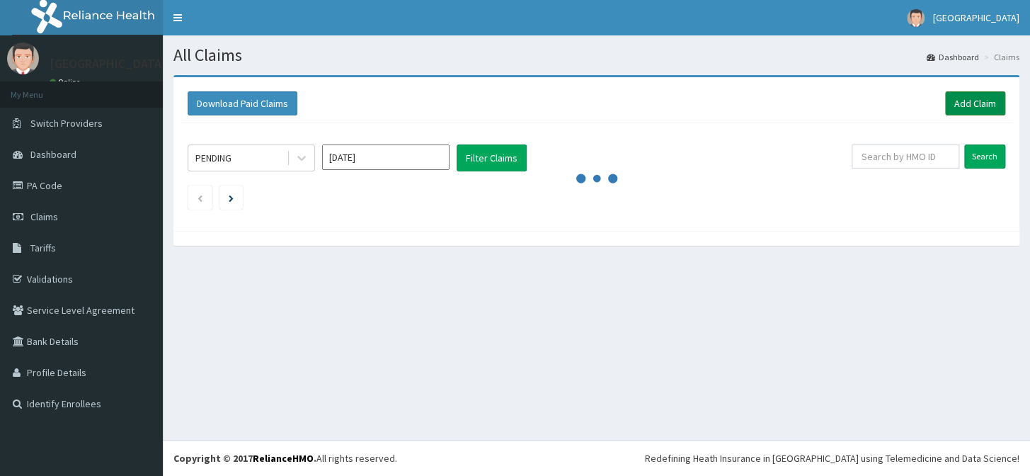
click at [969, 101] on link "Add Claim" at bounding box center [975, 103] width 60 height 24
click at [968, 101] on link "Add Claim" at bounding box center [975, 103] width 60 height 24
click at [965, 96] on link "Add Claim" at bounding box center [975, 103] width 60 height 24
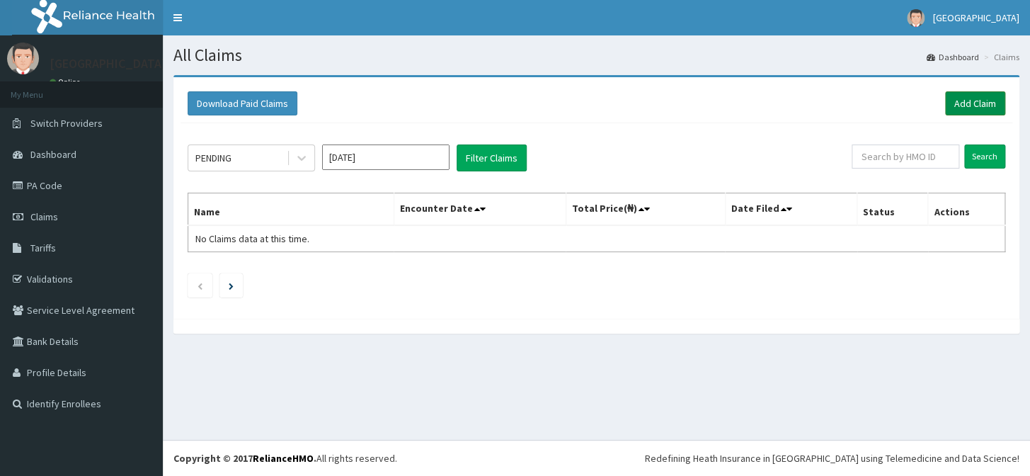
click at [970, 106] on link "Add Claim" at bounding box center [975, 103] width 60 height 24
click at [970, 99] on link "Add Claim" at bounding box center [975, 103] width 60 height 24
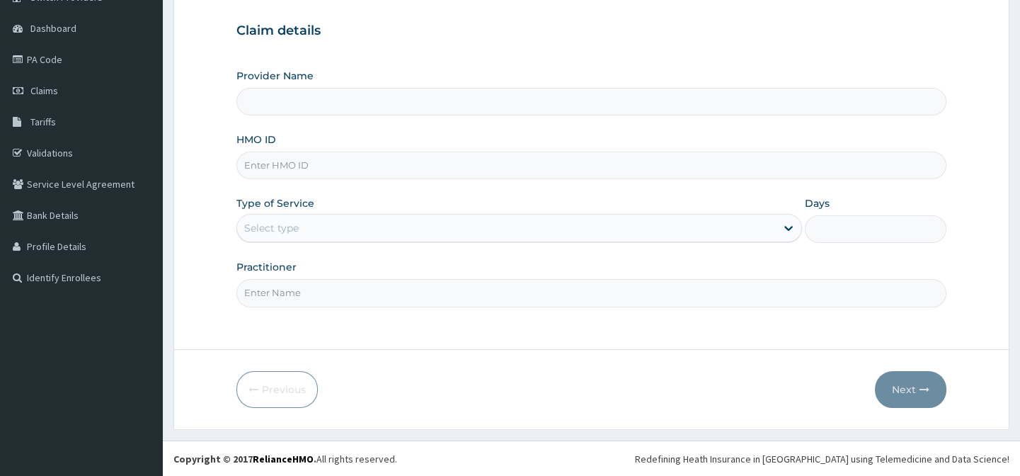
scroll to position [127, 0]
type input "[GEOGRAPHIC_DATA]"
click at [512, 165] on input "HMO ID" at bounding box center [590, 165] width 709 height 28
type input "TSD/10005/E"
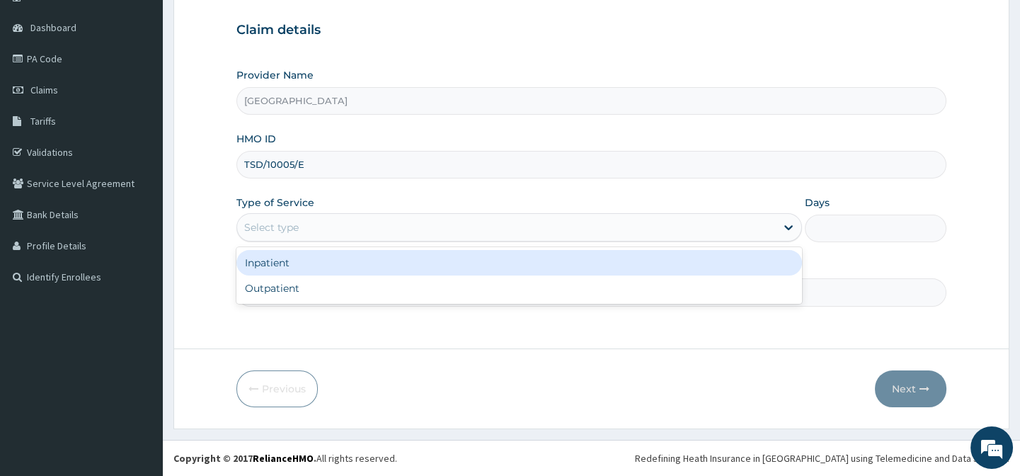
click at [398, 234] on div "Select type" at bounding box center [506, 227] width 539 height 23
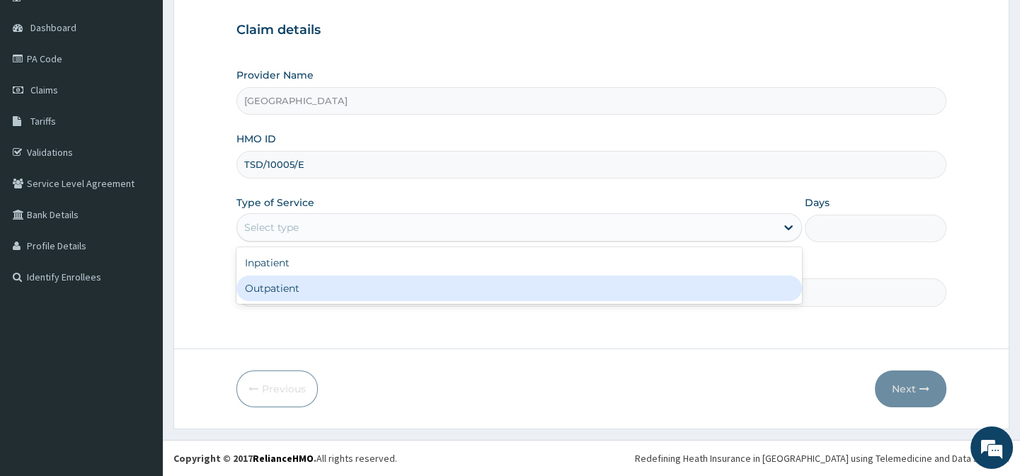
click at [365, 292] on div "Outpatient" at bounding box center [519, 287] width 566 height 25
type input "1"
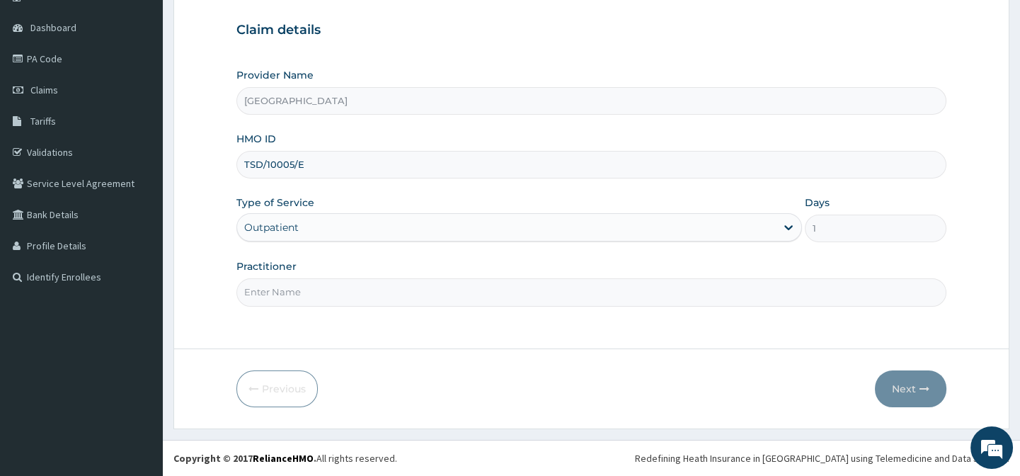
click at [406, 281] on input "Practitioner" at bounding box center [590, 292] width 709 height 28
type input "Dr. Abagha"
click at [917, 383] on button "Next" at bounding box center [910, 388] width 71 height 37
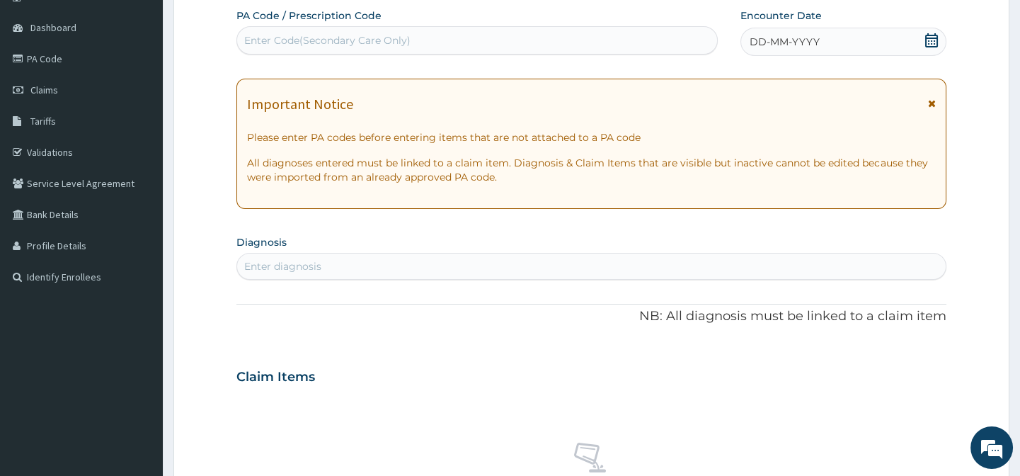
click at [927, 43] on icon at bounding box center [931, 40] width 14 height 14
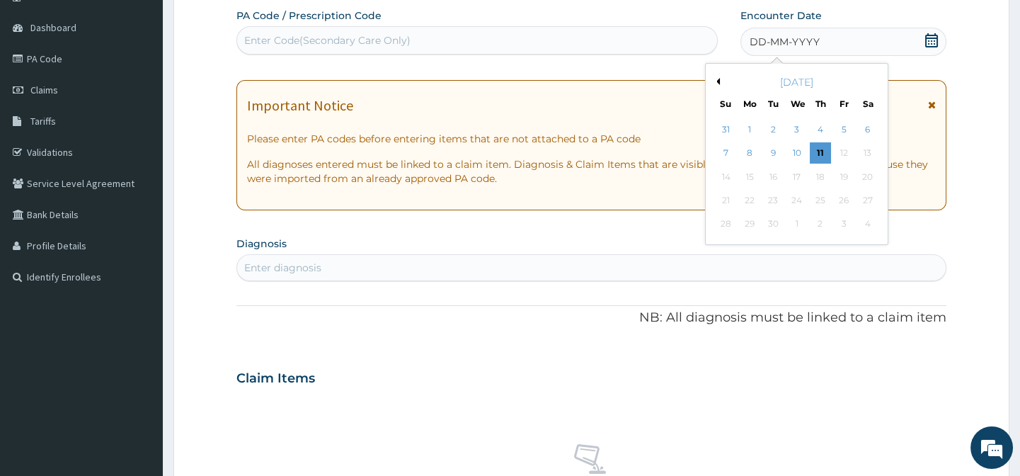
click at [718, 78] on button "Previous Month" at bounding box center [716, 81] width 7 height 7
click at [816, 201] on div "21" at bounding box center [819, 200] width 21 height 21
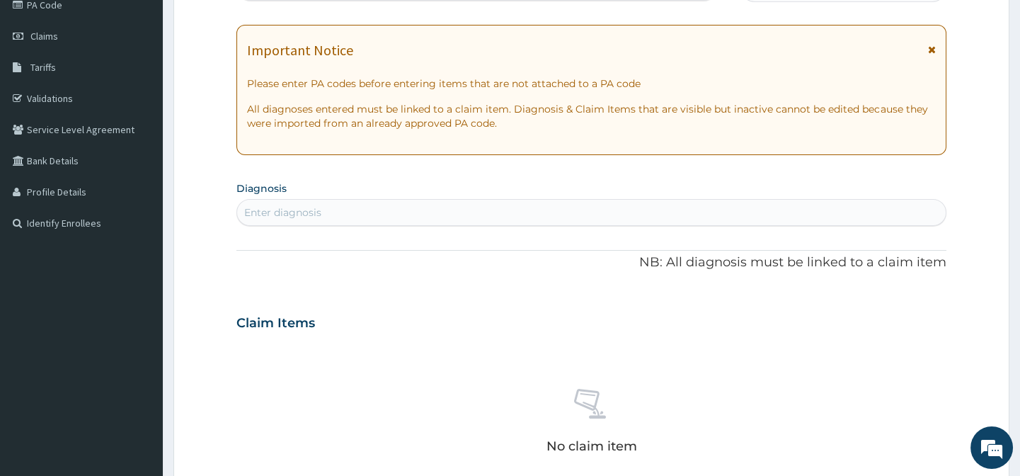
scroll to position [191, 0]
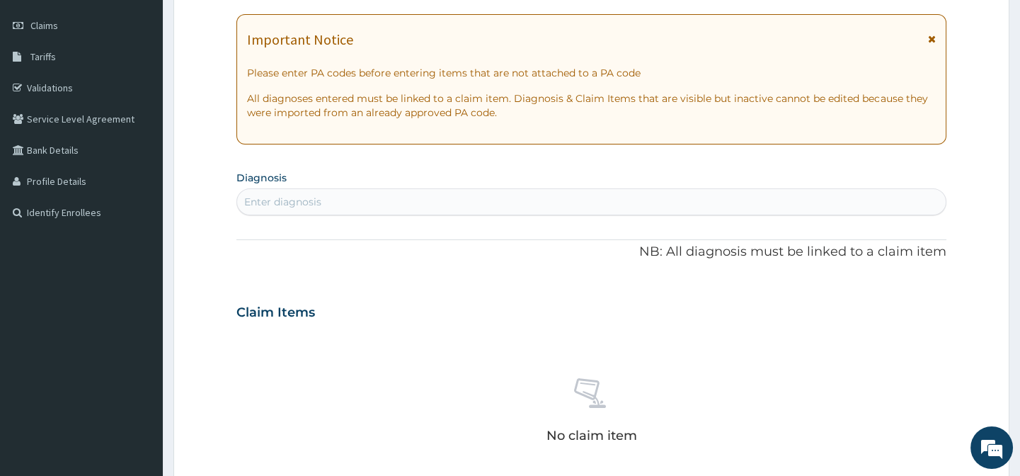
click at [697, 200] on div "Enter diagnosis" at bounding box center [591, 201] width 708 height 23
type input "UPPER RESPIRA"
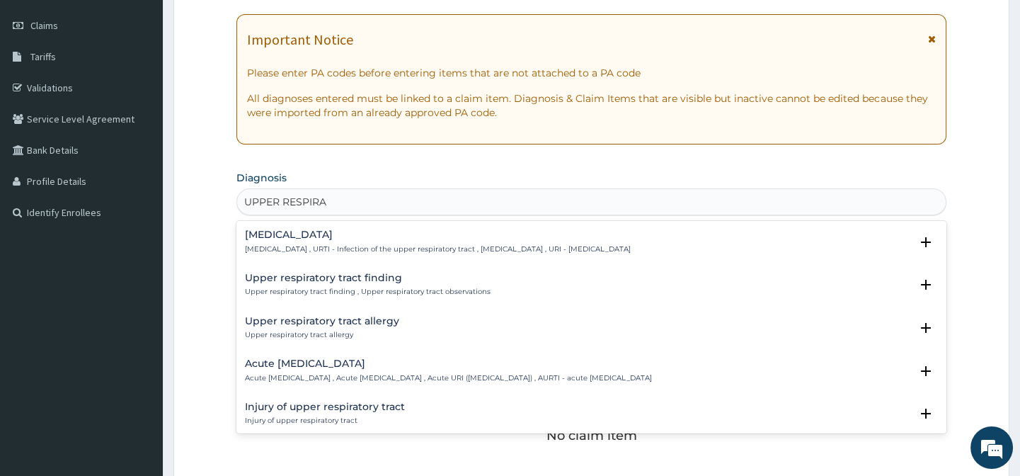
click at [553, 239] on h4 "[MEDICAL_DATA]" at bounding box center [438, 234] width 386 height 11
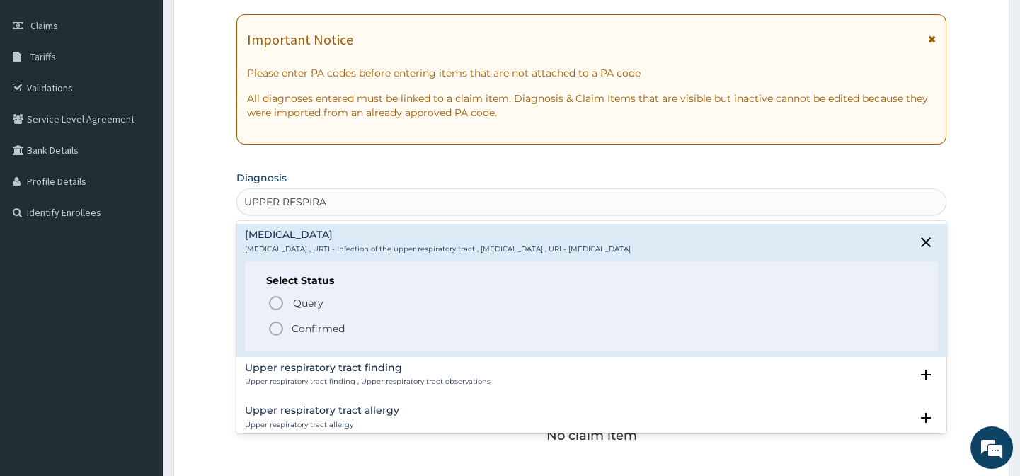
click at [272, 327] on icon "status option filled" at bounding box center [276, 328] width 17 height 17
click at [272, 326] on div "Claim Items" at bounding box center [590, 309] width 709 height 37
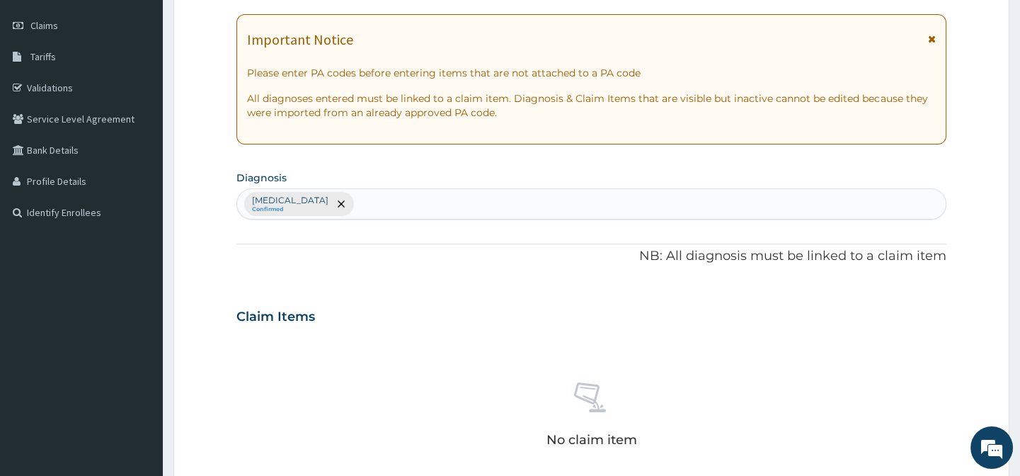
click at [420, 207] on div "[MEDICAL_DATA] Confirmed" at bounding box center [591, 204] width 708 height 30
type input "[MEDICAL_DATA]"
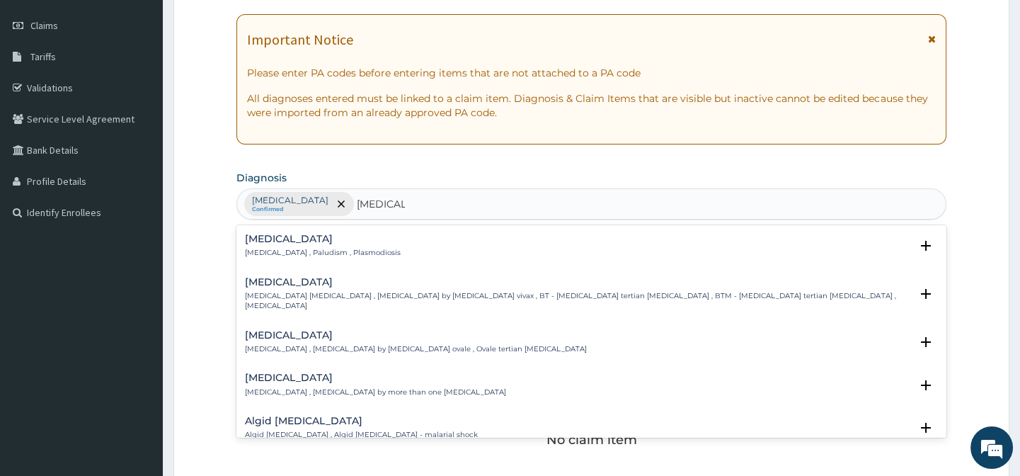
click at [346, 253] on p "[MEDICAL_DATA] , Paludism , Plasmodiosis" at bounding box center [323, 253] width 156 height 10
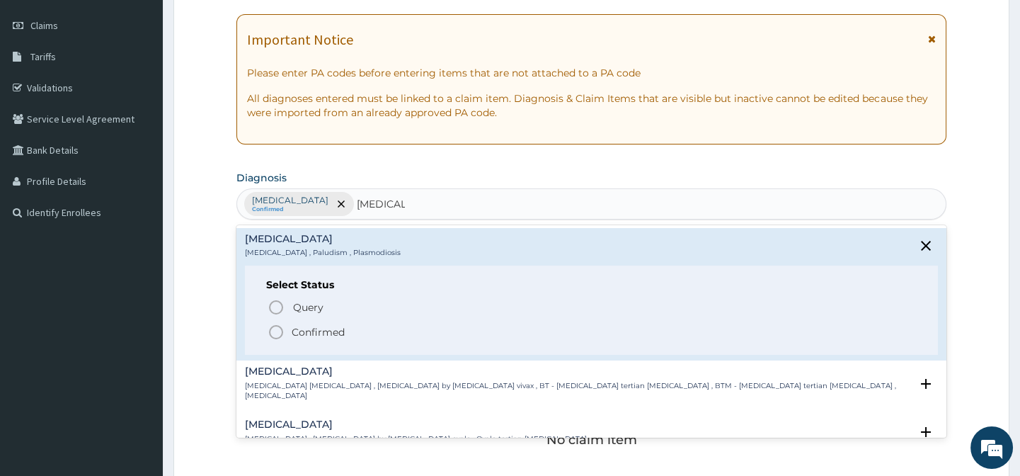
click at [277, 331] on icon "status option filled" at bounding box center [276, 331] width 17 height 17
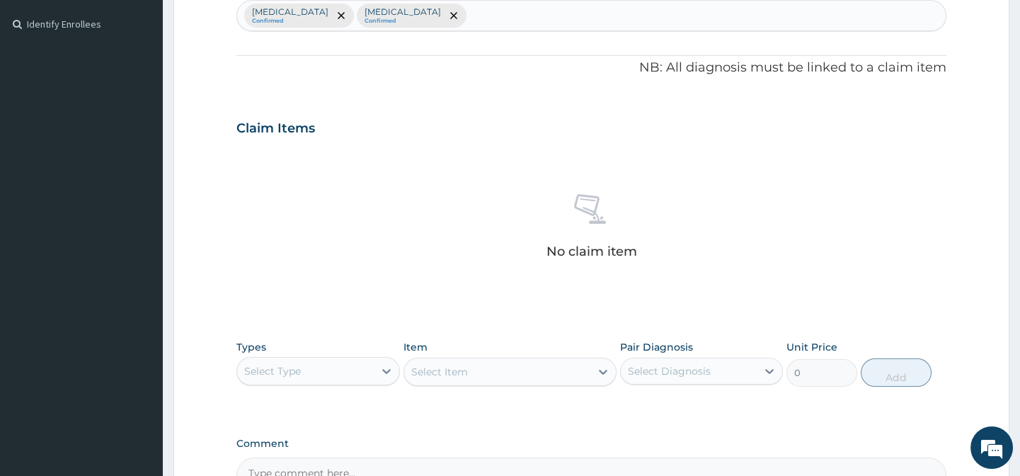
scroll to position [448, 0]
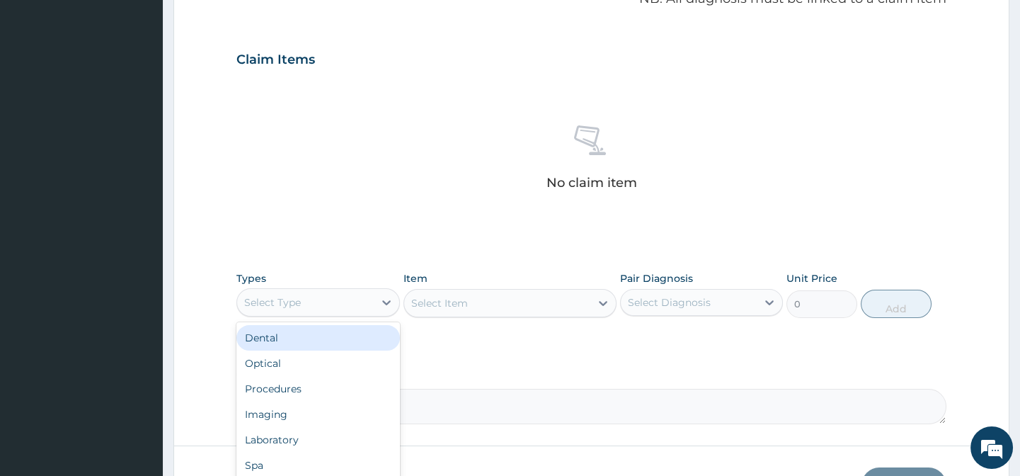
click at [357, 304] on div "Select Type" at bounding box center [305, 302] width 136 height 23
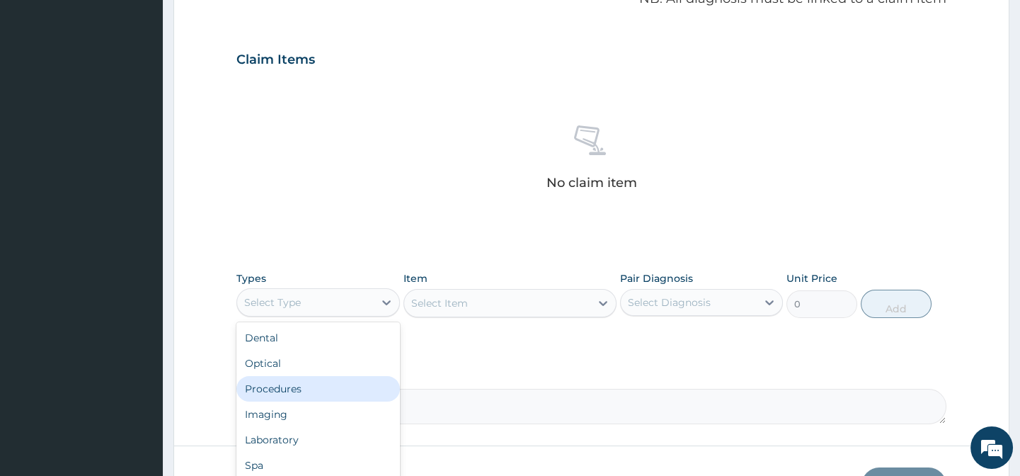
click at [282, 388] on div "Procedures" at bounding box center [317, 388] width 163 height 25
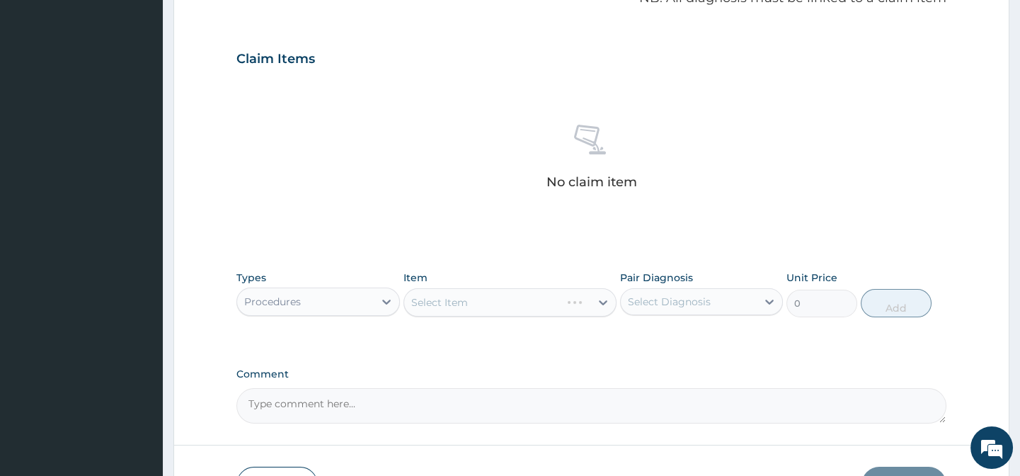
scroll to position [544, 0]
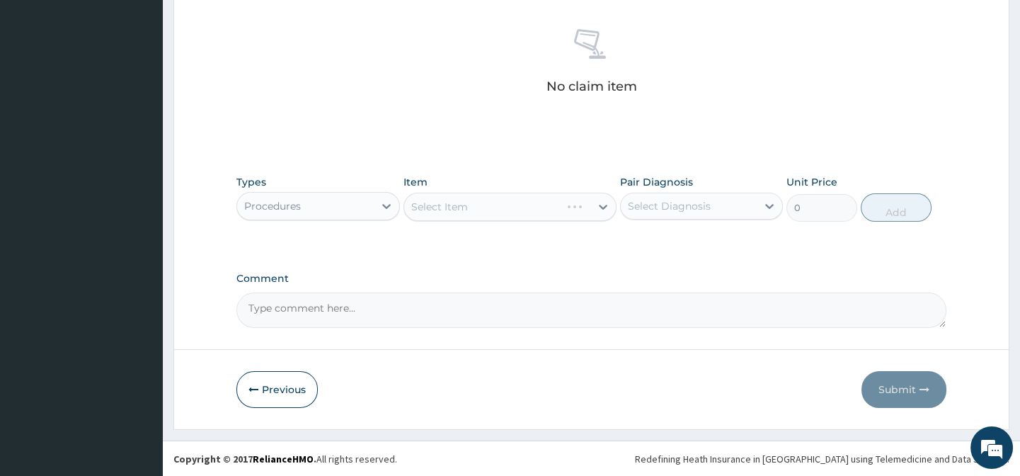
click at [605, 206] on div "Select Item" at bounding box center [509, 207] width 213 height 28
click at [552, 205] on div "Select Item" at bounding box center [509, 207] width 213 height 28
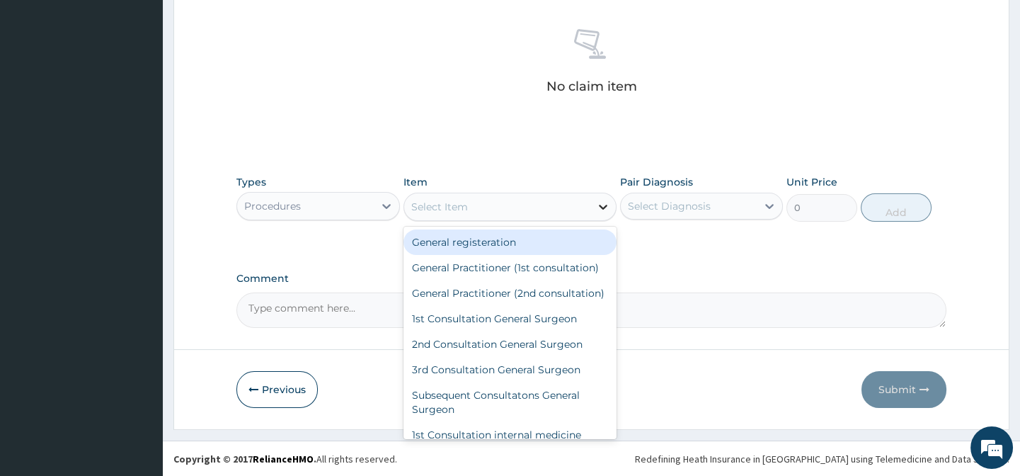
click at [602, 205] on icon at bounding box center [603, 207] width 14 height 14
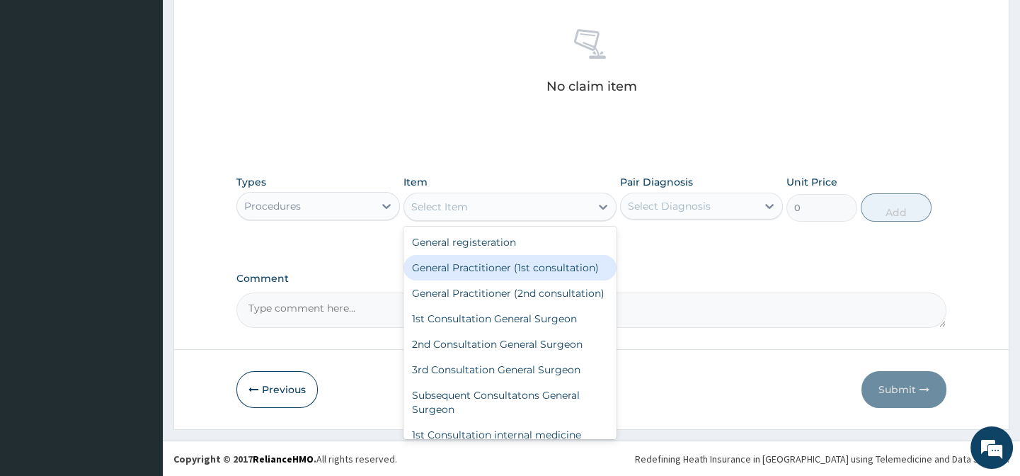
click at [570, 269] on div "General Practitioner (1st consultation)" at bounding box center [509, 267] width 213 height 25
type input "1500"
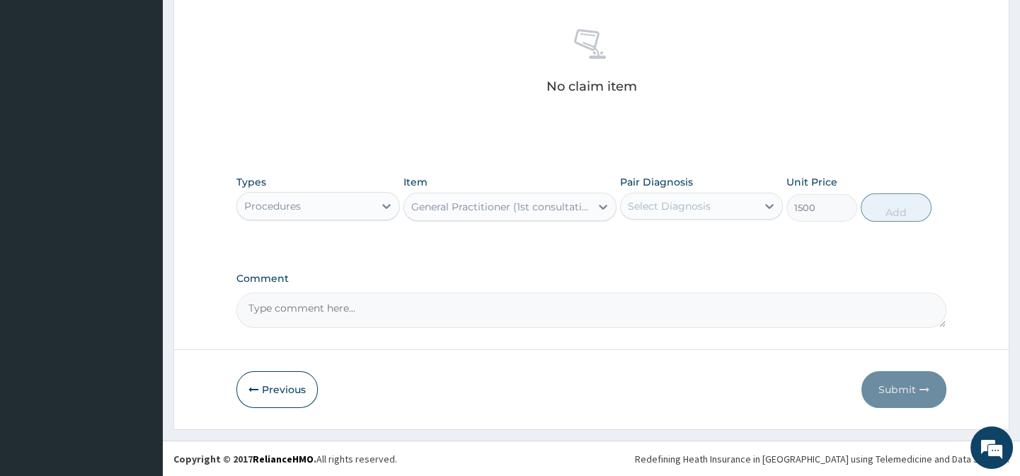
click at [692, 211] on div "Select Diagnosis" at bounding box center [669, 206] width 83 height 14
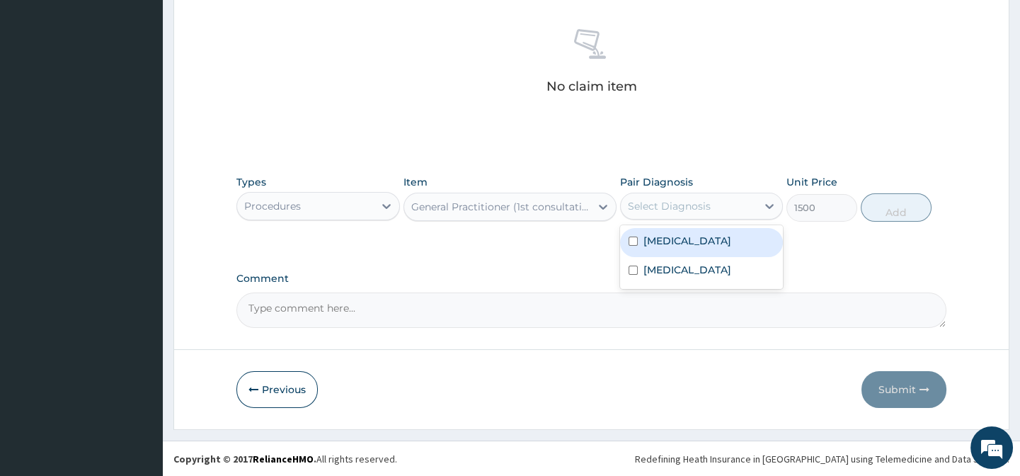
click at [633, 246] on input "checkbox" at bounding box center [633, 240] width 9 height 9
checkbox input "true"
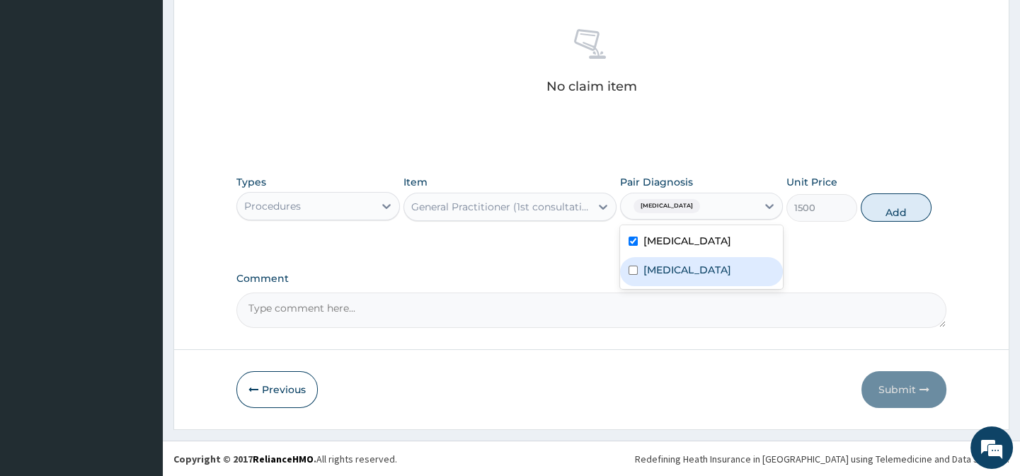
click at [633, 275] on input "checkbox" at bounding box center [633, 269] width 9 height 9
checkbox input "true"
drag, startPoint x: 835, startPoint y: 294, endPoint x: 851, endPoint y: 277, distance: 23.5
click at [836, 285] on label "Comment" at bounding box center [590, 278] width 709 height 12
click at [836, 292] on textarea "Comment" at bounding box center [590, 309] width 709 height 35
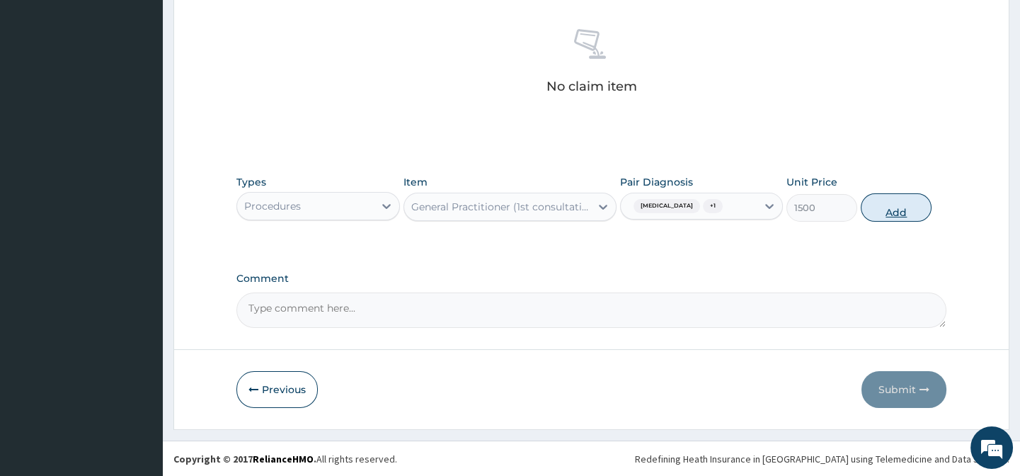
click at [902, 216] on button "Add" at bounding box center [896, 207] width 71 height 28
type input "0"
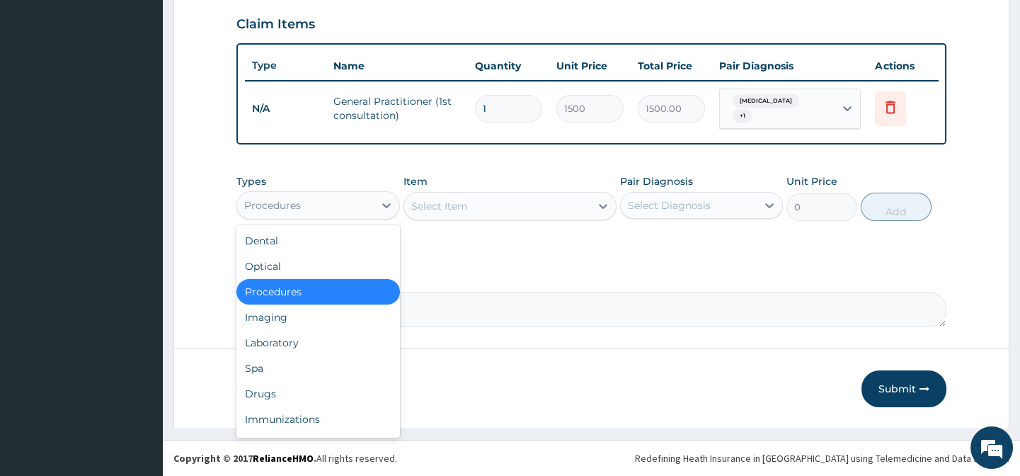
click at [340, 210] on div "Procedures" at bounding box center [305, 205] width 136 height 23
click at [276, 395] on div "Drugs" at bounding box center [317, 393] width 163 height 25
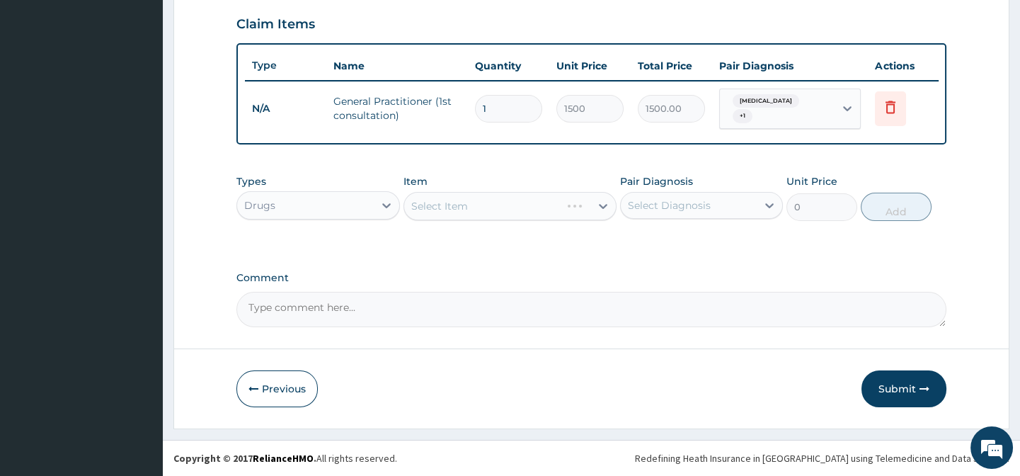
click at [579, 199] on div "Select Item" at bounding box center [509, 206] width 213 height 28
click at [604, 205] on div "Select Item" at bounding box center [509, 206] width 213 height 28
click at [604, 199] on div "Select Item" at bounding box center [509, 206] width 213 height 28
click at [600, 205] on icon at bounding box center [603, 206] width 8 height 5
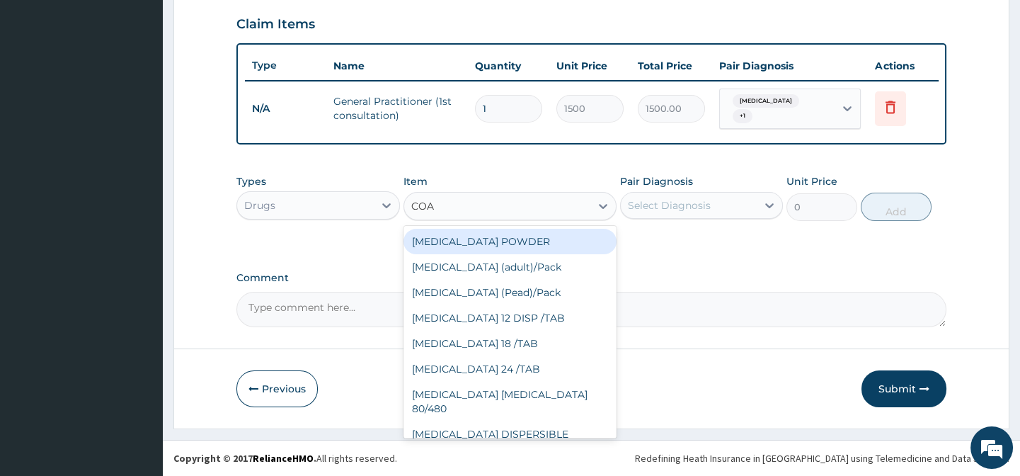
type input "COAR"
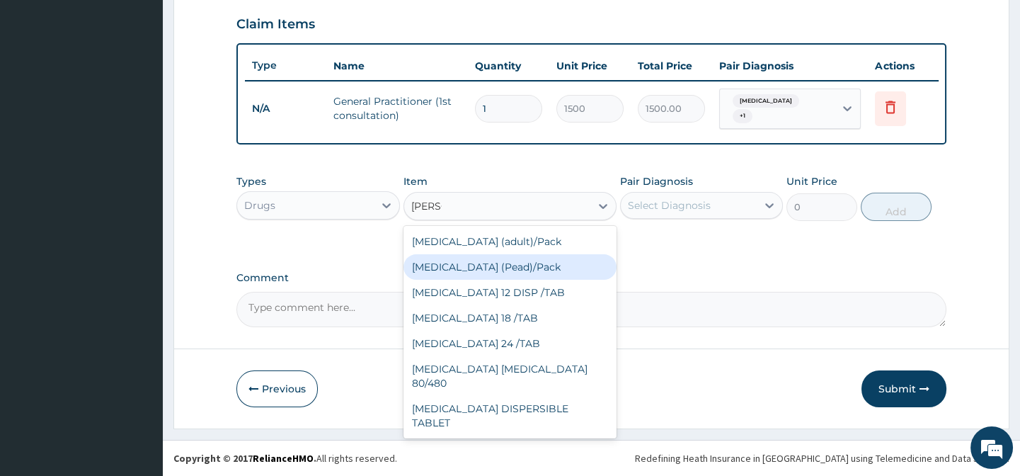
click at [547, 268] on div "Coartem (Pead)/Pack" at bounding box center [509, 266] width 213 height 25
type input "498.75"
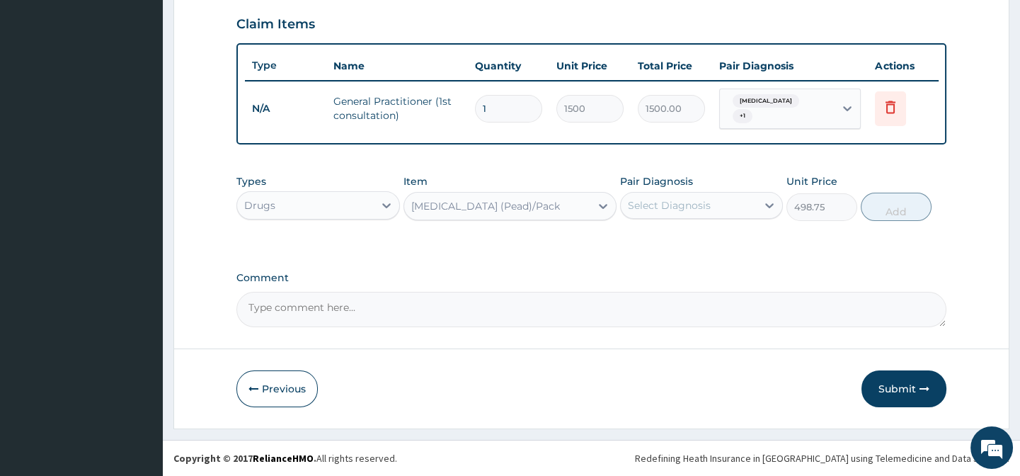
click at [672, 205] on div "Select Diagnosis" at bounding box center [669, 205] width 83 height 14
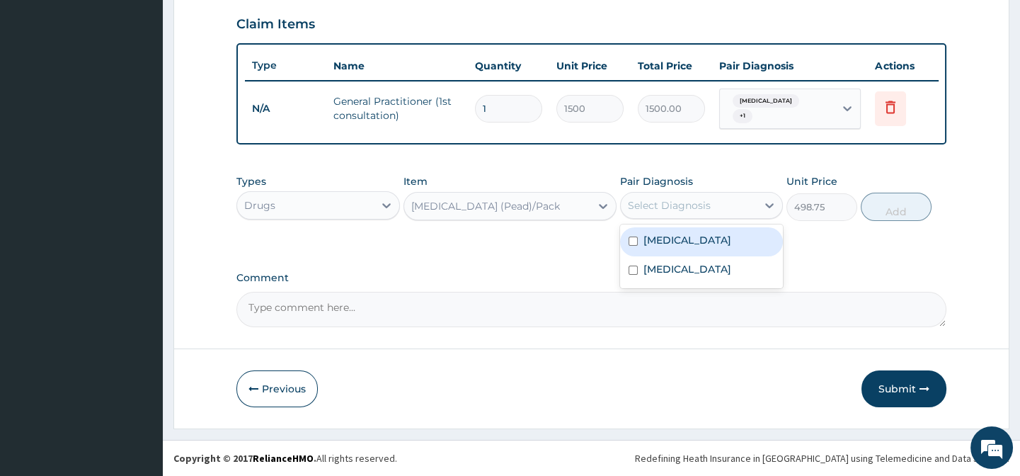
click at [633, 246] on input "checkbox" at bounding box center [633, 240] width 9 height 9
checkbox input "true"
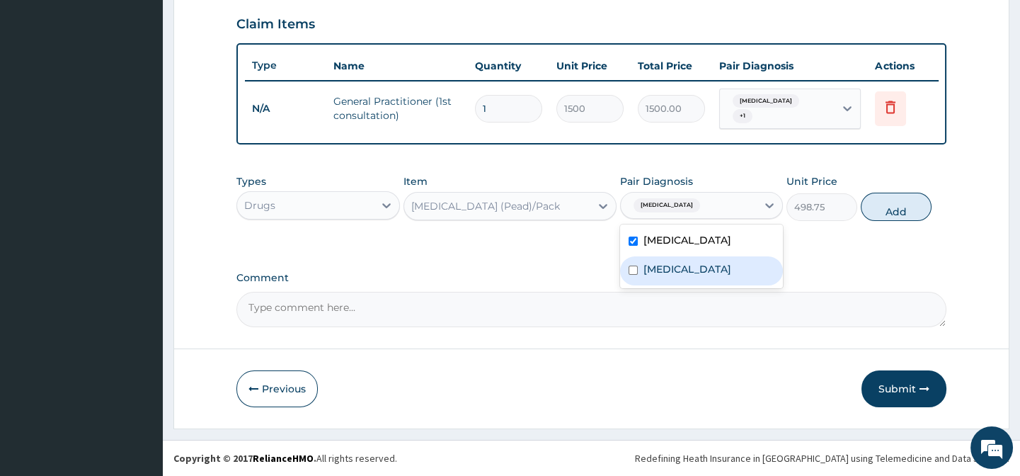
click at [630, 275] on input "checkbox" at bounding box center [633, 269] width 9 height 9
checkbox input "true"
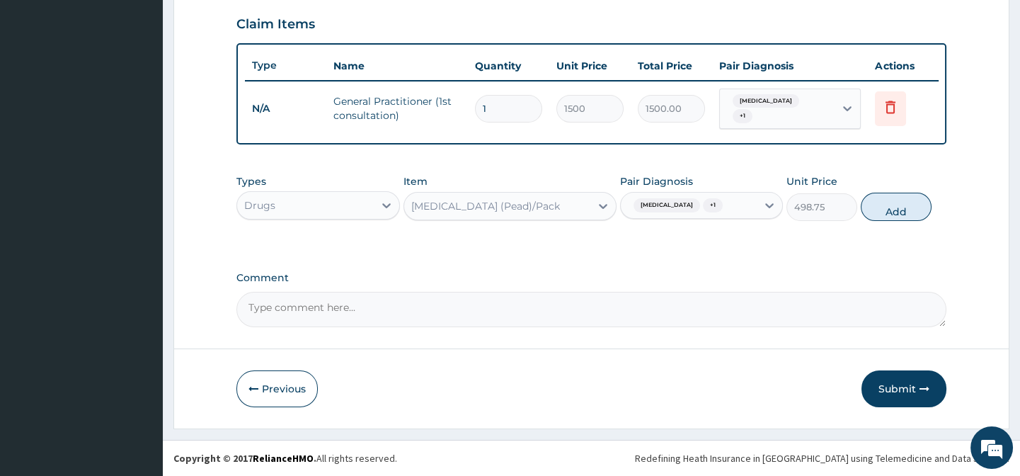
click at [876, 309] on textarea "Comment" at bounding box center [590, 309] width 709 height 35
click at [907, 221] on button "Add" at bounding box center [896, 207] width 71 height 28
type input "0"
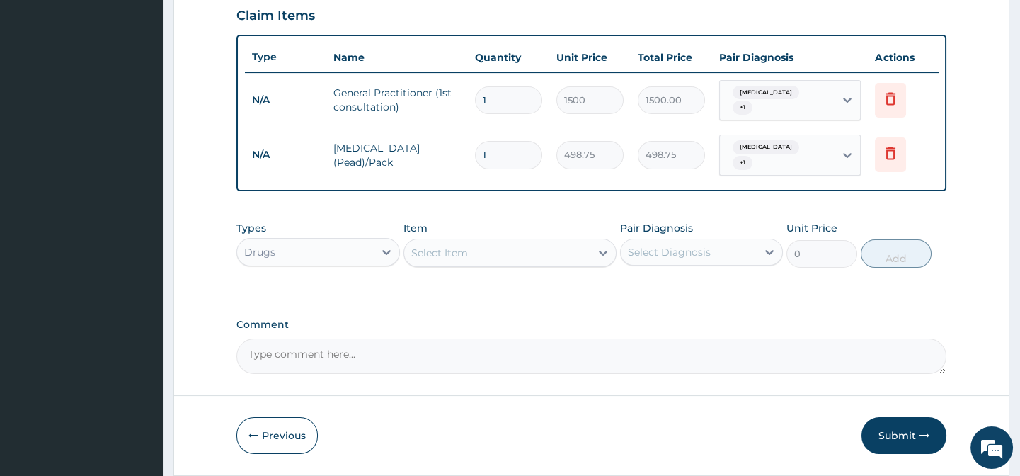
click at [495, 257] on div "Select Item" at bounding box center [497, 252] width 186 height 23
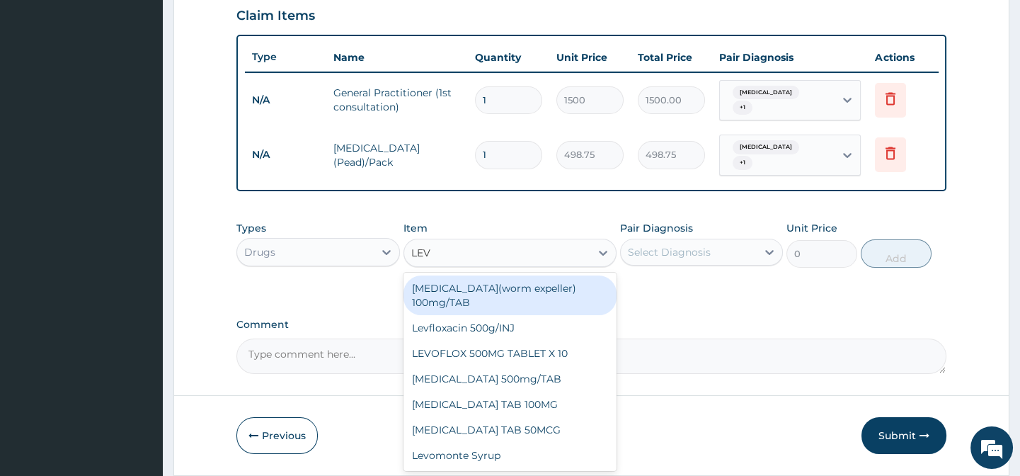
type input "LEVO"
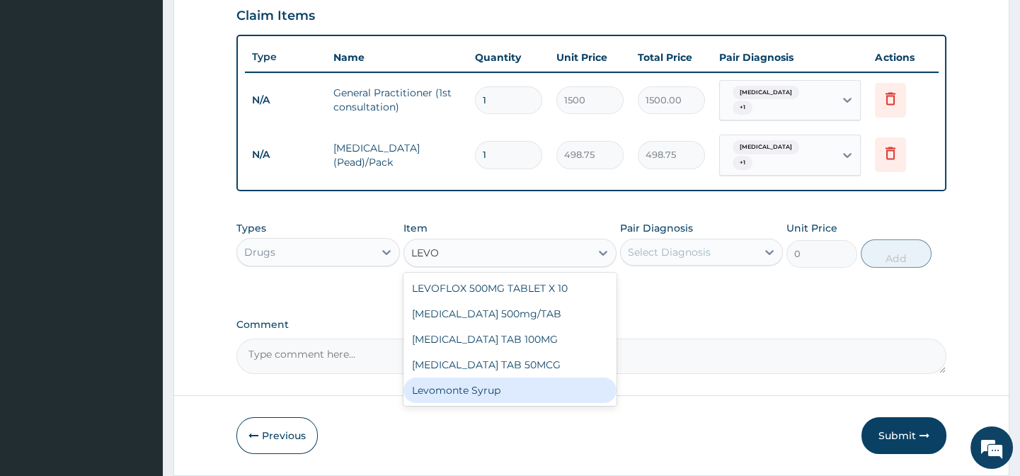
click at [524, 391] on div "Levomonte Syrup" at bounding box center [509, 389] width 213 height 25
type input "2500"
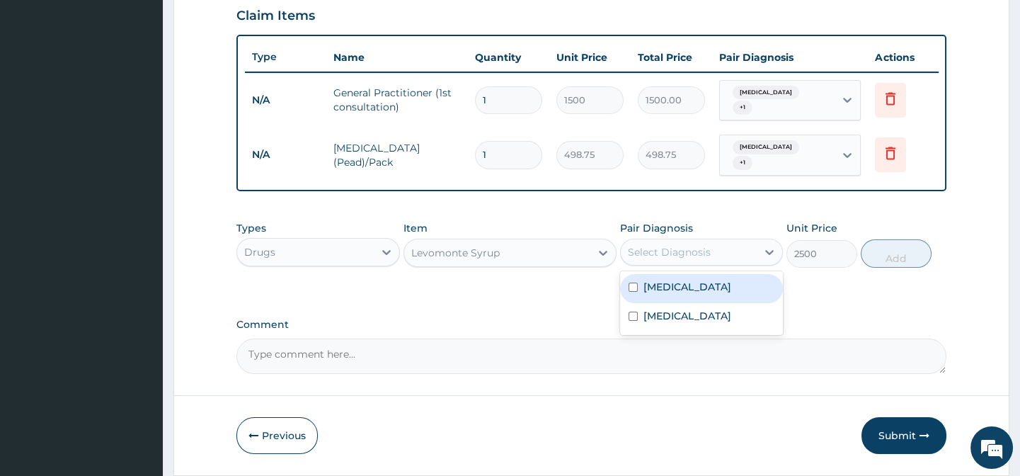
click at [687, 259] on div "Select Diagnosis" at bounding box center [669, 252] width 83 height 14
click at [631, 292] on input "checkbox" at bounding box center [633, 286] width 9 height 9
checkbox input "true"
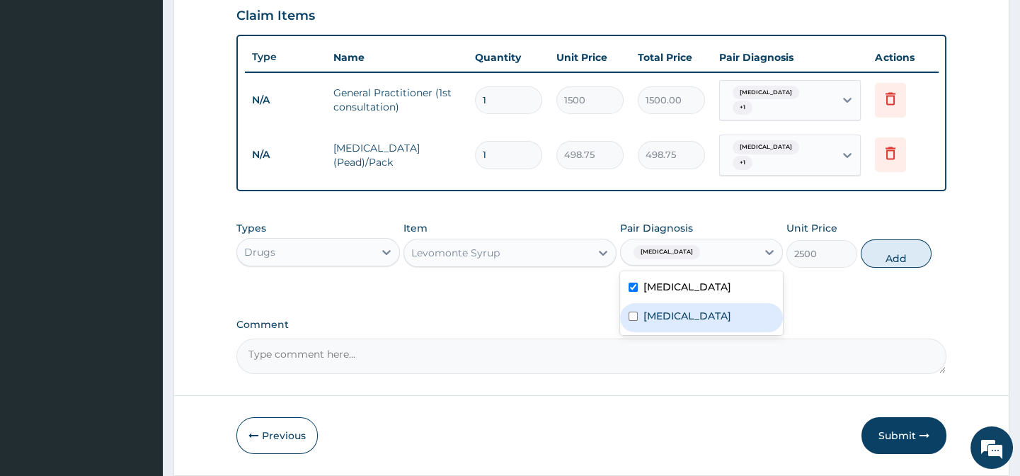
click at [633, 332] on div "Malaria" at bounding box center [701, 317] width 163 height 29
checkbox input "true"
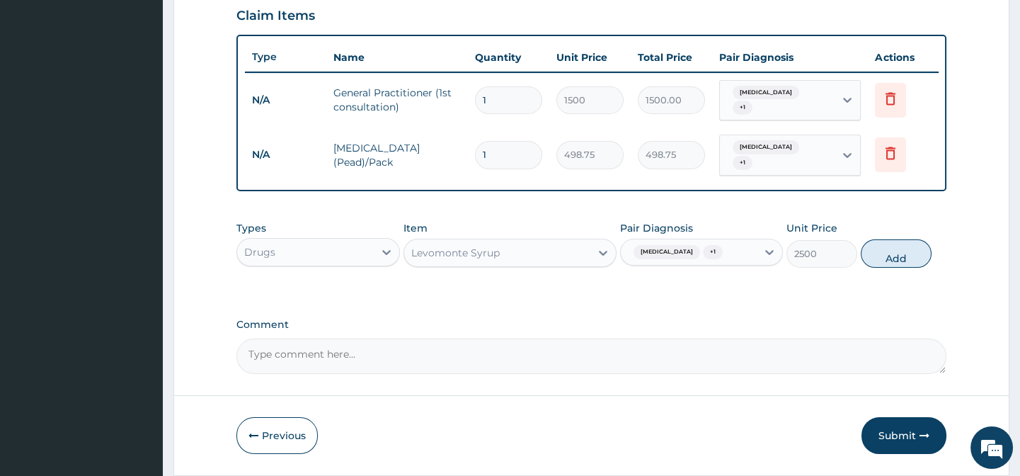
click at [868, 352] on div "Comment" at bounding box center [590, 346] width 709 height 55
click at [895, 268] on button "Add" at bounding box center [896, 253] width 71 height 28
click at [895, 275] on div "Types Drugs Item Levomonte Syrup Pair Diagnosis Upper respiratory infection + 1…" at bounding box center [590, 244] width 709 height 61
type input "0"
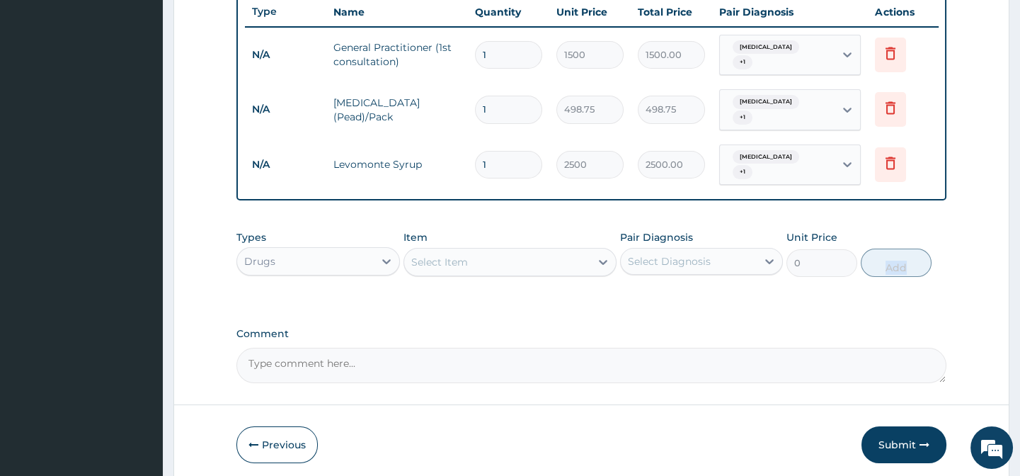
scroll to position [556, 0]
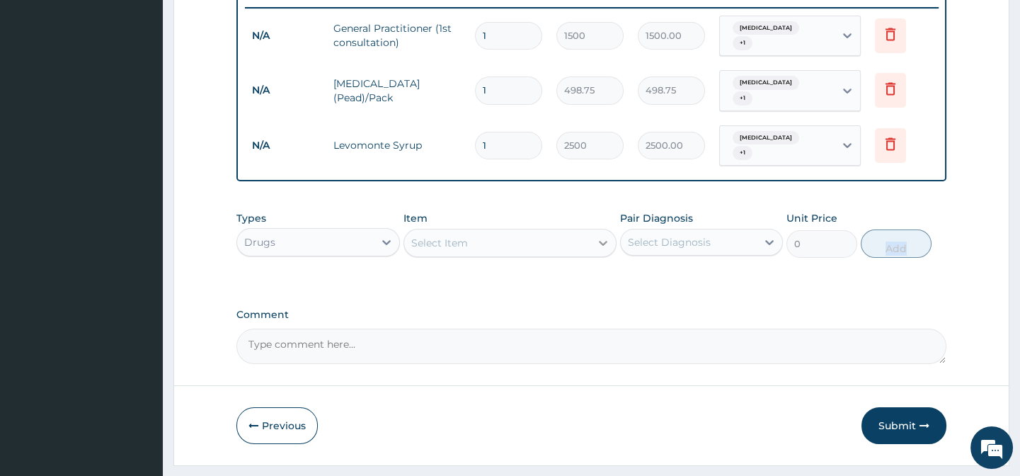
click at [604, 246] on icon at bounding box center [603, 243] width 8 height 5
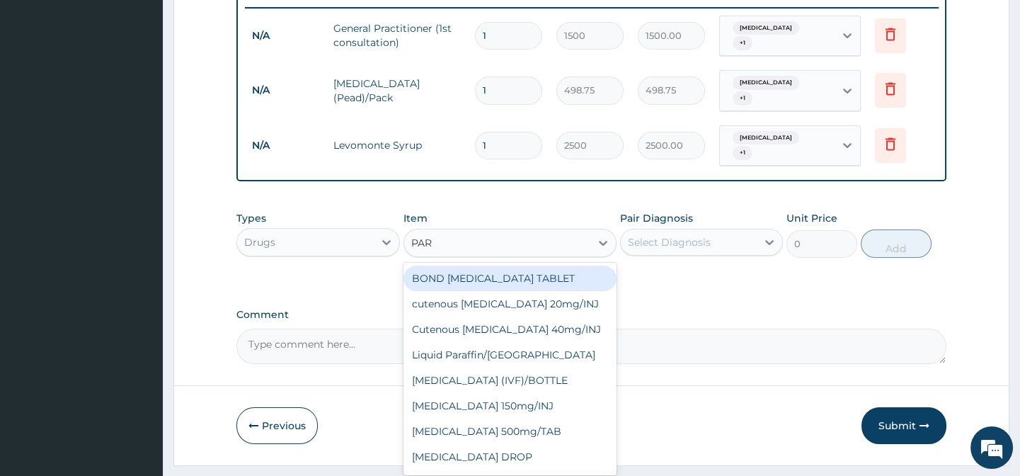
type input "PARA"
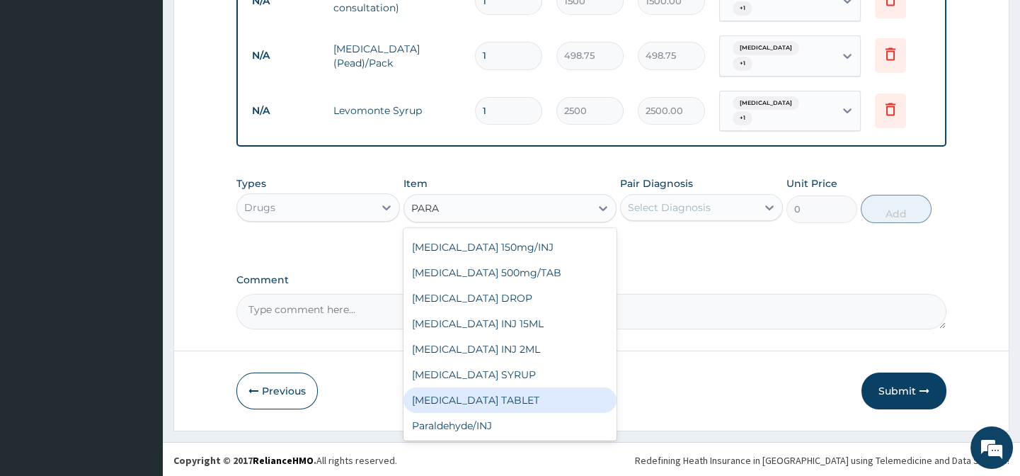
scroll to position [602, 0]
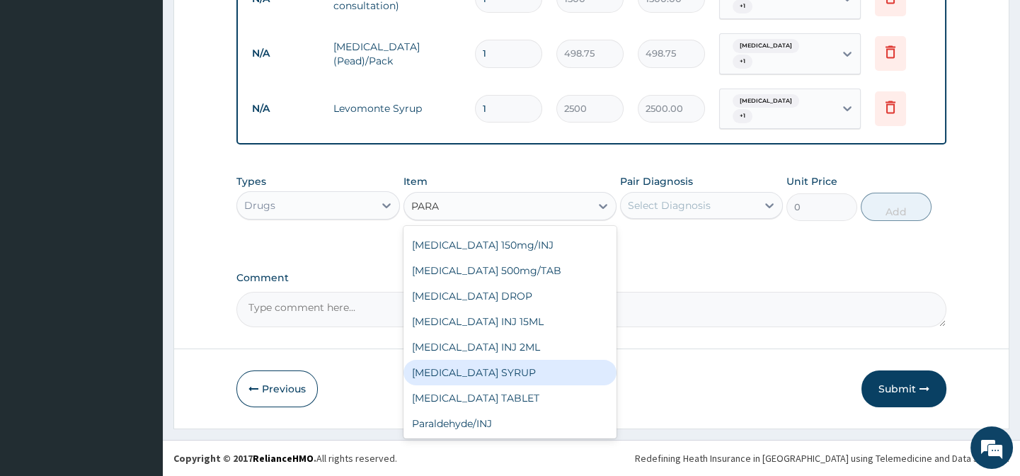
click at [507, 376] on div "PARACETAMOL SYRUP" at bounding box center [509, 372] width 213 height 25
type input "131.25"
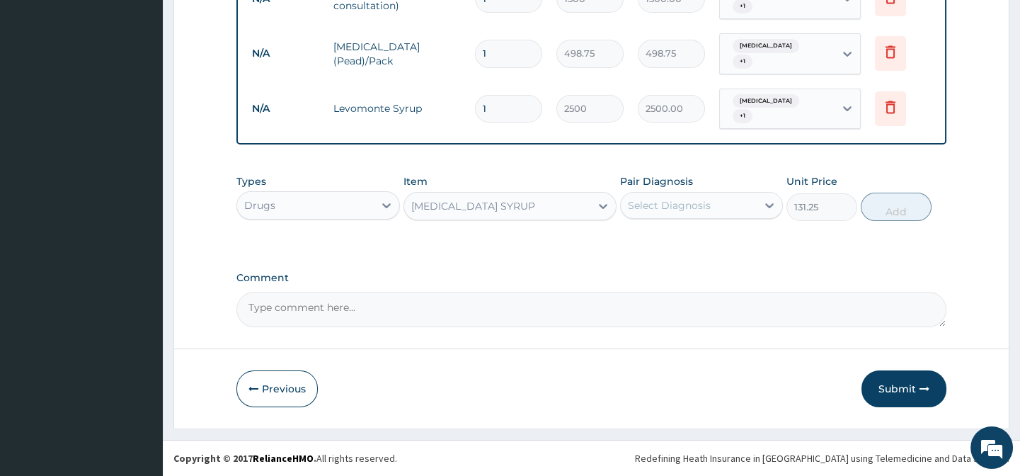
click at [690, 210] on div "Select Diagnosis" at bounding box center [669, 205] width 83 height 14
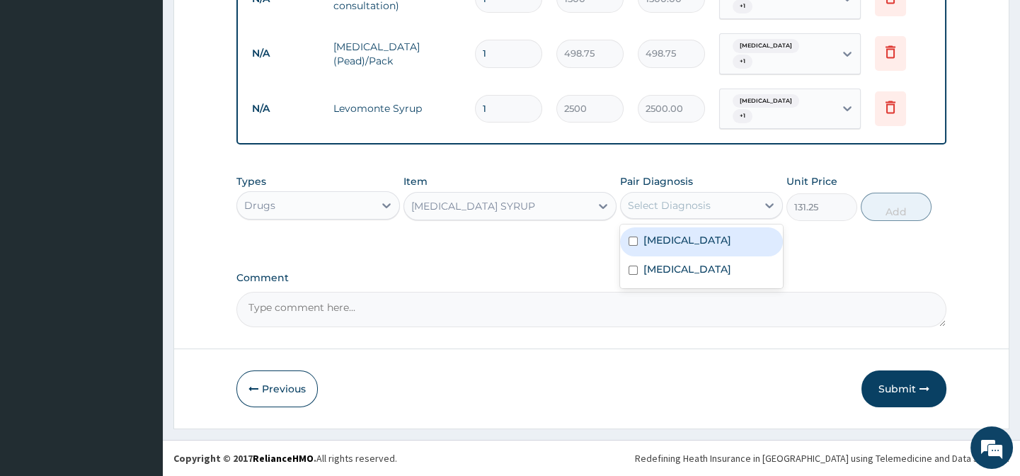
click at [632, 246] on input "checkbox" at bounding box center [633, 240] width 9 height 9
checkbox input "true"
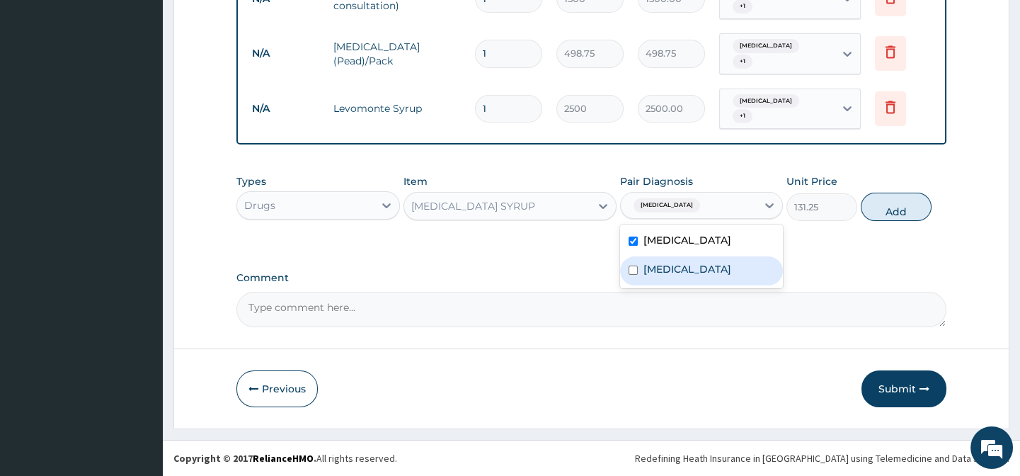
click at [632, 275] on input "checkbox" at bounding box center [633, 269] width 9 height 9
checkbox input "true"
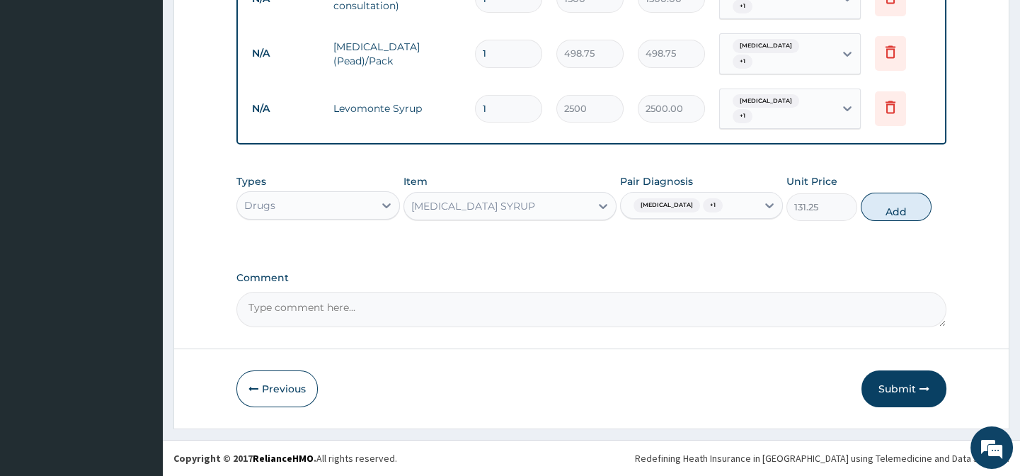
scroll to position [613, 0]
click at [882, 204] on button "Add" at bounding box center [896, 207] width 71 height 28
type input "0"
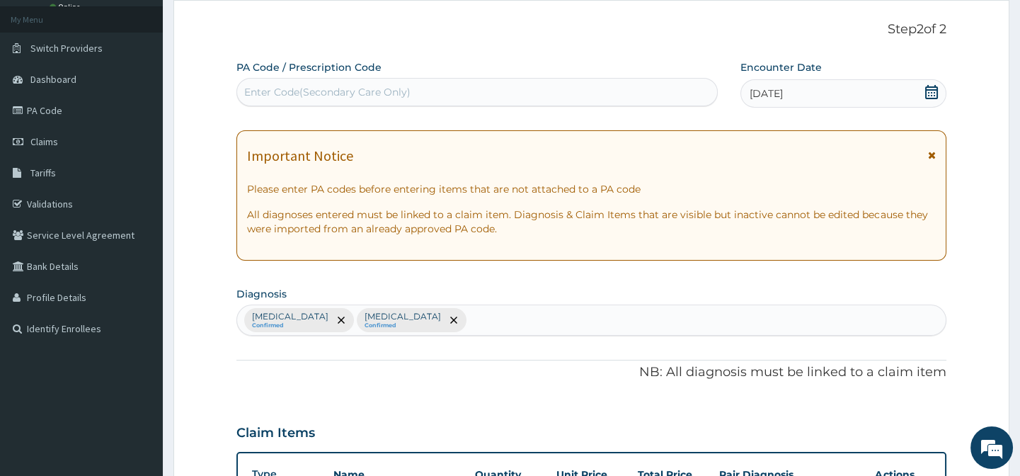
scroll to position [0, 0]
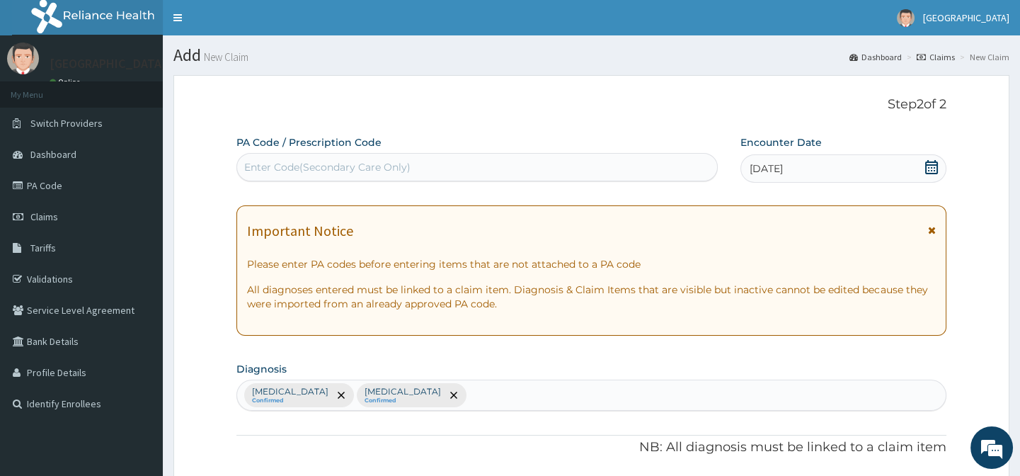
click at [931, 163] on icon at bounding box center [931, 167] width 13 height 14
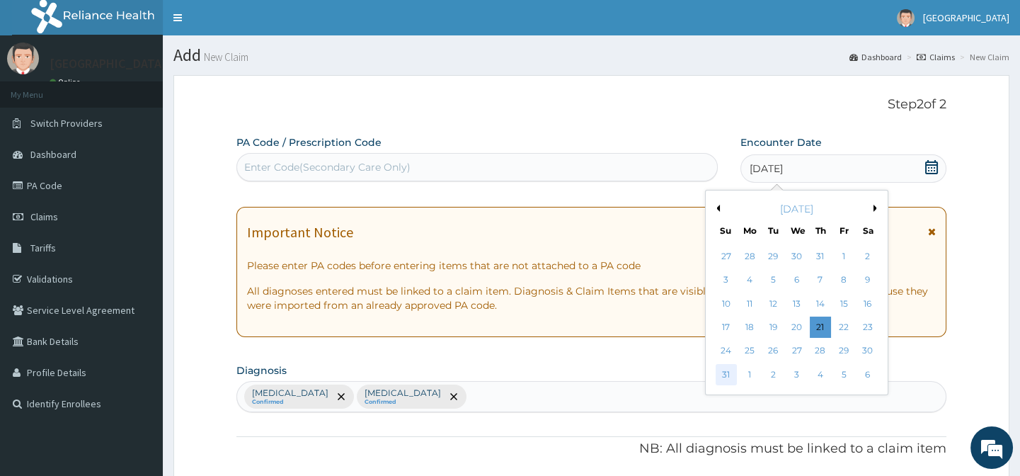
click at [722, 374] on div "31" at bounding box center [725, 374] width 21 height 21
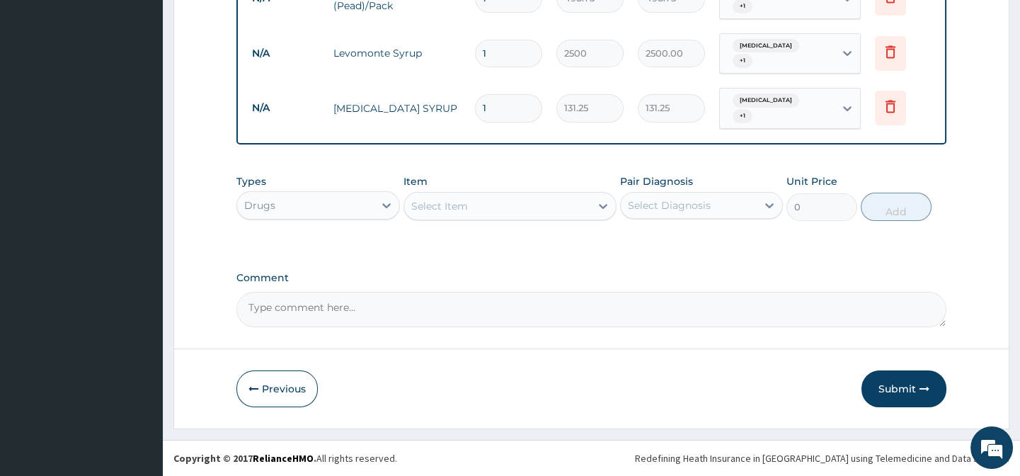
scroll to position [656, 0]
click at [913, 386] on button "Submit" at bounding box center [903, 388] width 85 height 37
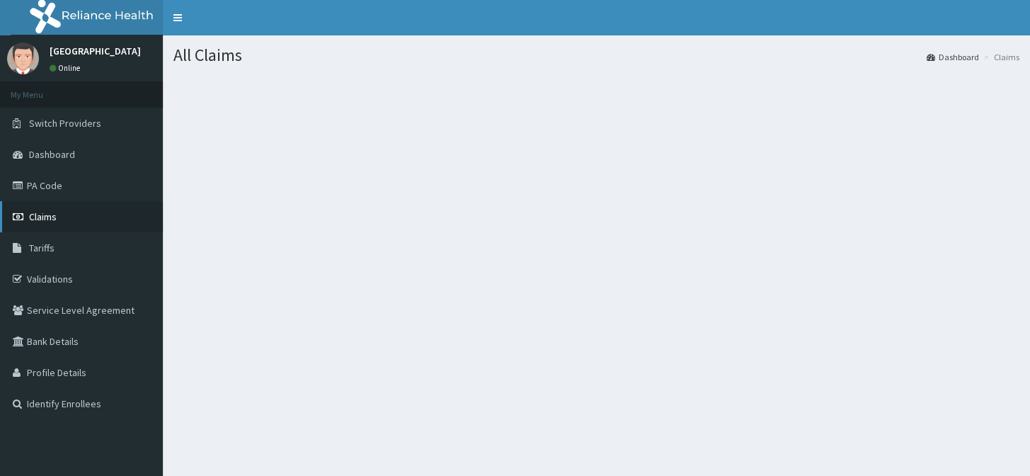
click at [41, 212] on span "Claims" at bounding box center [43, 216] width 28 height 13
click at [46, 214] on span "Claims" at bounding box center [43, 216] width 28 height 13
click at [42, 213] on span "Claims" at bounding box center [43, 216] width 28 height 13
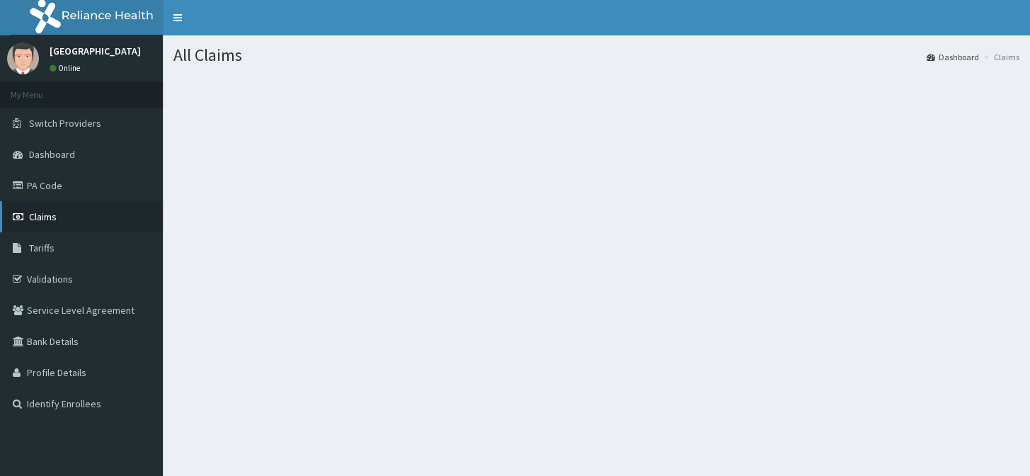
click at [42, 213] on span "Claims" at bounding box center [43, 216] width 28 height 13
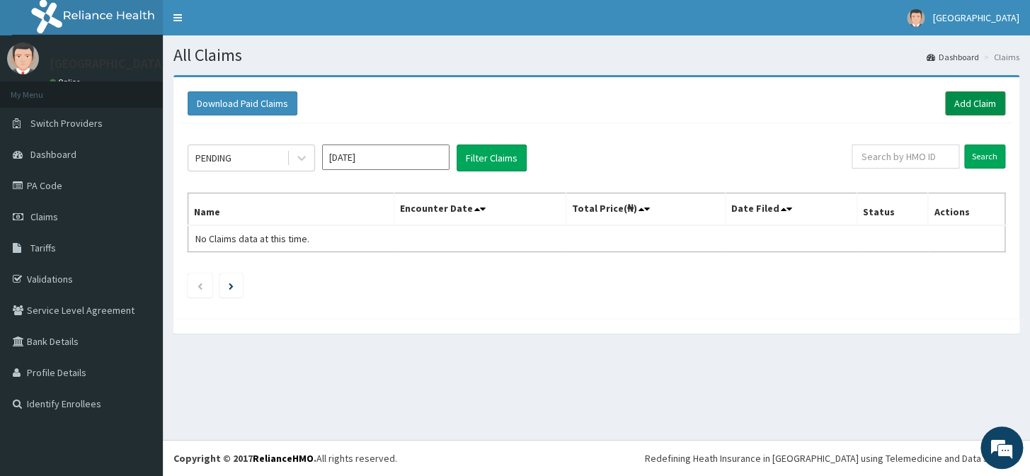
click at [960, 108] on link "Add Claim" at bounding box center [975, 103] width 60 height 24
click at [961, 105] on link "Add Claim" at bounding box center [975, 103] width 60 height 24
click at [960, 105] on link "Add Claim" at bounding box center [975, 103] width 60 height 24
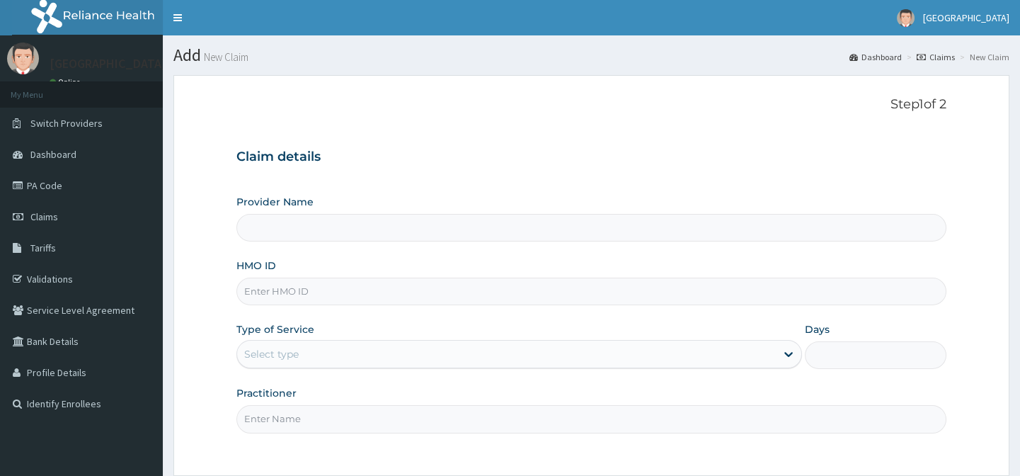
type input "[GEOGRAPHIC_DATA]"
click at [542, 292] on input "HMO ID" at bounding box center [590, 291] width 709 height 28
